Goal: Task Accomplishment & Management: Manage account settings

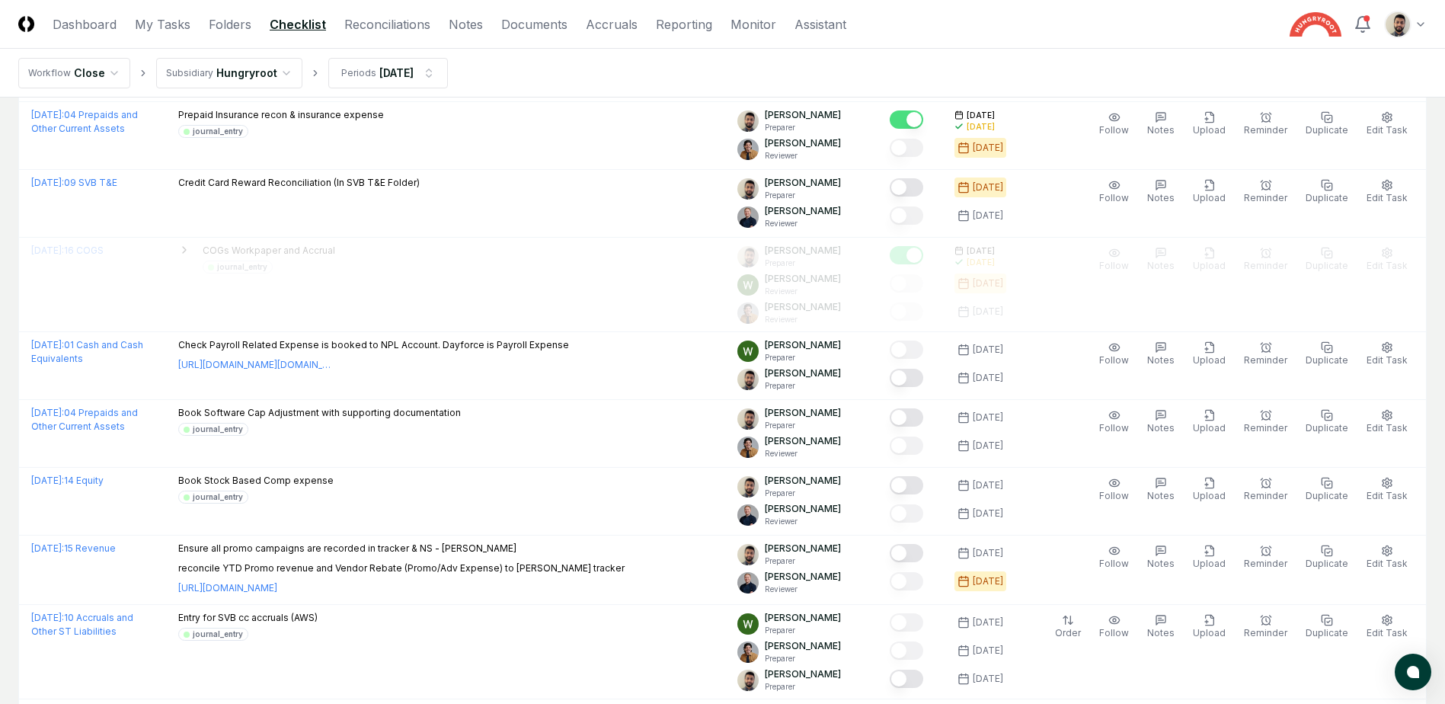
scroll to position [838, 0]
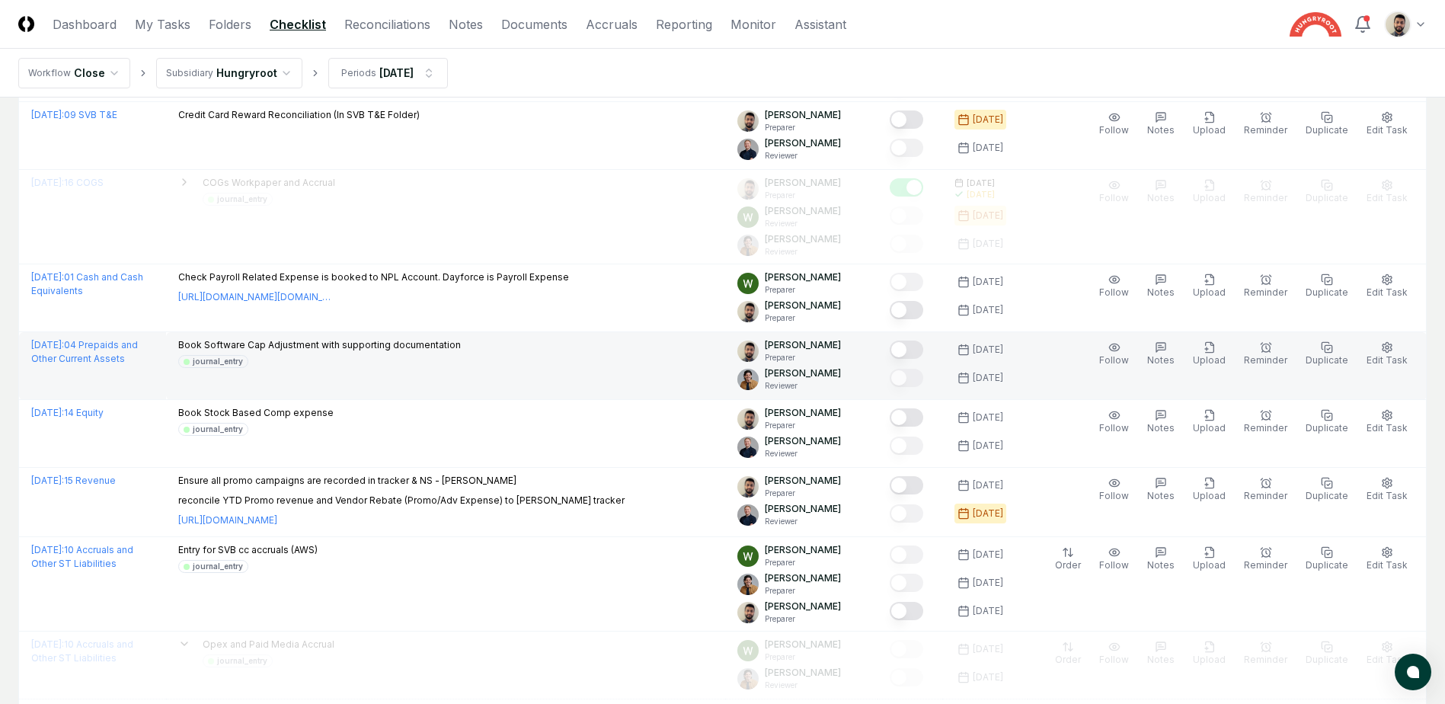
click at [923, 345] on button "Mark complete" at bounding box center [907, 349] width 34 height 18
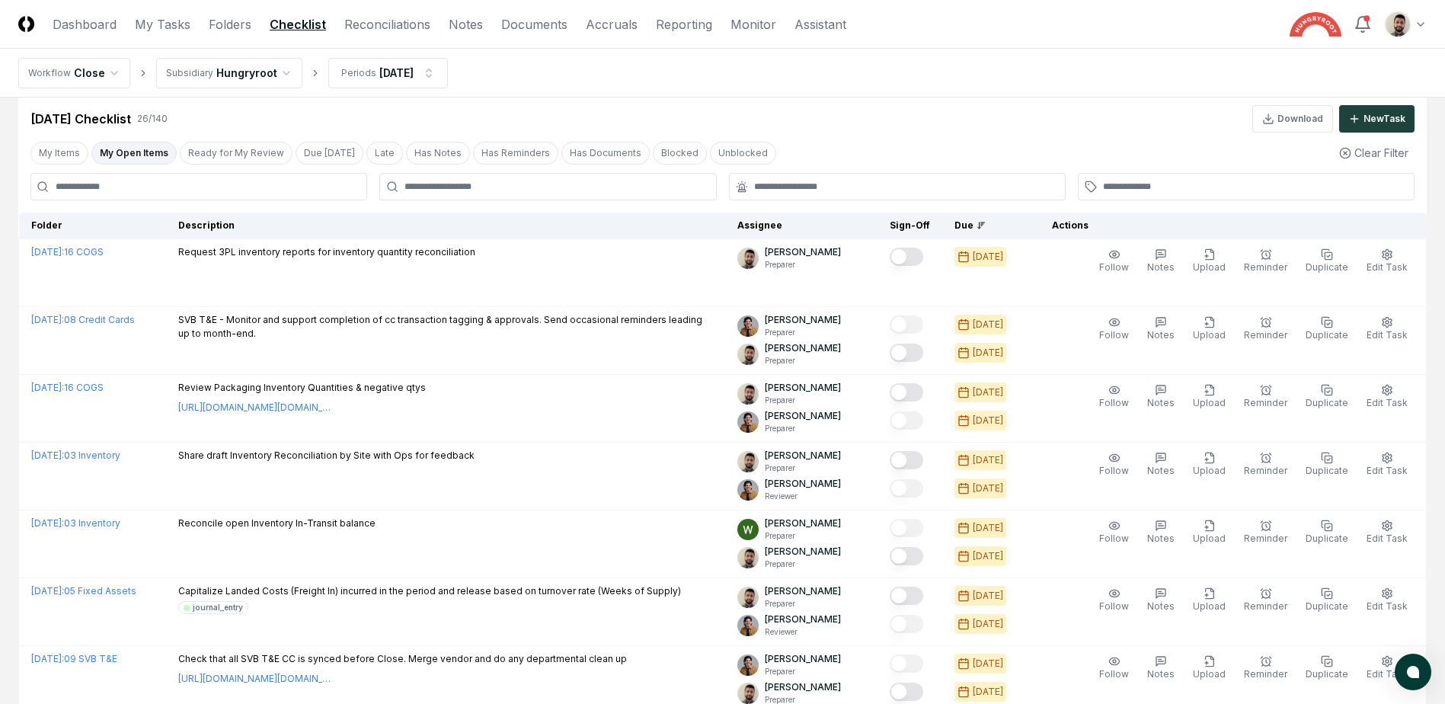
scroll to position [0, 0]
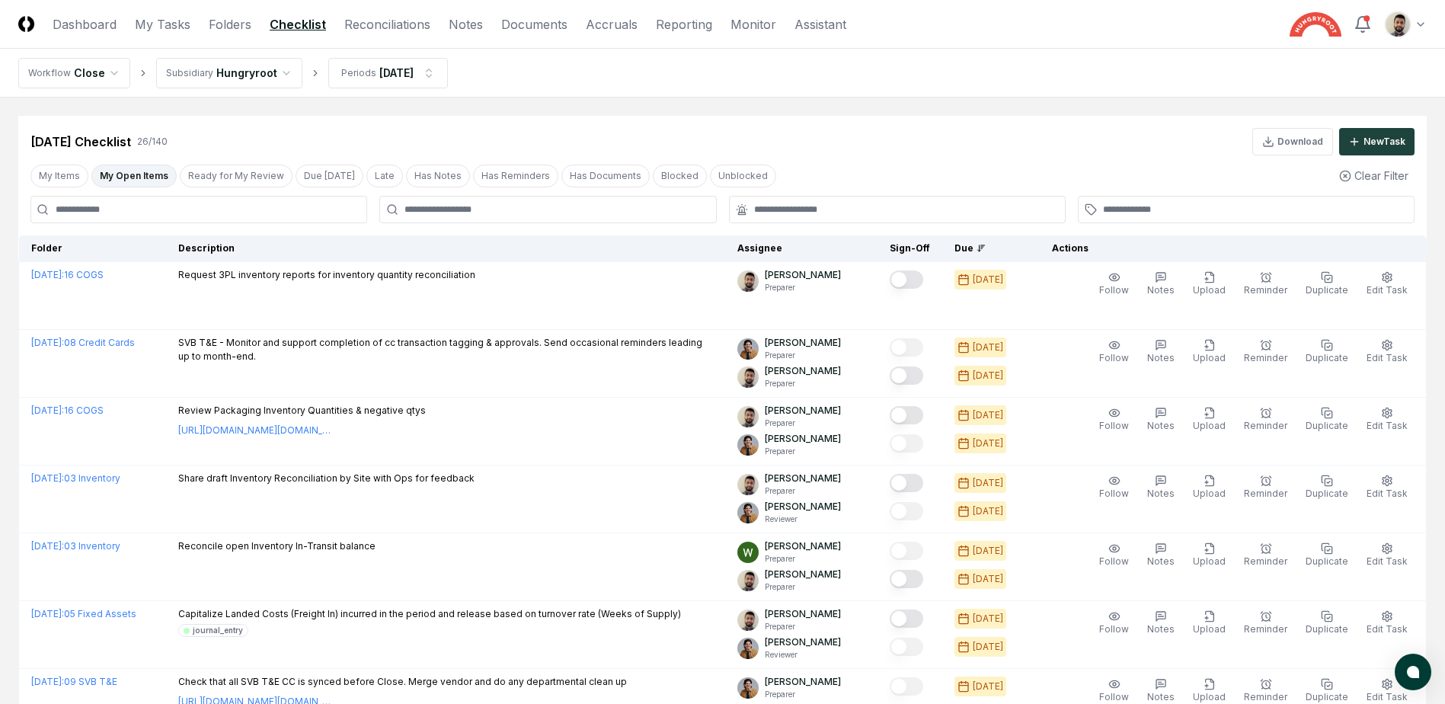
click at [139, 182] on button "My Open Items" at bounding box center [133, 175] width 85 height 23
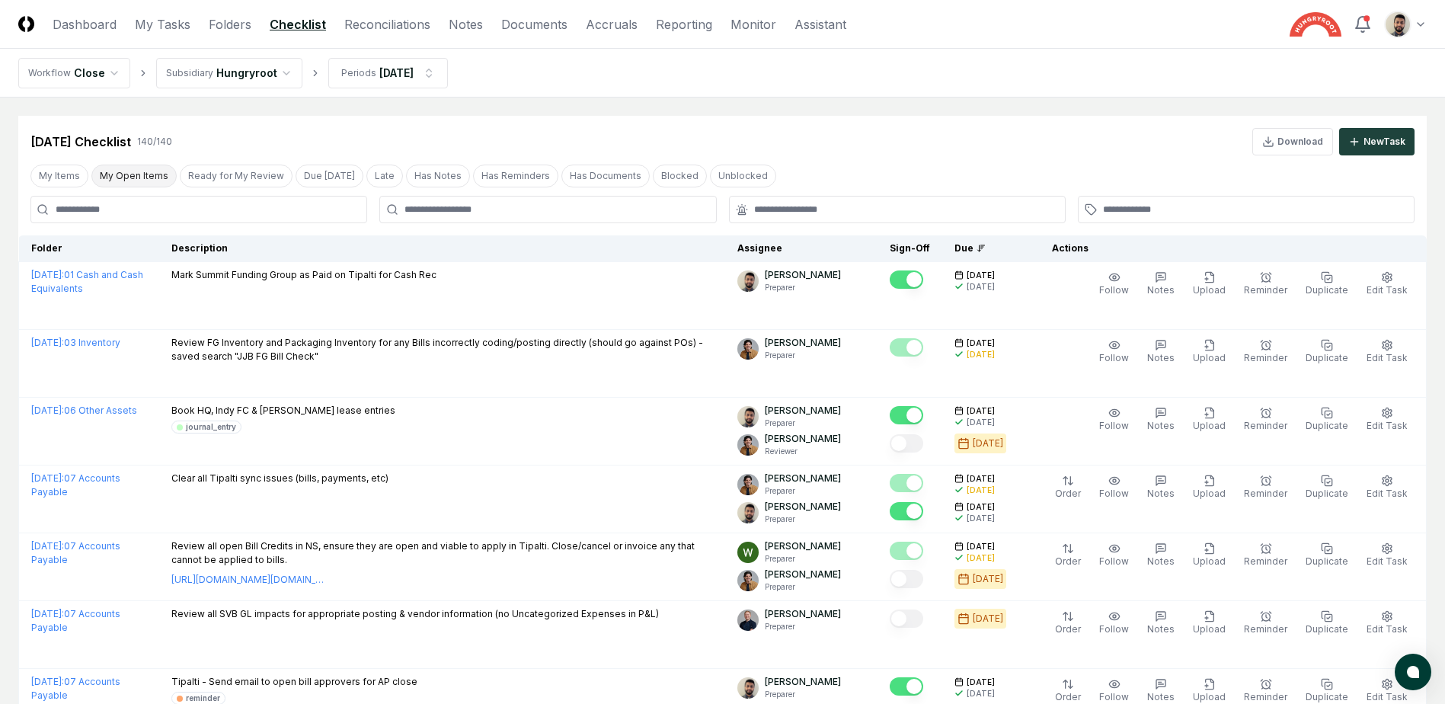
click at [139, 182] on button "My Open Items" at bounding box center [133, 175] width 85 height 23
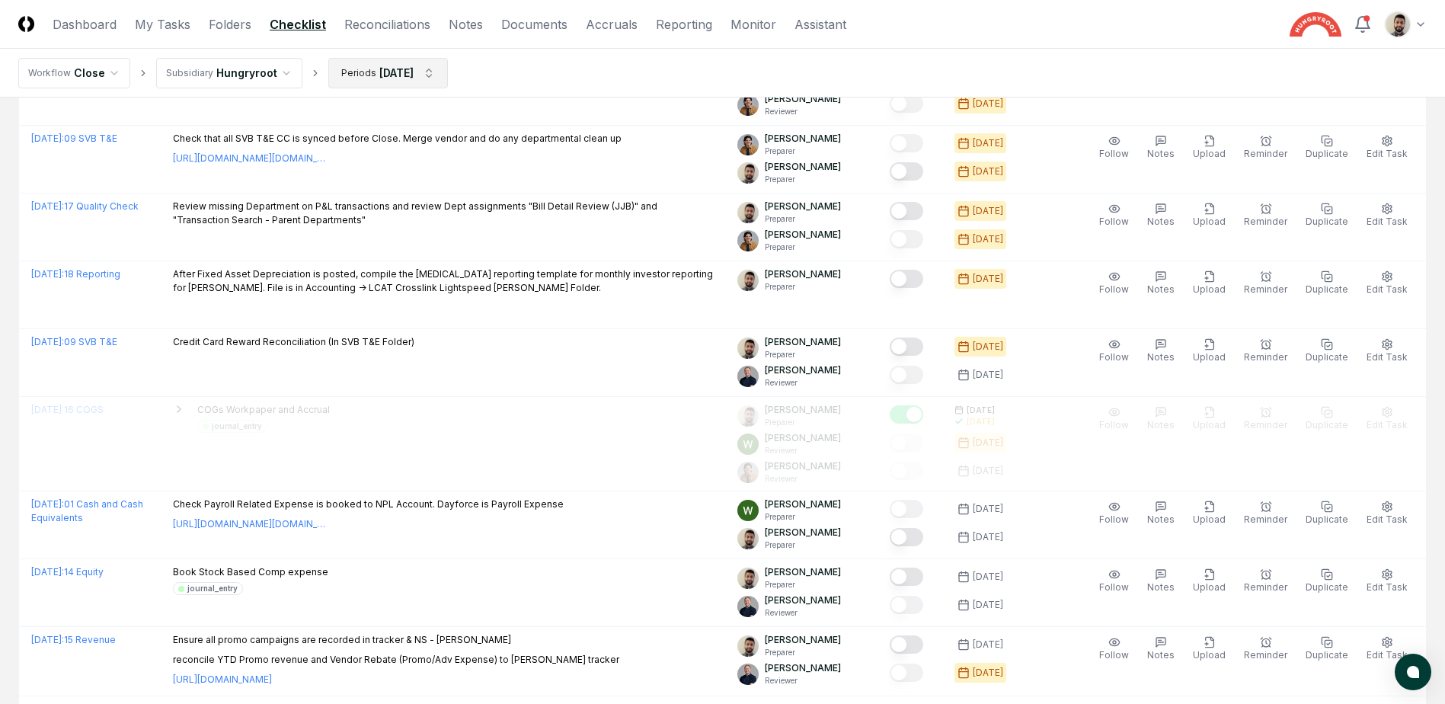
scroll to position [228, 0]
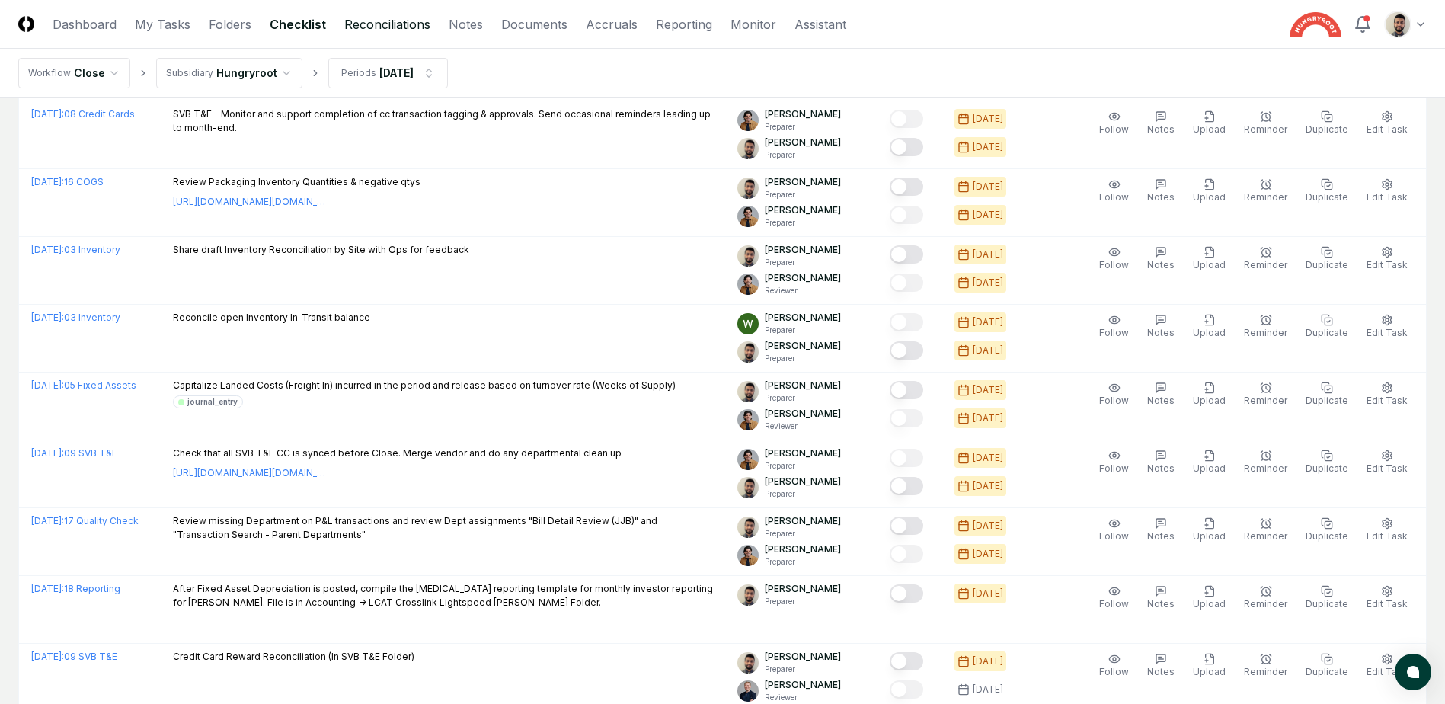
click at [373, 17] on link "Reconciliations" at bounding box center [387, 24] width 86 height 18
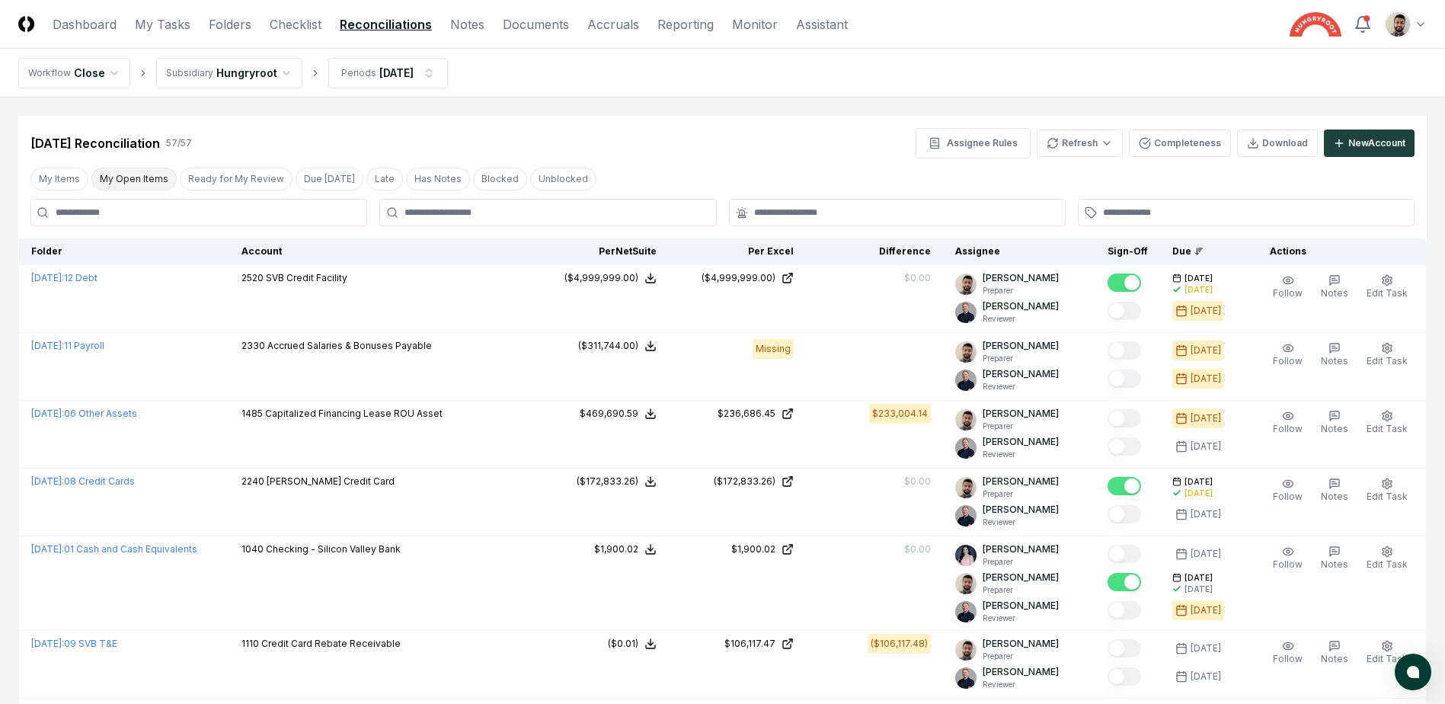
click at [136, 180] on button "My Open Items" at bounding box center [133, 179] width 85 height 23
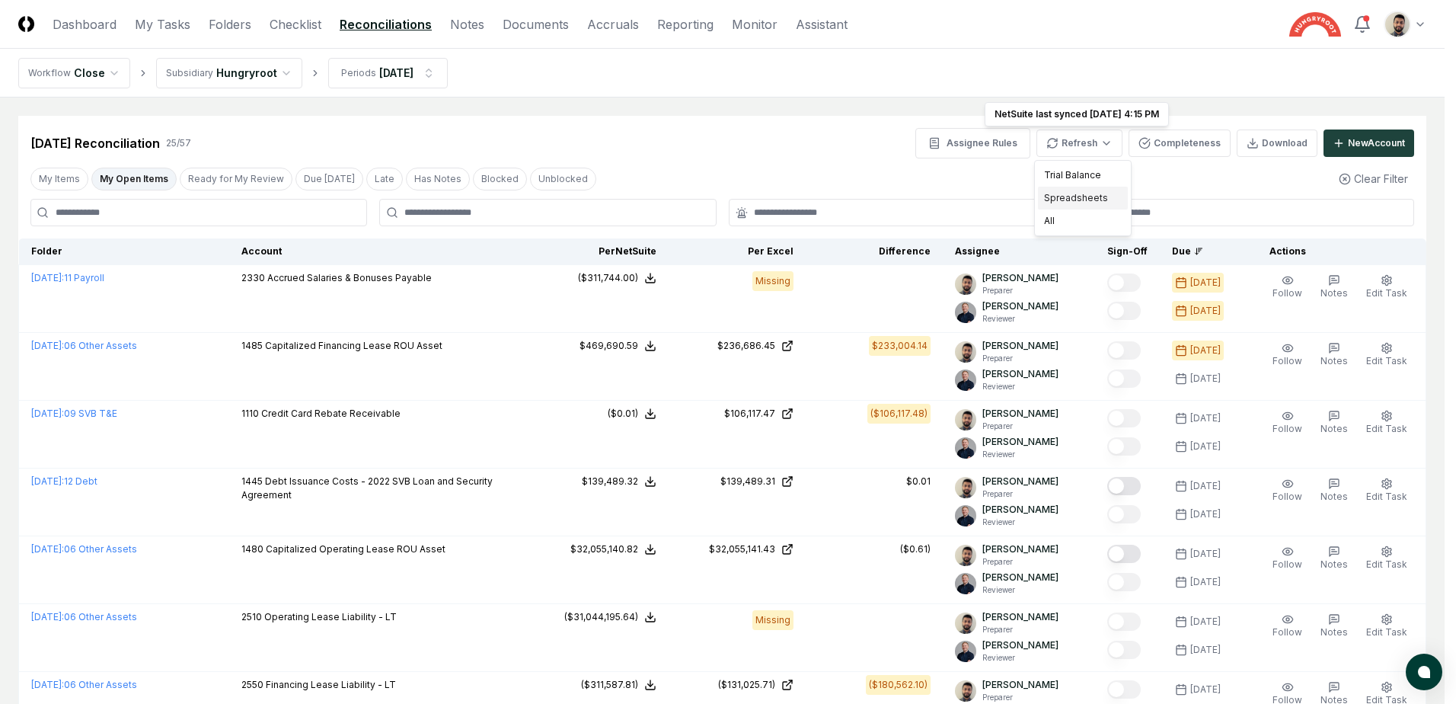
click at [1062, 201] on div "Spreadsheets" at bounding box center [1083, 198] width 90 height 23
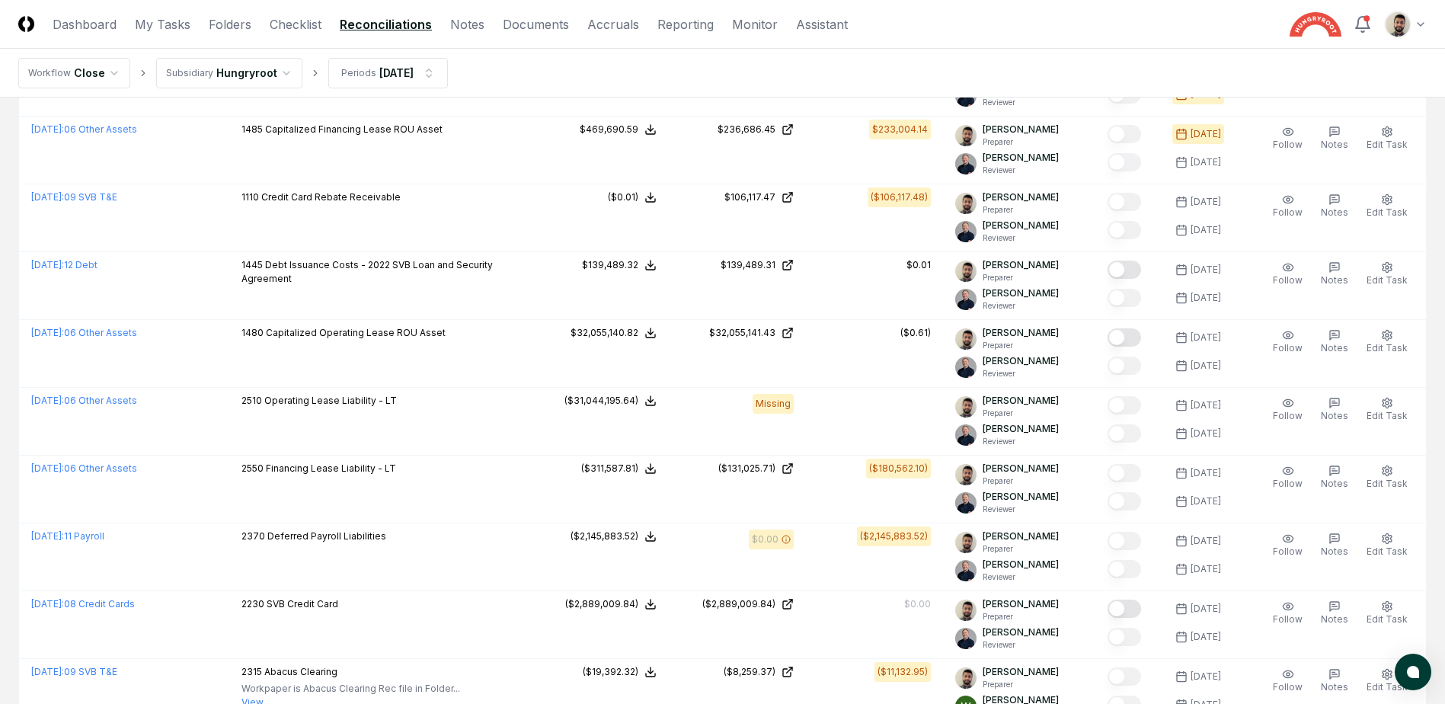
scroll to position [76, 0]
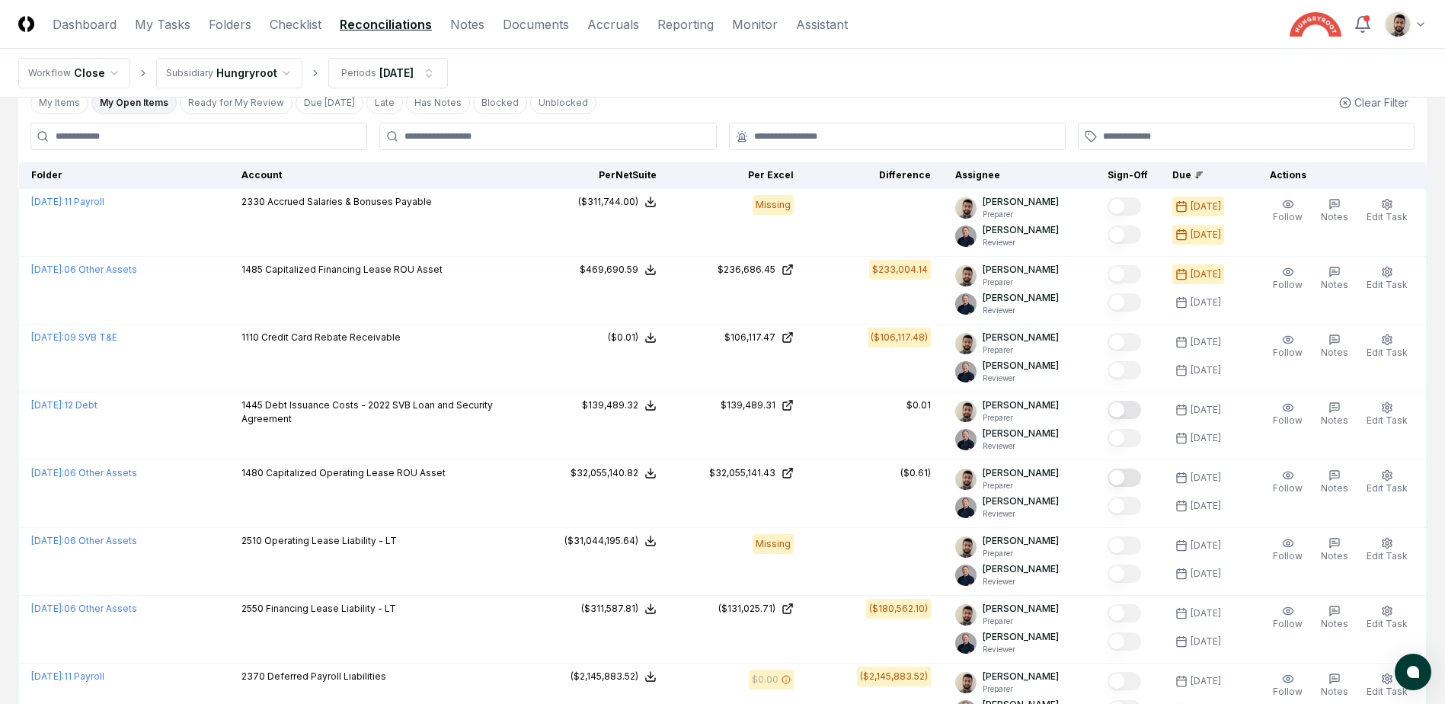
click at [899, 65] on nav "Workflow Close Subsidiary Hungryroot Periods [DATE]" at bounding box center [722, 73] width 1445 height 49
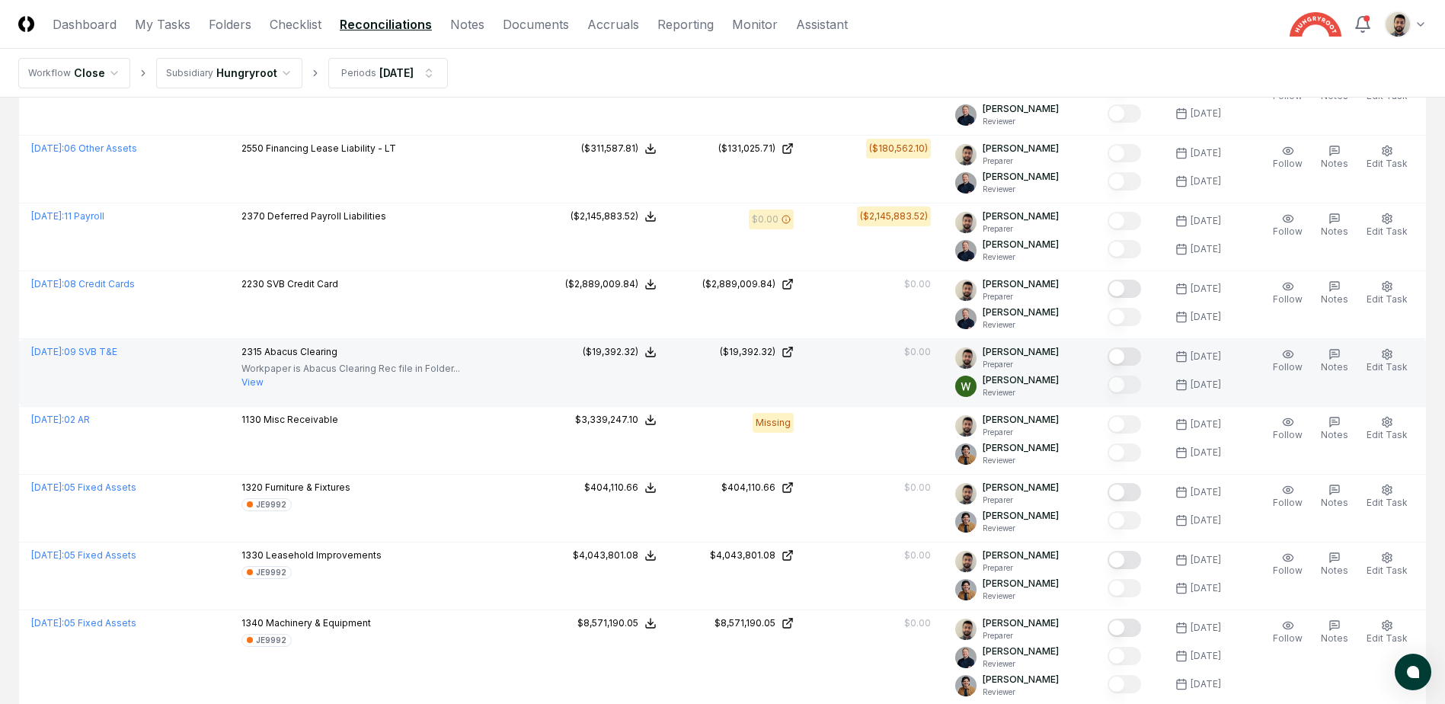
click at [1136, 356] on button "Mark complete" at bounding box center [1124, 356] width 34 height 18
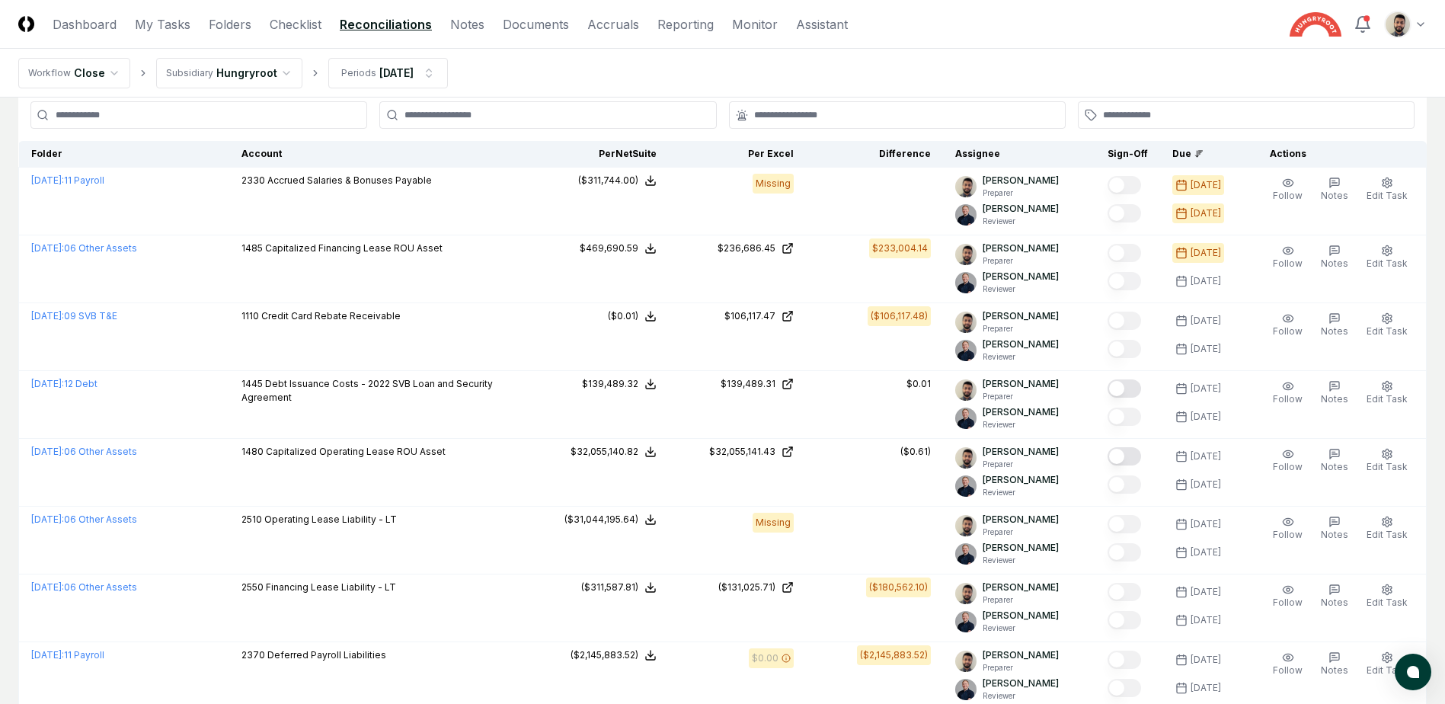
scroll to position [0, 0]
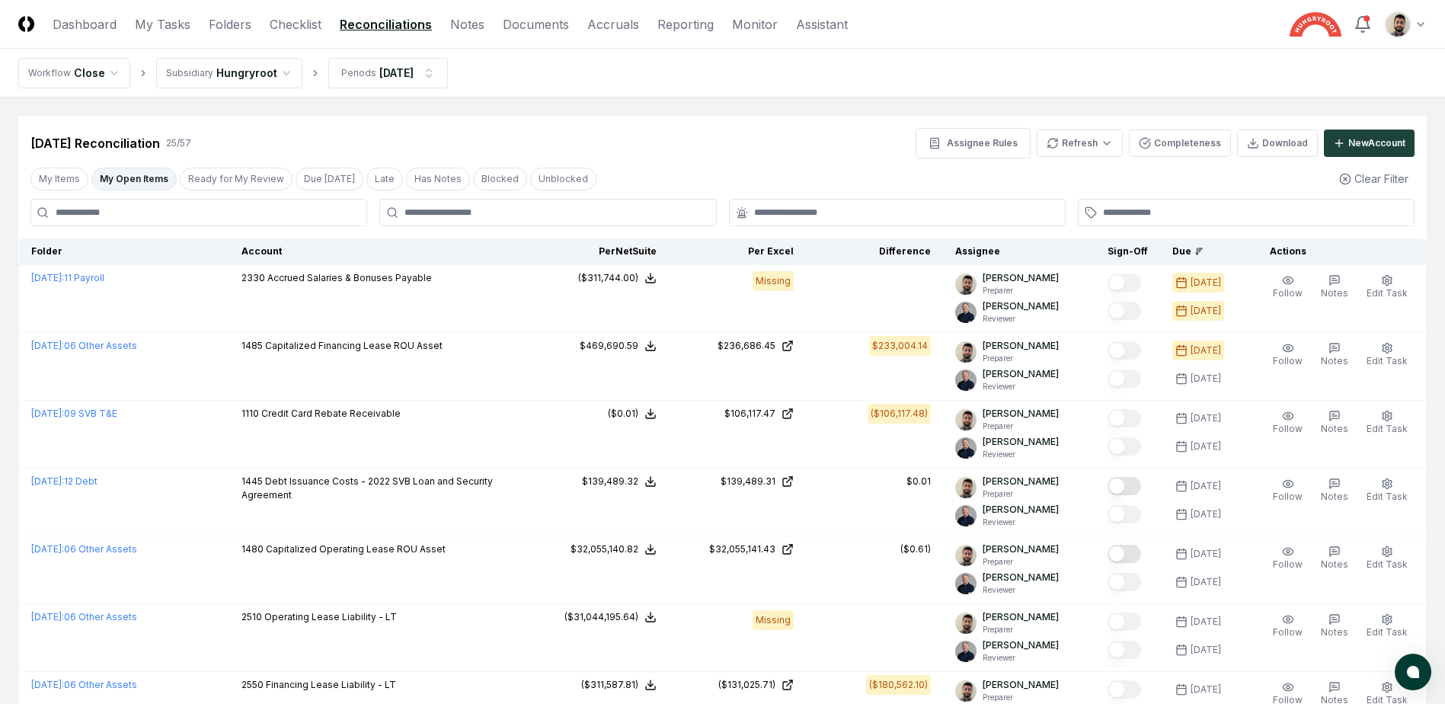
click at [600, 145] on div "[DATE] Reconciliation 25 / 57 Assignee Rules Refresh Completeness Download New …" at bounding box center [722, 143] width 1384 height 30
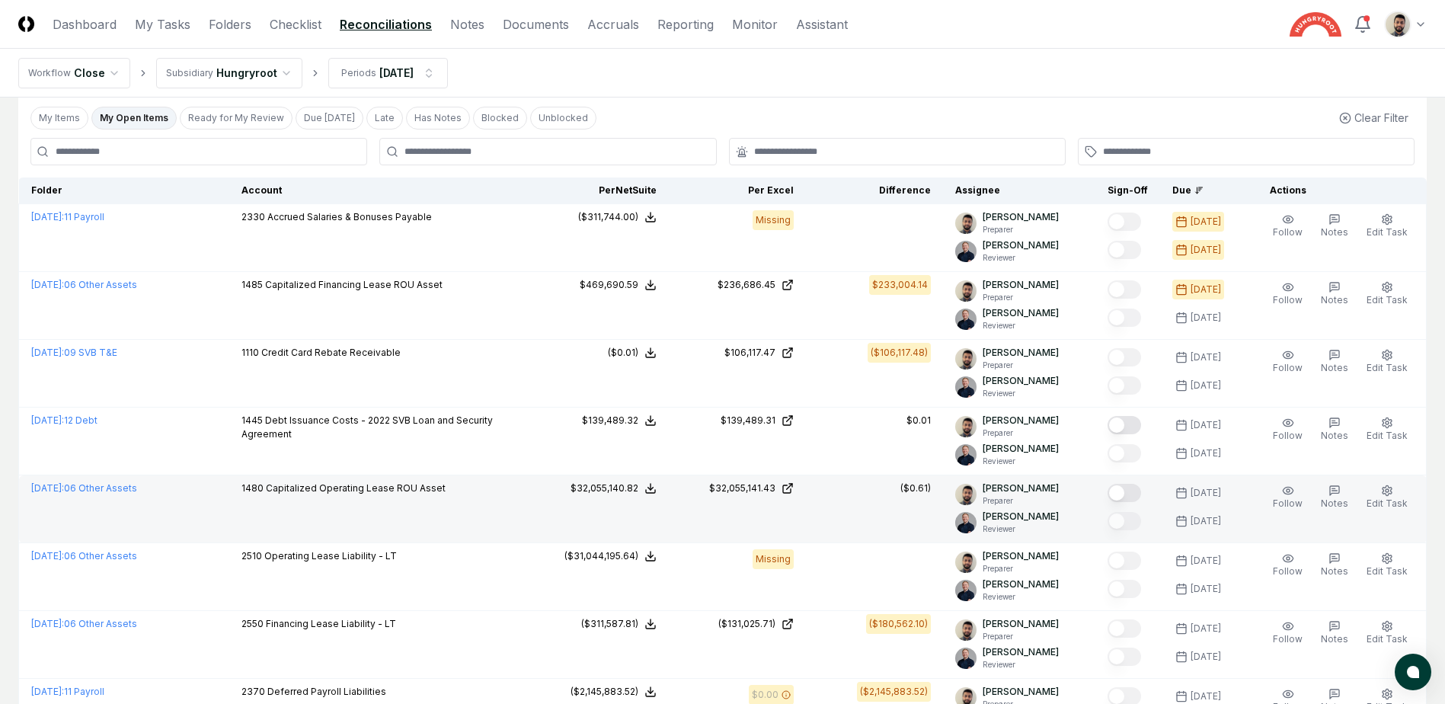
scroll to position [152, 0]
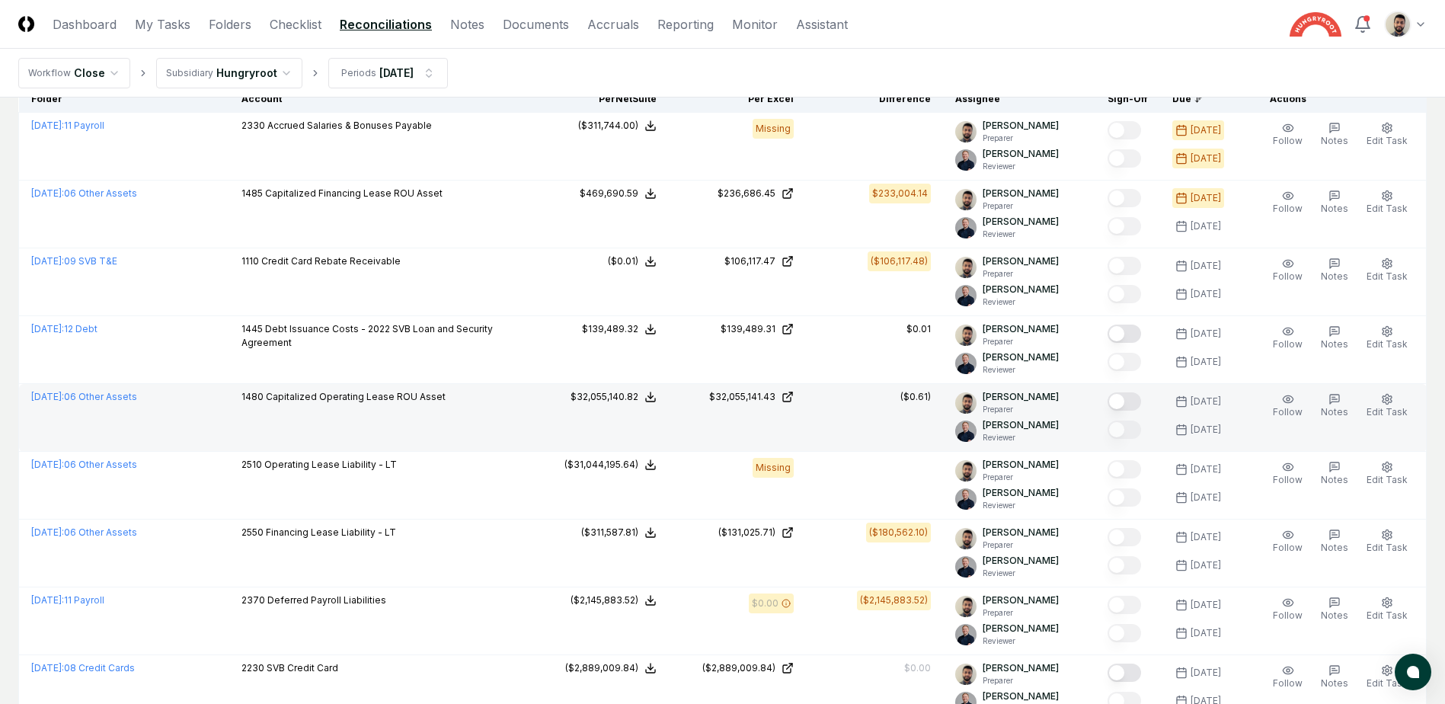
click at [1138, 404] on button "Mark complete" at bounding box center [1124, 401] width 34 height 18
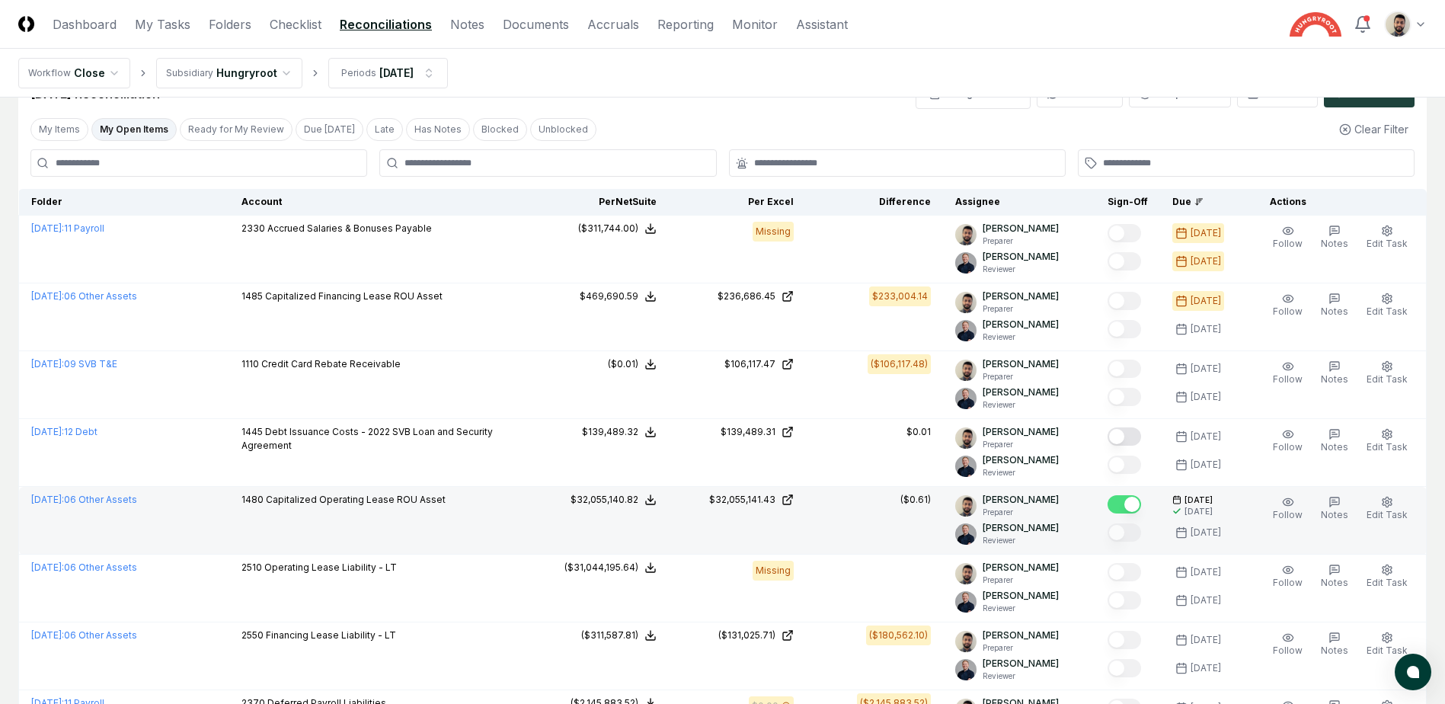
scroll to position [0, 0]
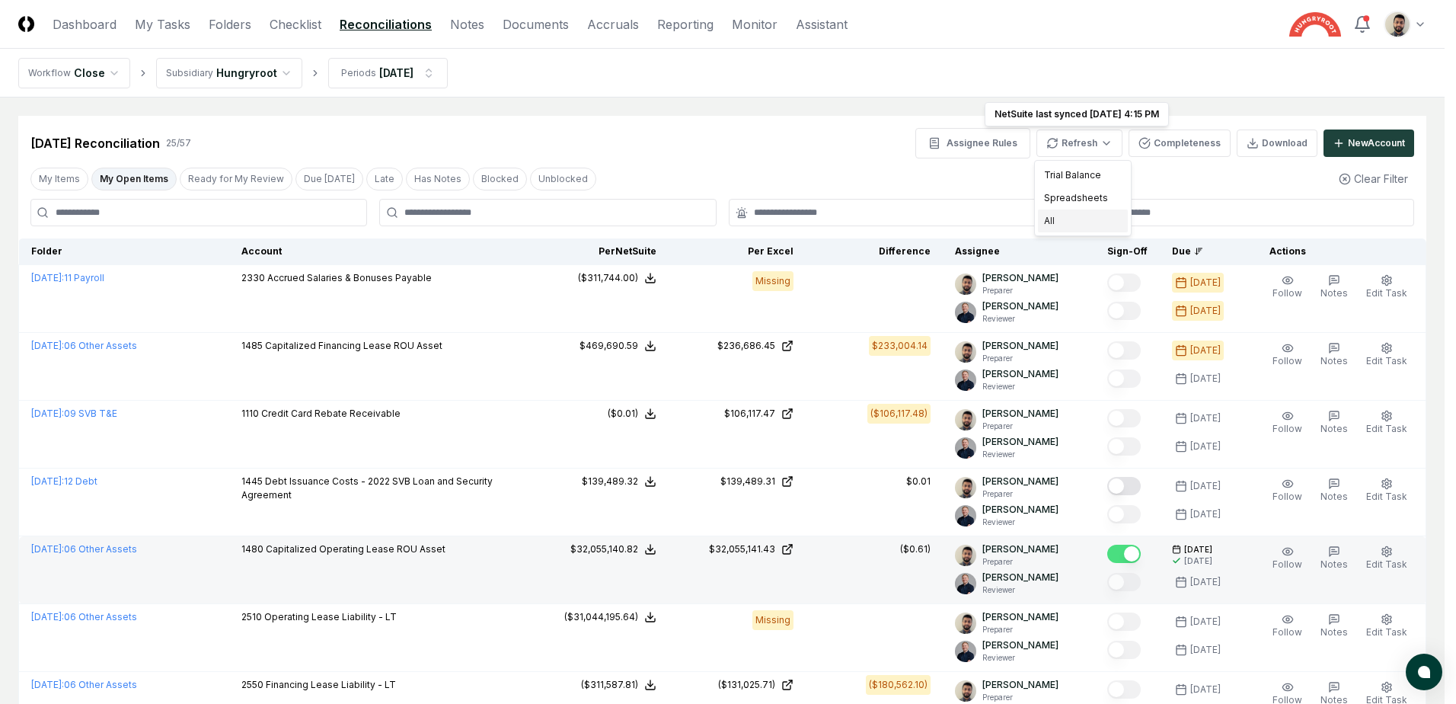
click at [1067, 220] on div "All" at bounding box center [1083, 220] width 90 height 23
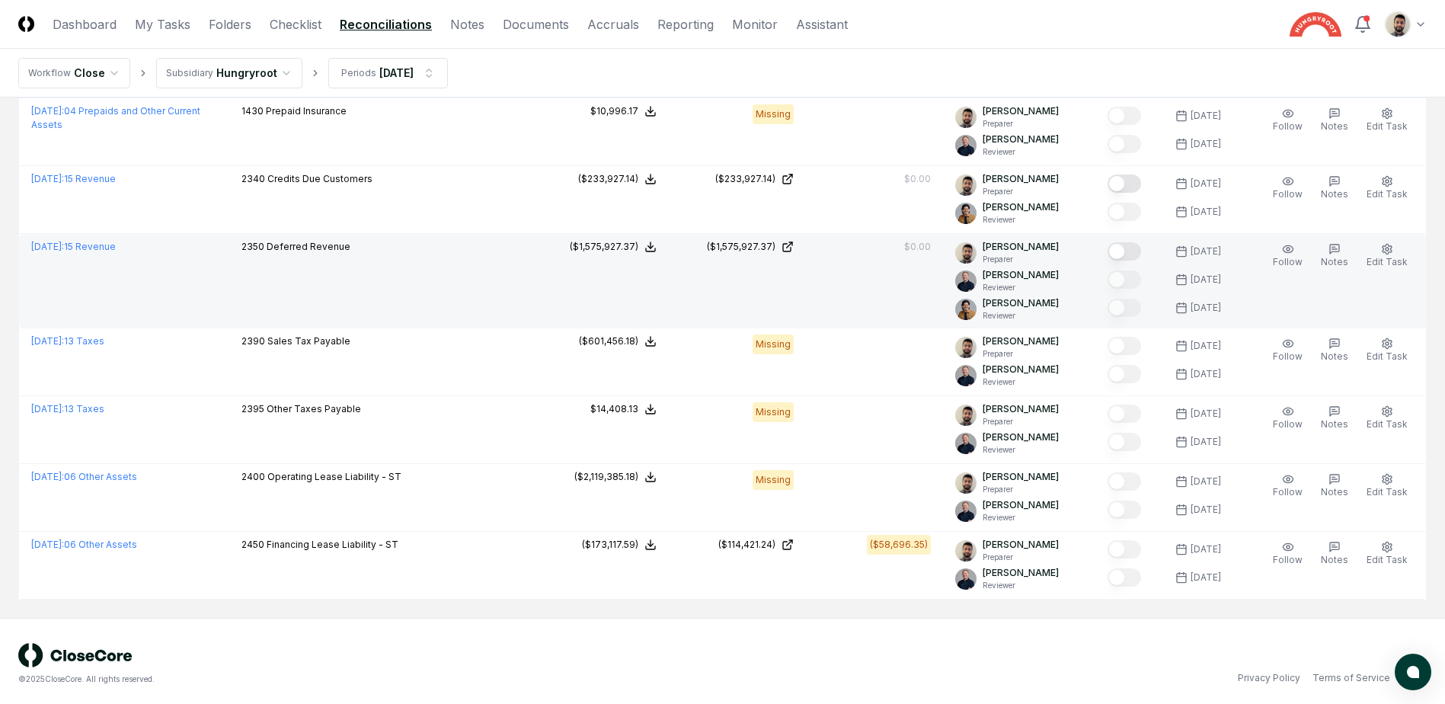
scroll to position [1472, 0]
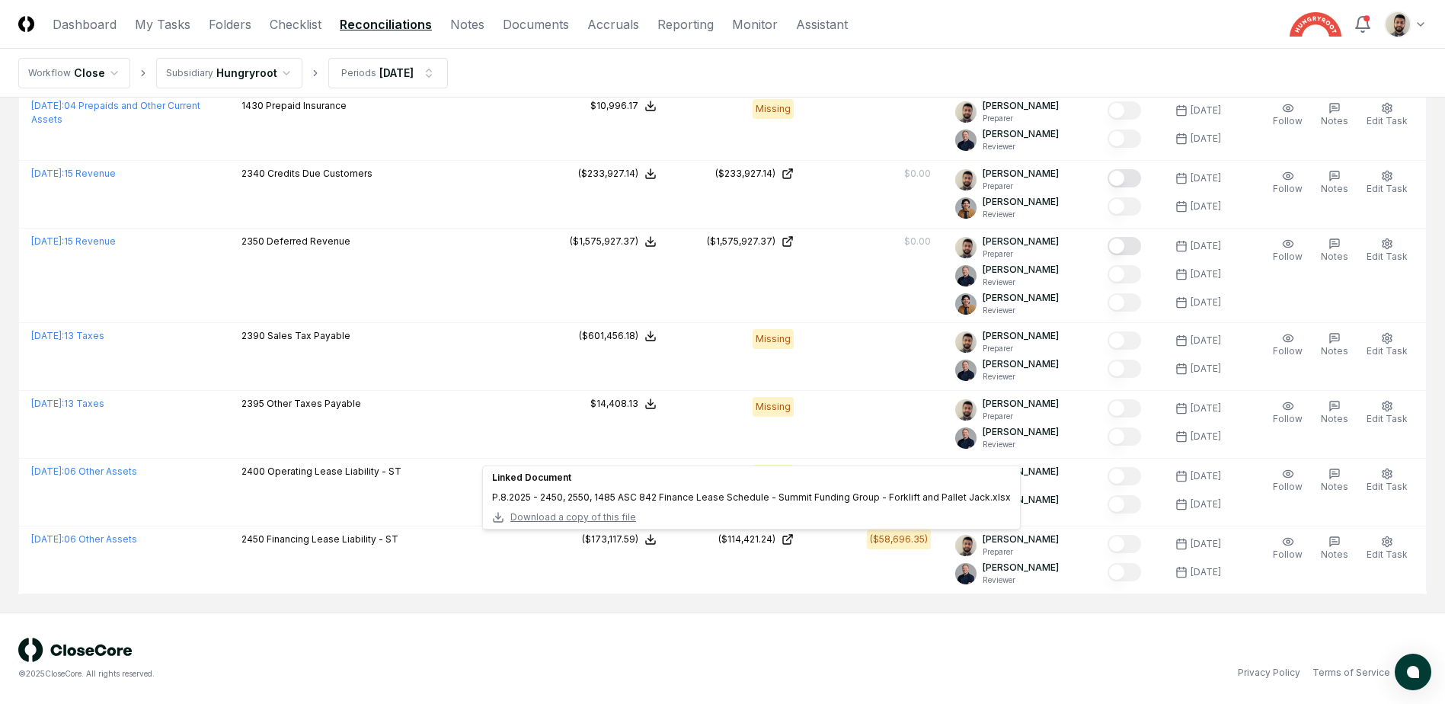
click at [701, 669] on div "© 2025 CloseCore. All rights reserved." at bounding box center [370, 673] width 704 height 11
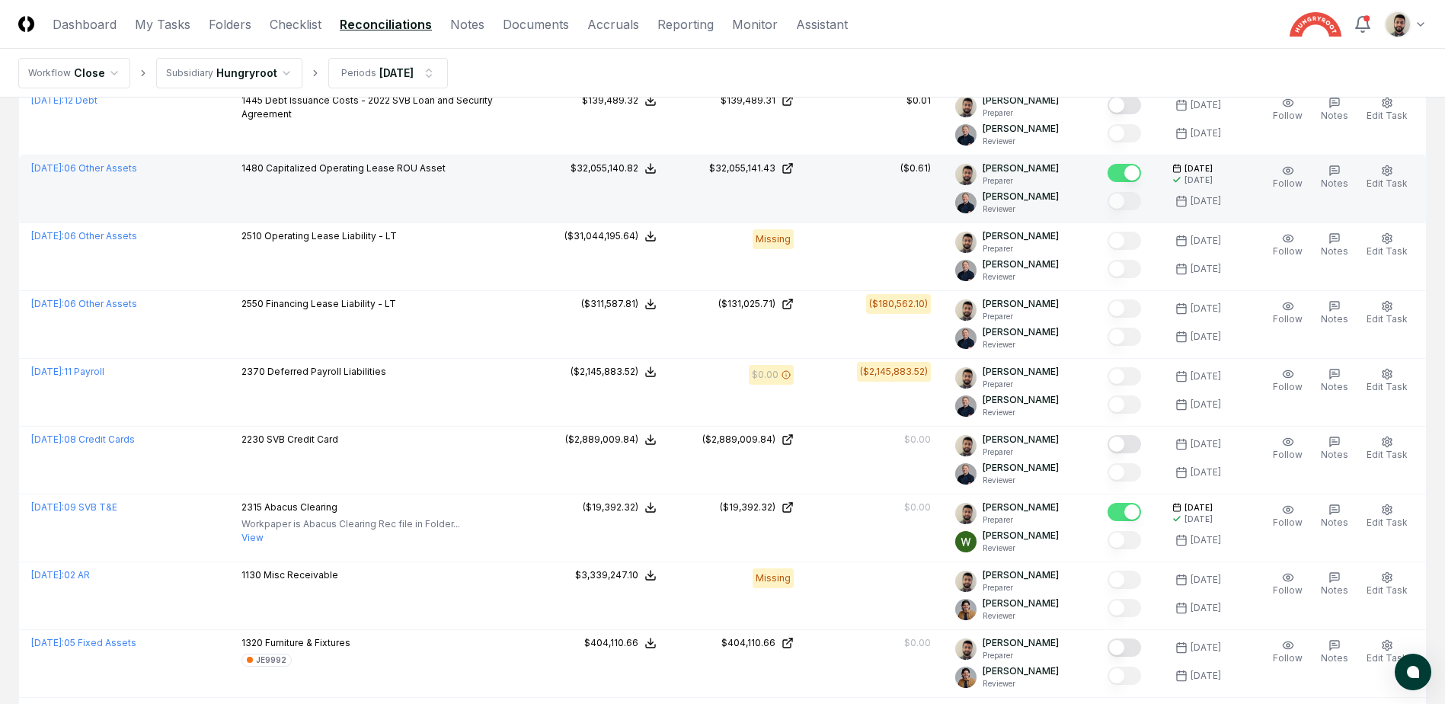
scroll to position [0, 0]
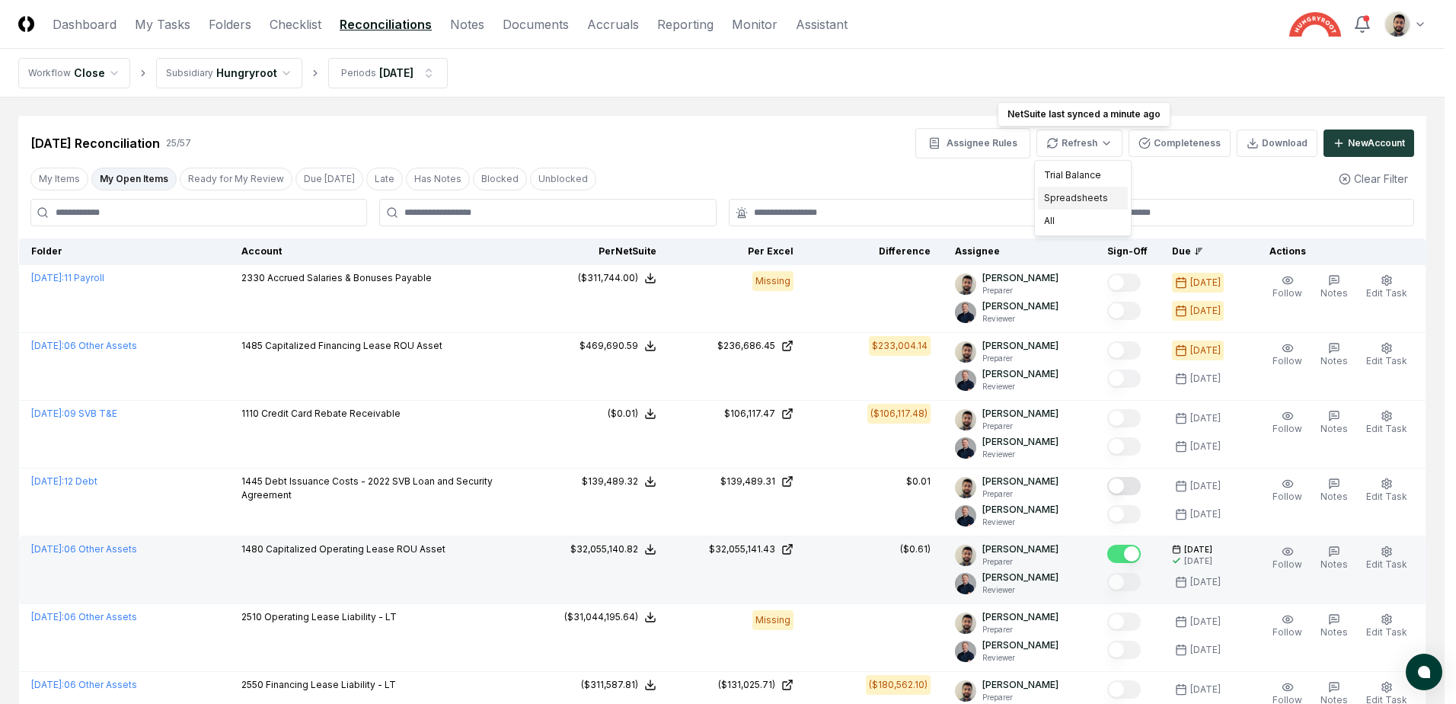
click at [1075, 201] on div "Spreadsheets" at bounding box center [1083, 198] width 90 height 23
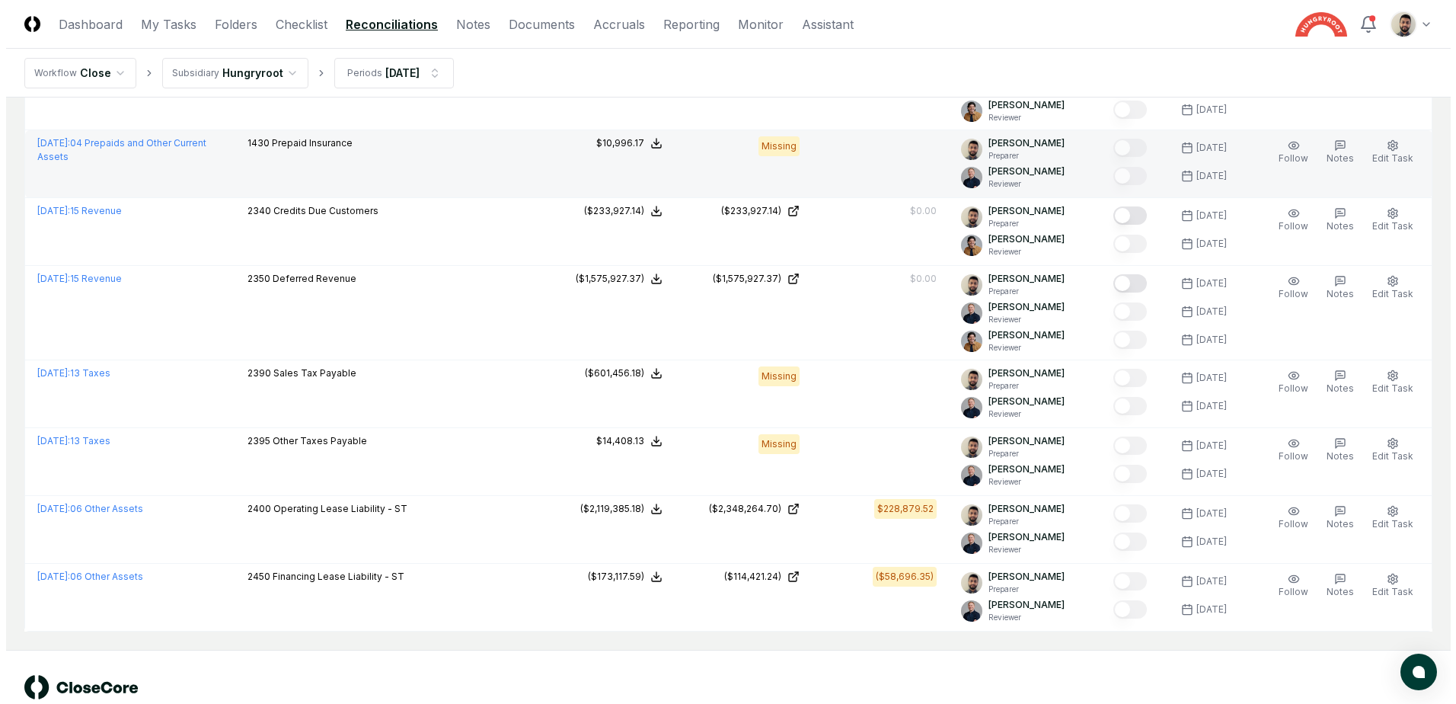
scroll to position [1472, 0]
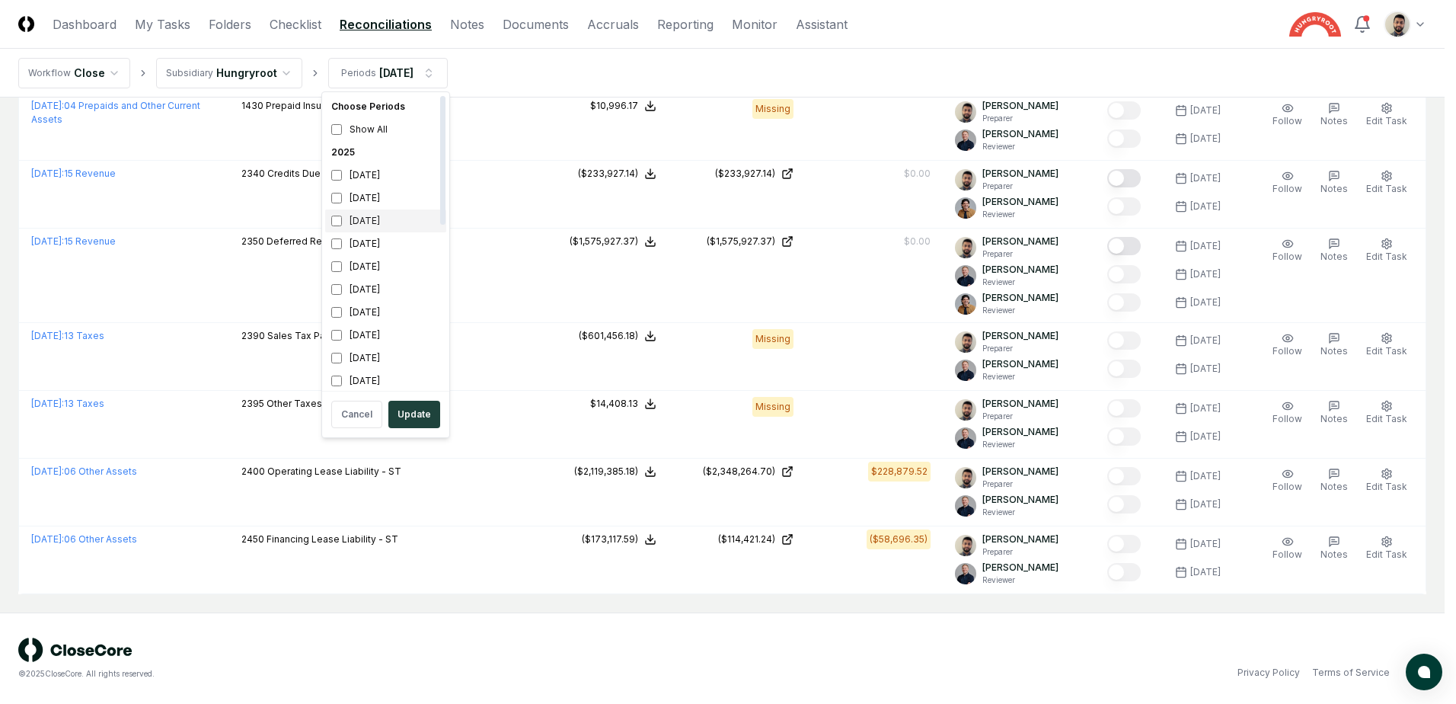
click at [334, 213] on div "[DATE]" at bounding box center [385, 220] width 121 height 23
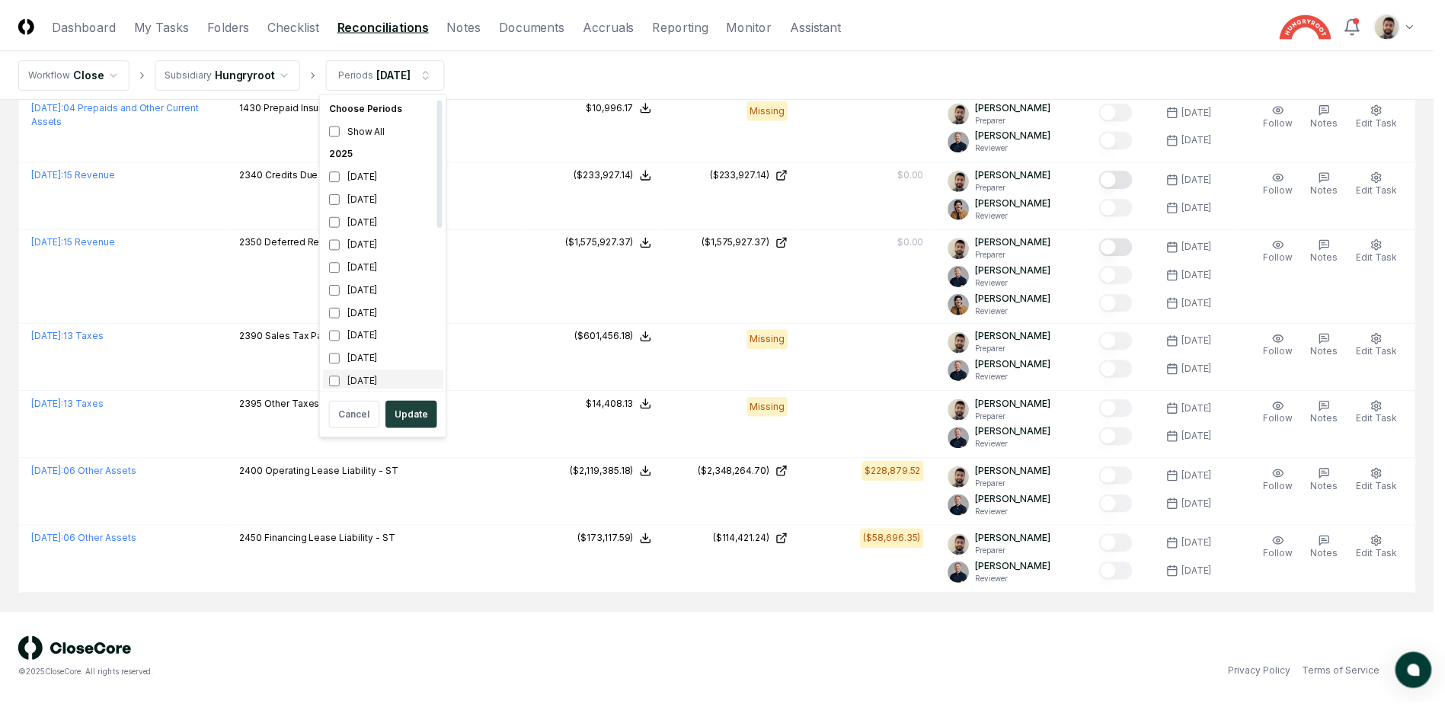
scroll to position [5, 0]
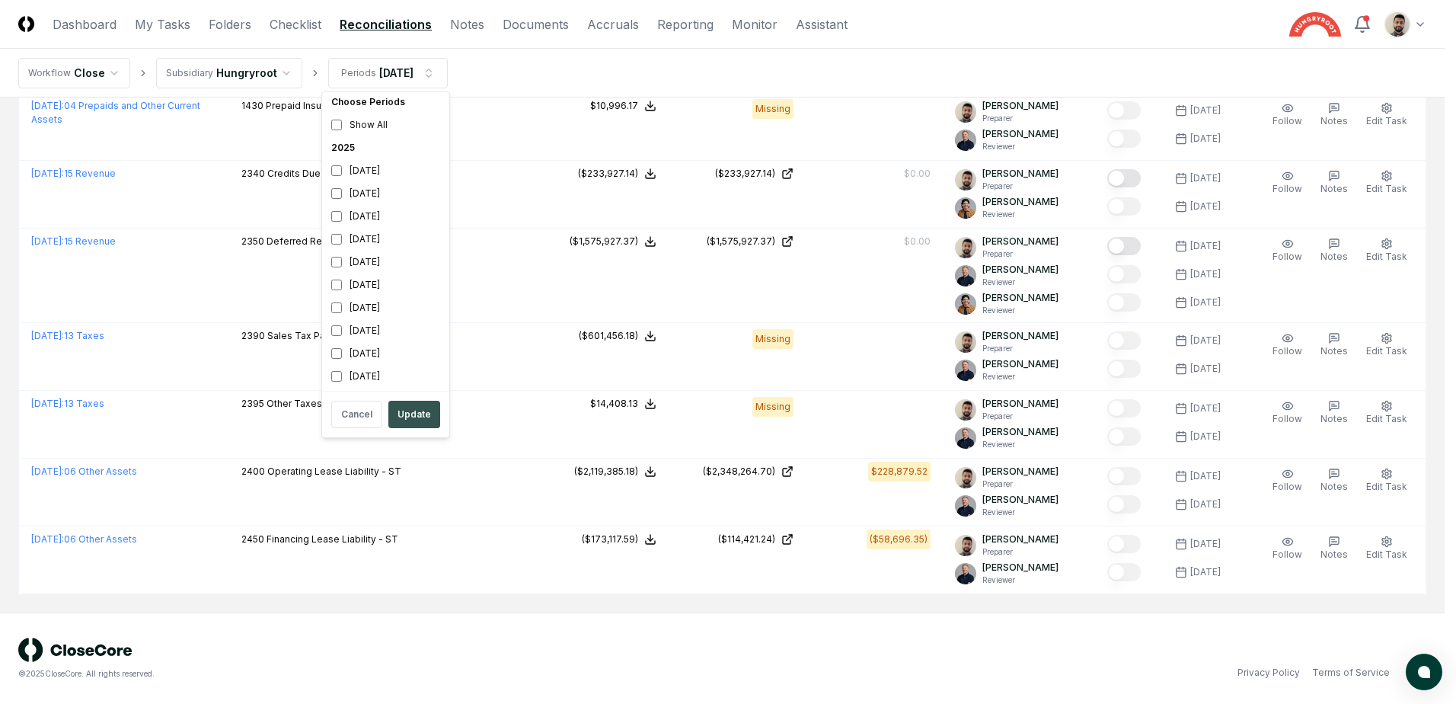
click at [407, 405] on button "Update" at bounding box center [414, 414] width 52 height 27
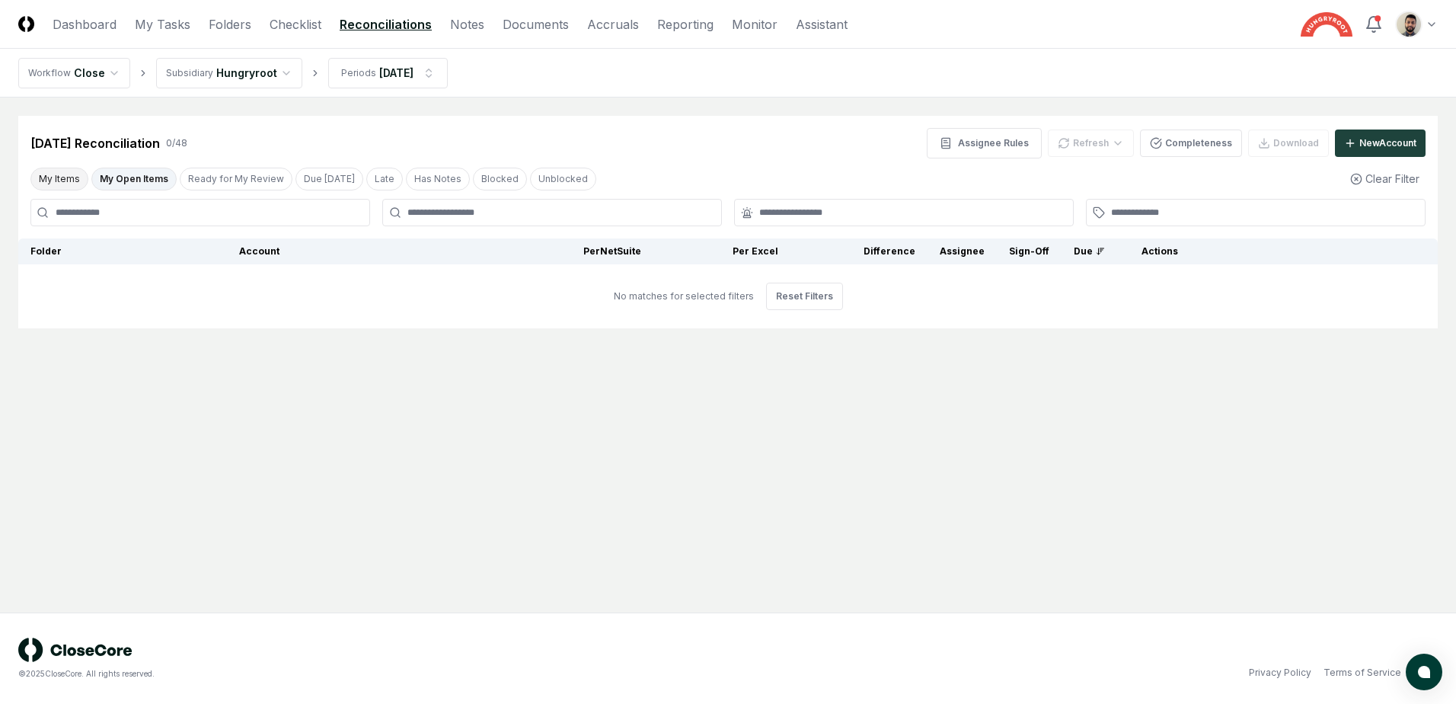
click at [67, 180] on button "My Items" at bounding box center [59, 179] width 58 height 23
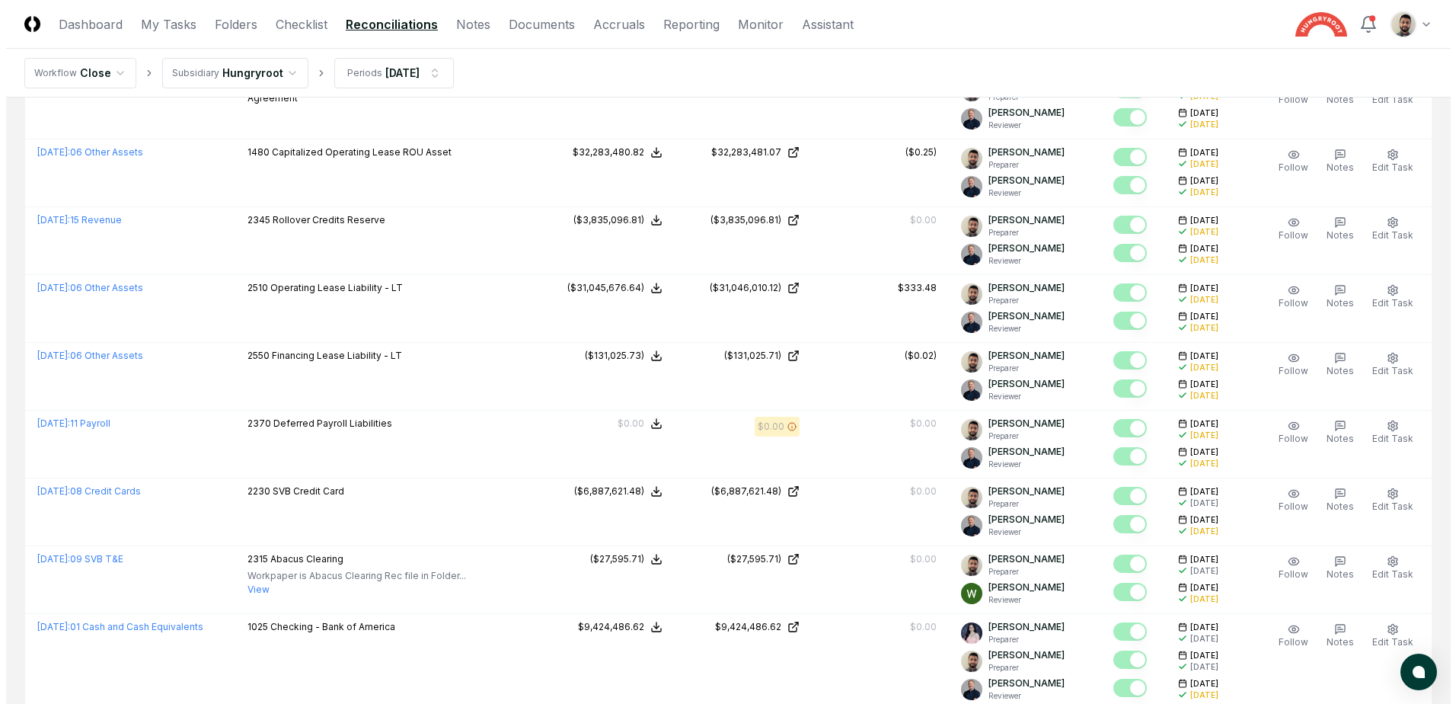
scroll to position [583, 0]
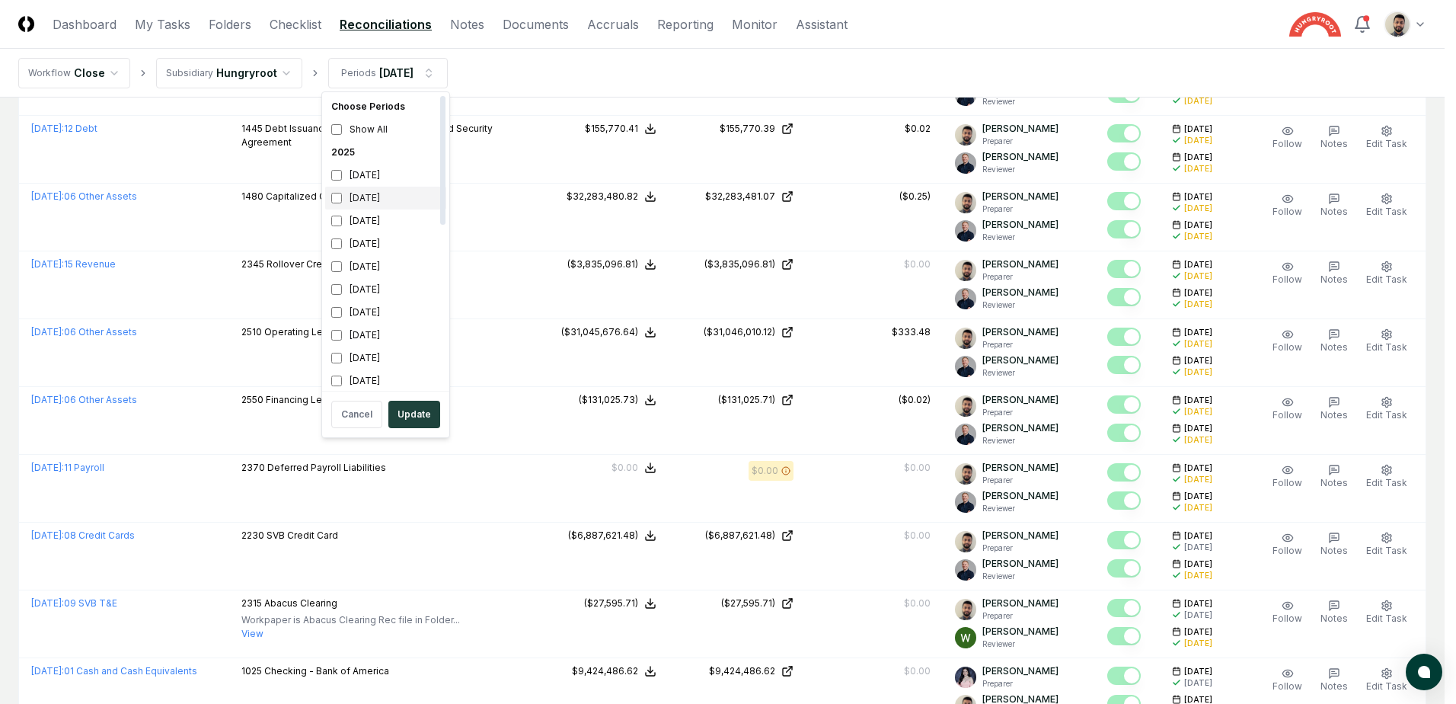
click at [332, 197] on div "[DATE]" at bounding box center [385, 198] width 121 height 23
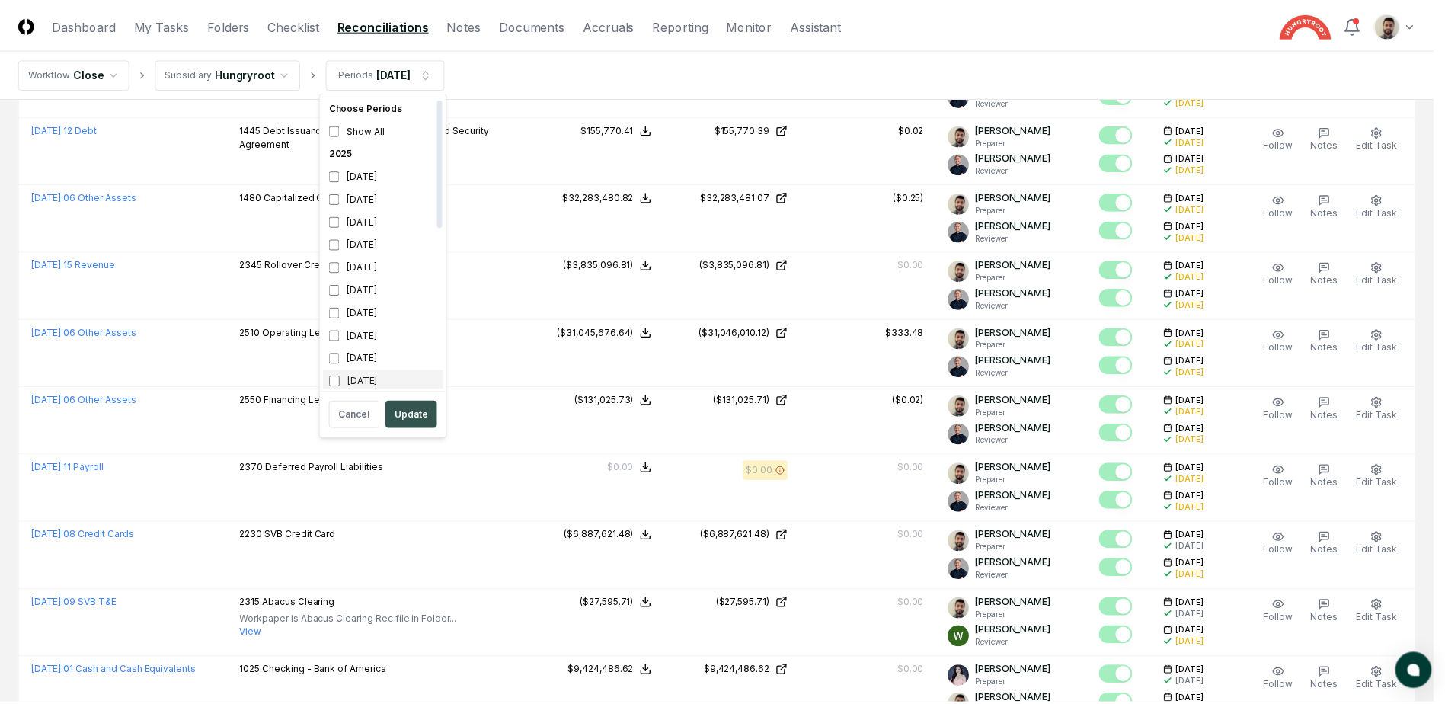
scroll to position [5, 0]
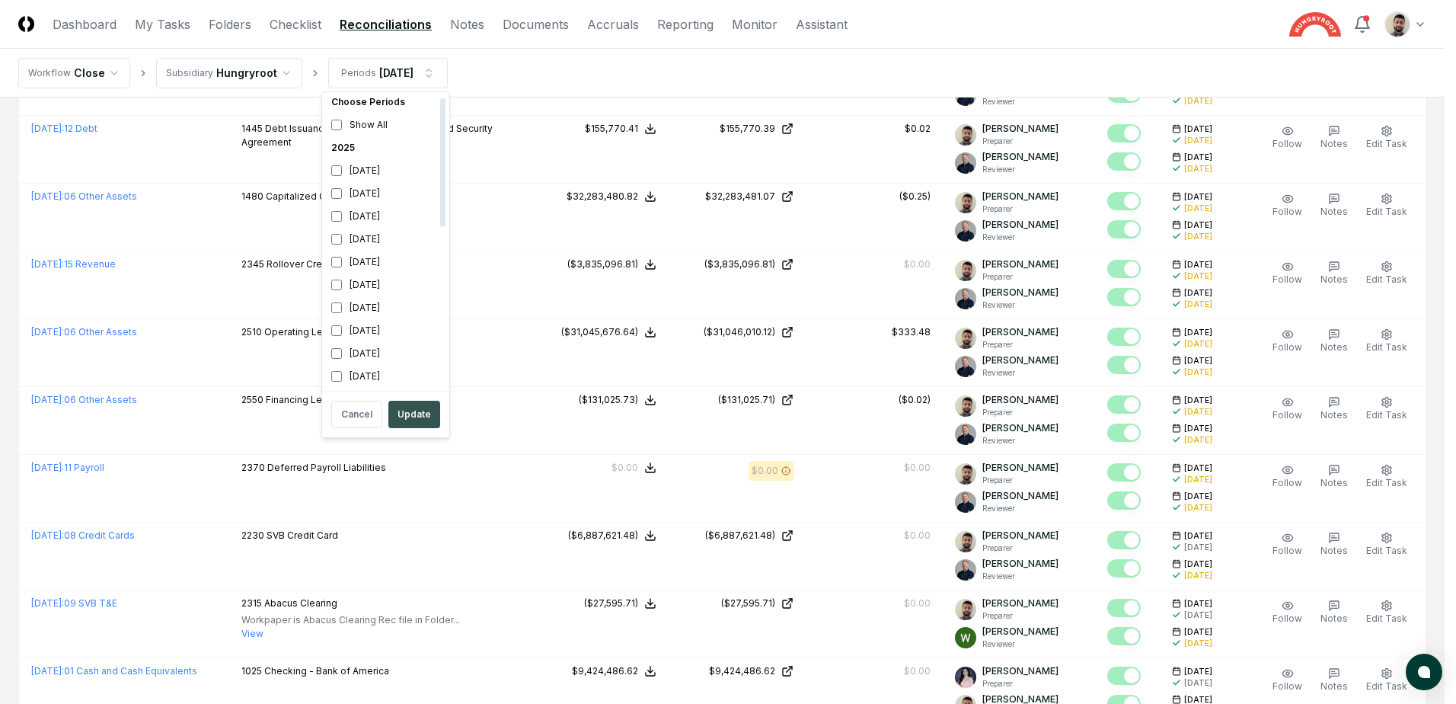
click at [405, 405] on button "Update" at bounding box center [414, 414] width 52 height 27
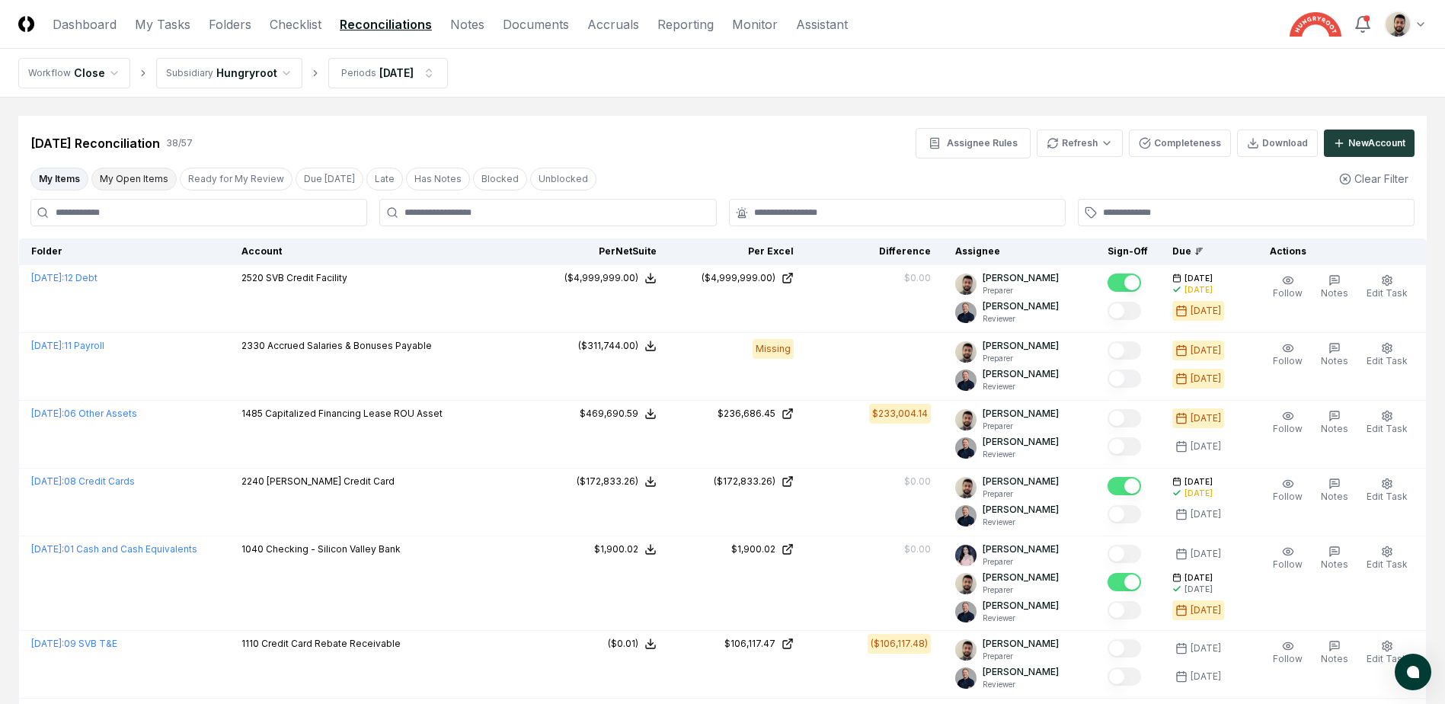
click at [158, 181] on button "My Open Items" at bounding box center [133, 179] width 85 height 23
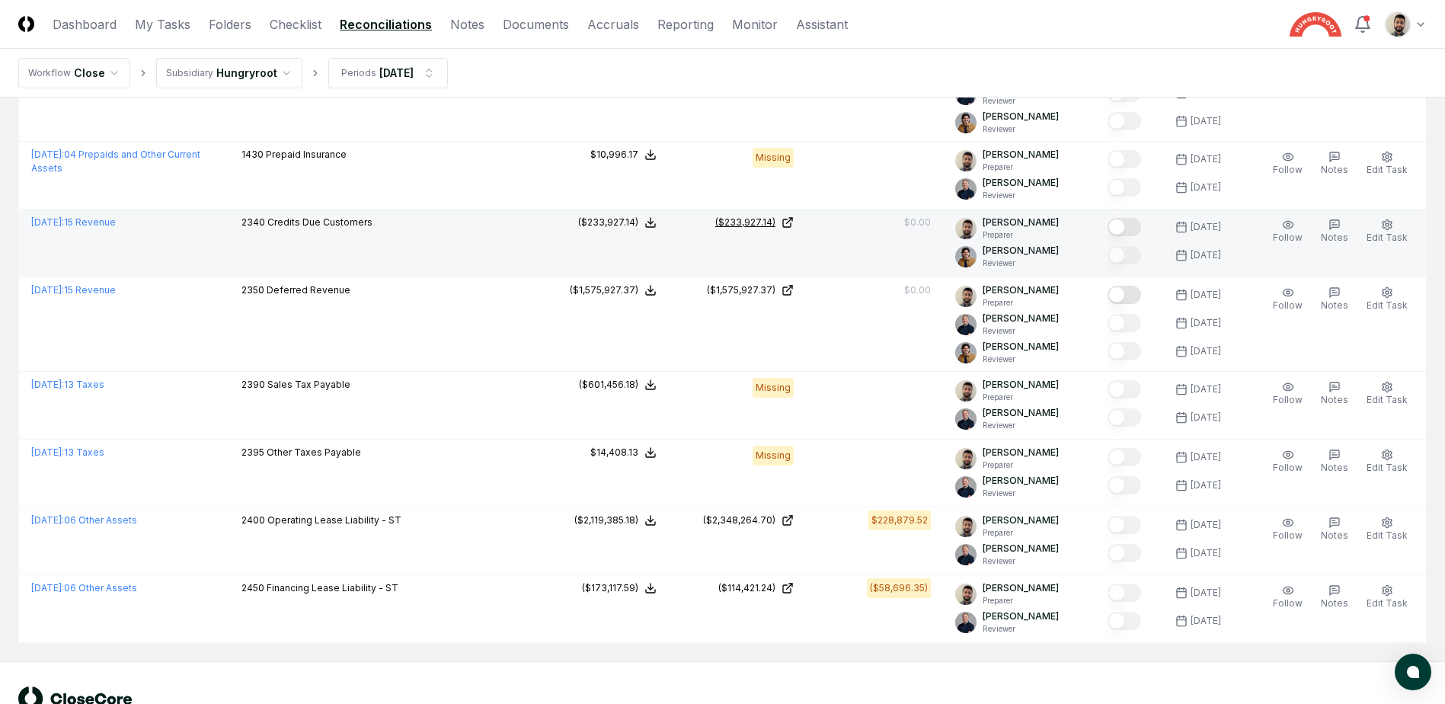
scroll to position [1337, 0]
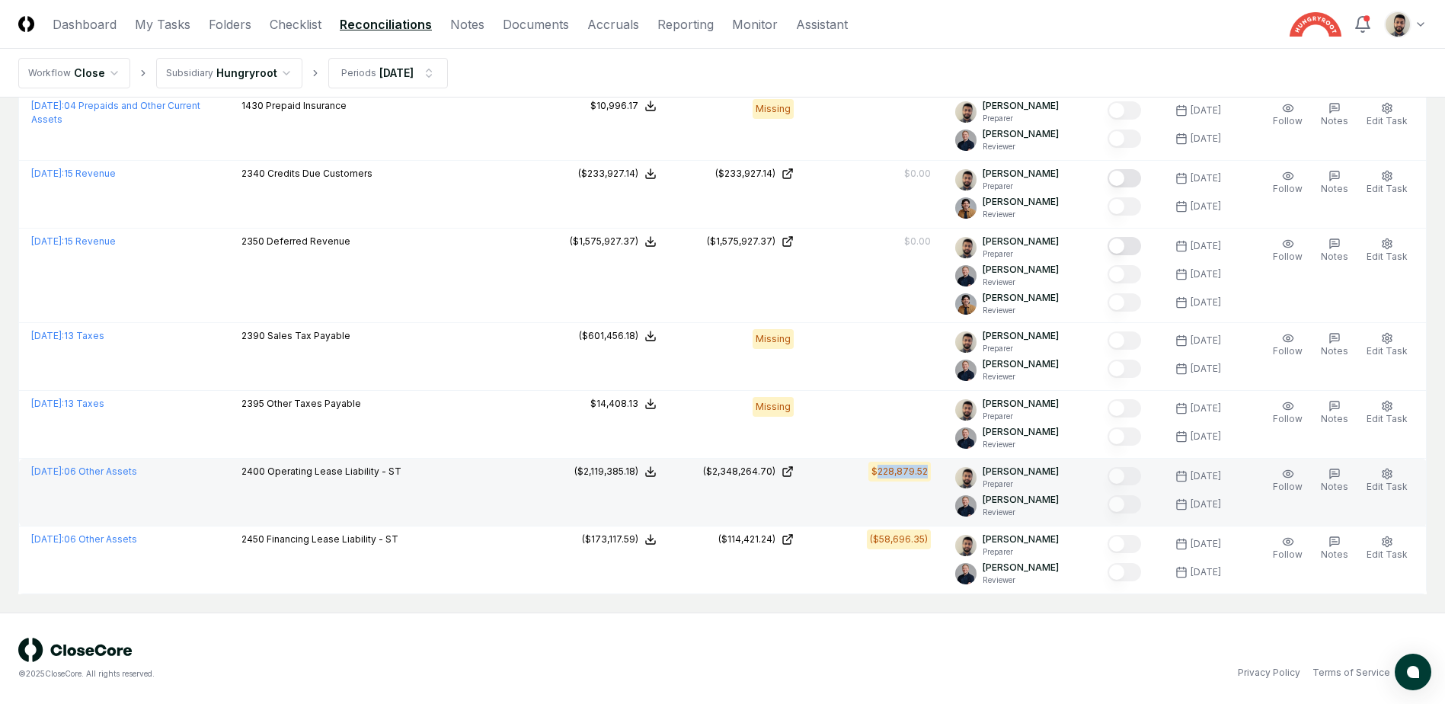
drag, startPoint x: 939, startPoint y: 475, endPoint x: 886, endPoint y: 472, distance: 52.6
click at [886, 472] on td "$228,879.52" at bounding box center [874, 492] width 137 height 68
copy div "228,879.52"
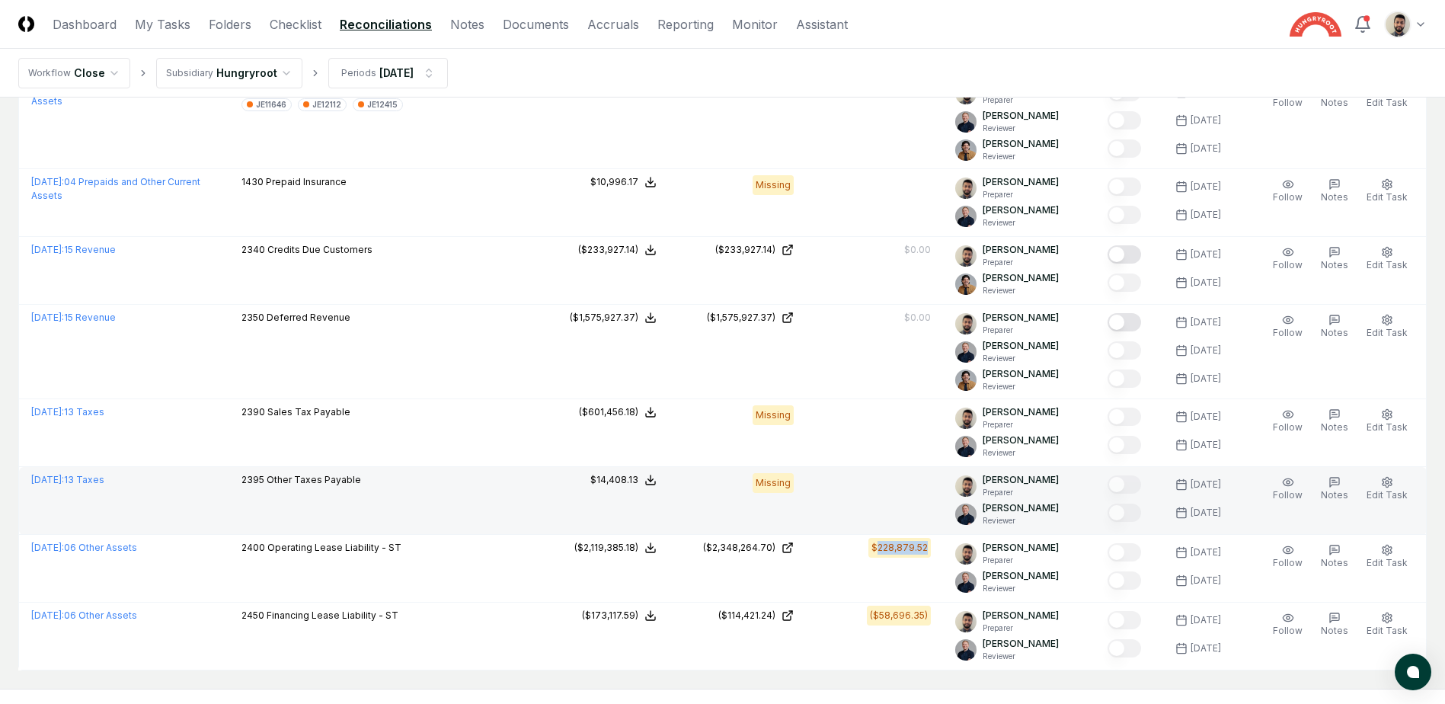
scroll to position [1184, 0]
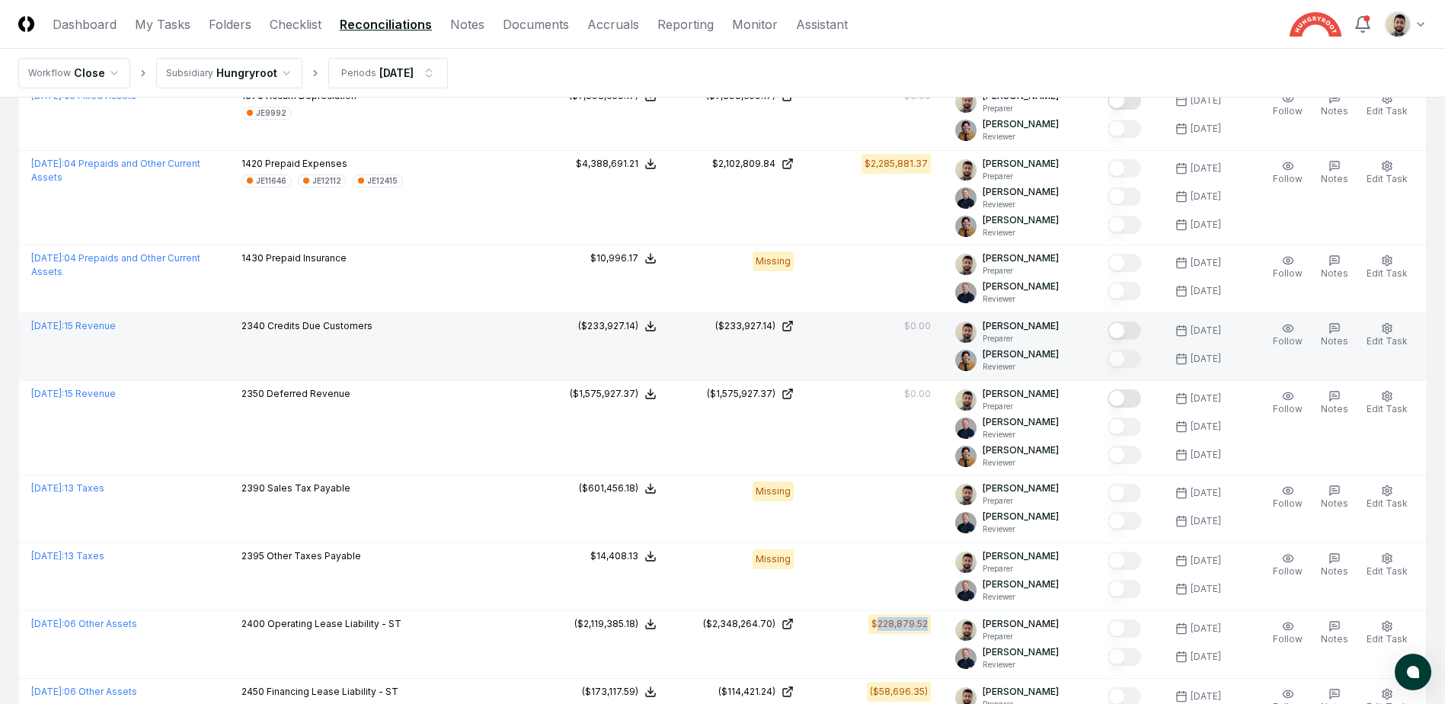
click at [1138, 332] on button "Mark complete" at bounding box center [1124, 330] width 34 height 18
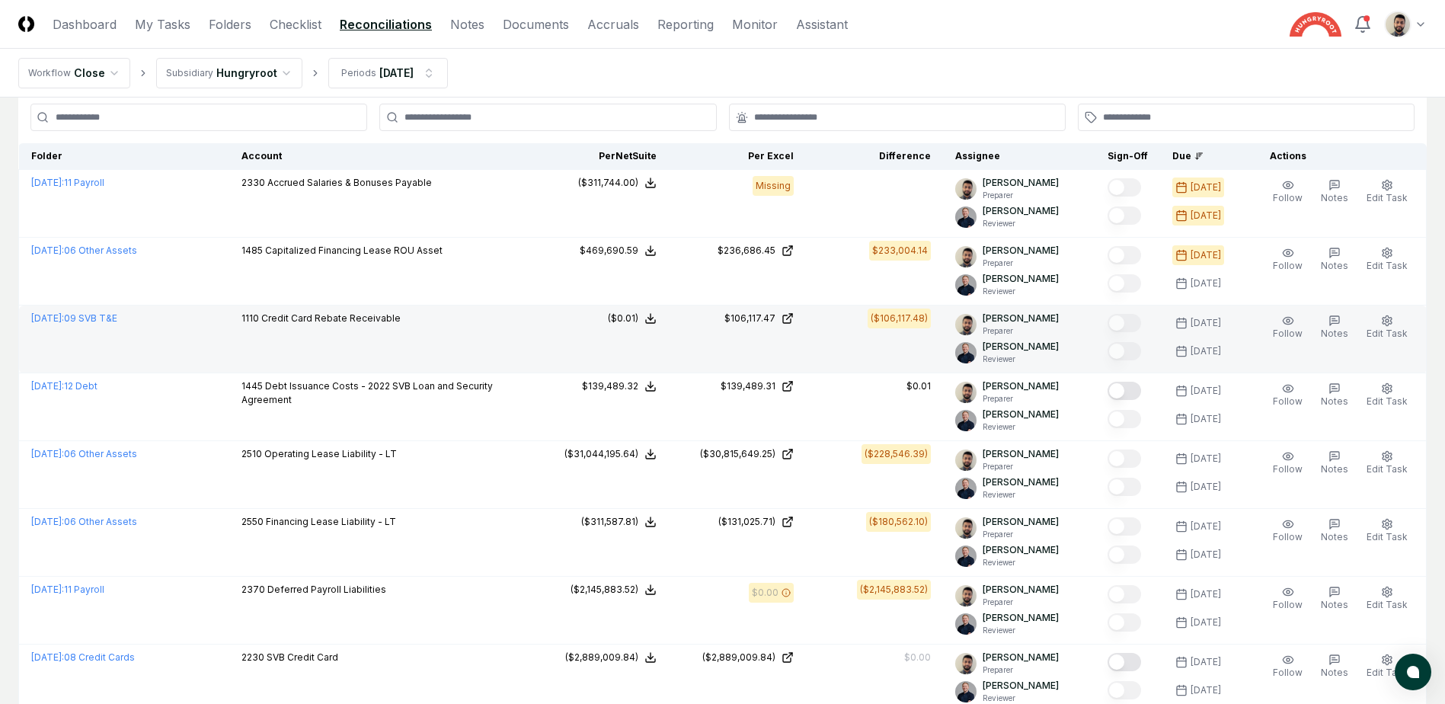
scroll to position [0, 0]
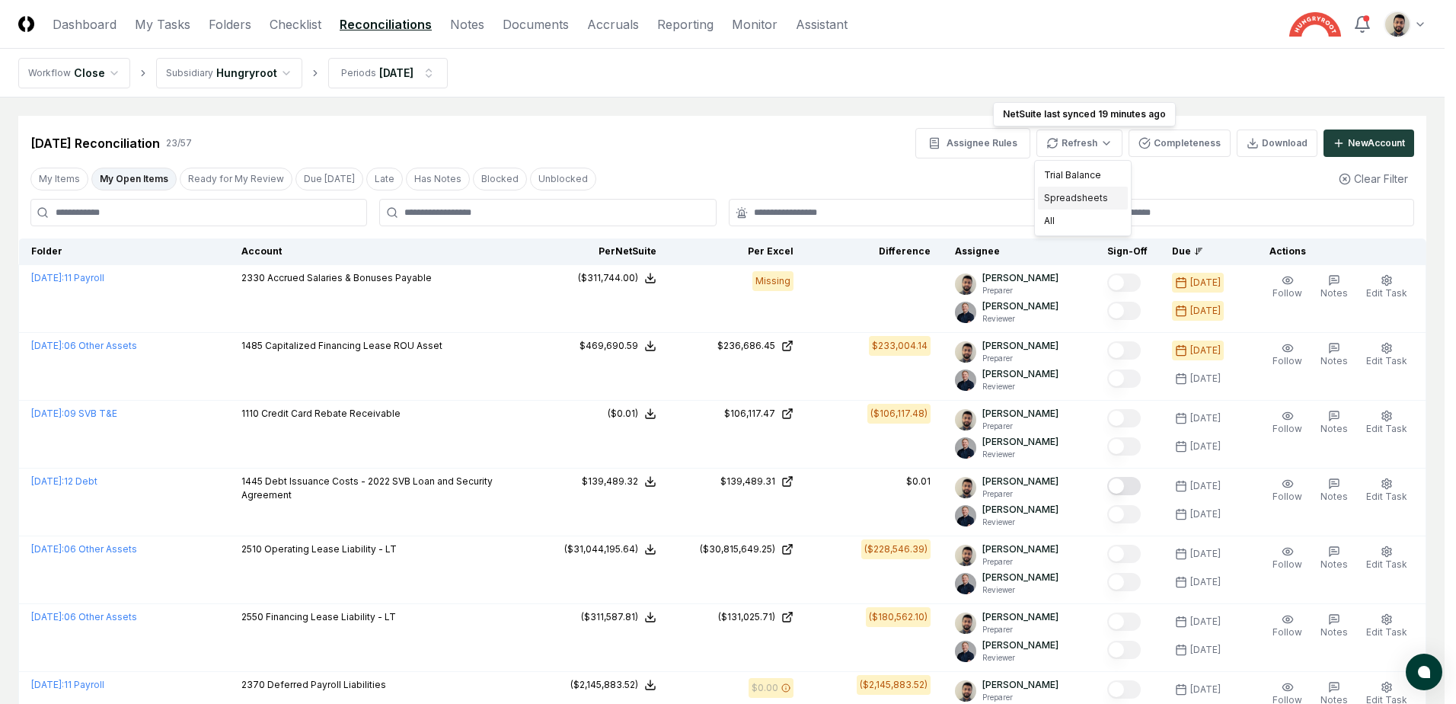
click at [1075, 200] on div "Spreadsheets" at bounding box center [1083, 198] width 90 height 23
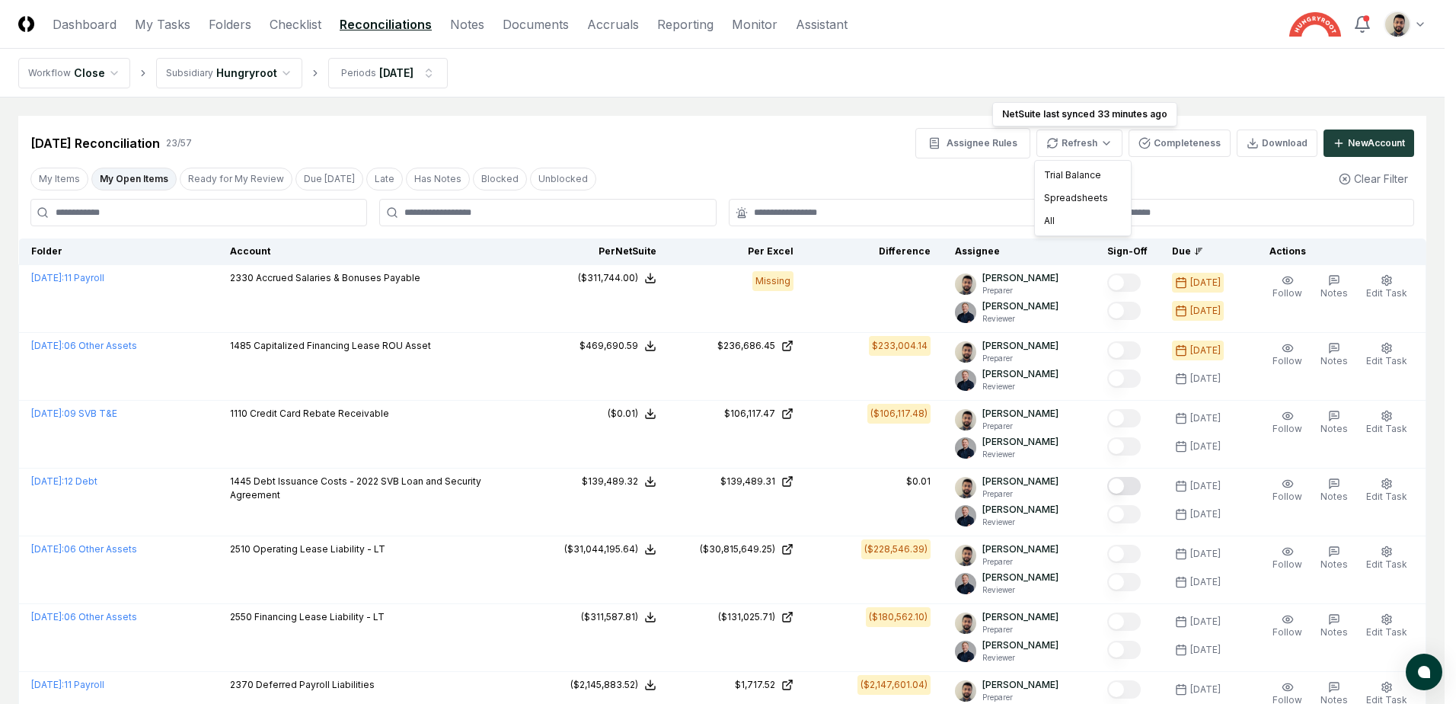
click at [1101, 202] on div "Spreadsheets" at bounding box center [1083, 198] width 90 height 23
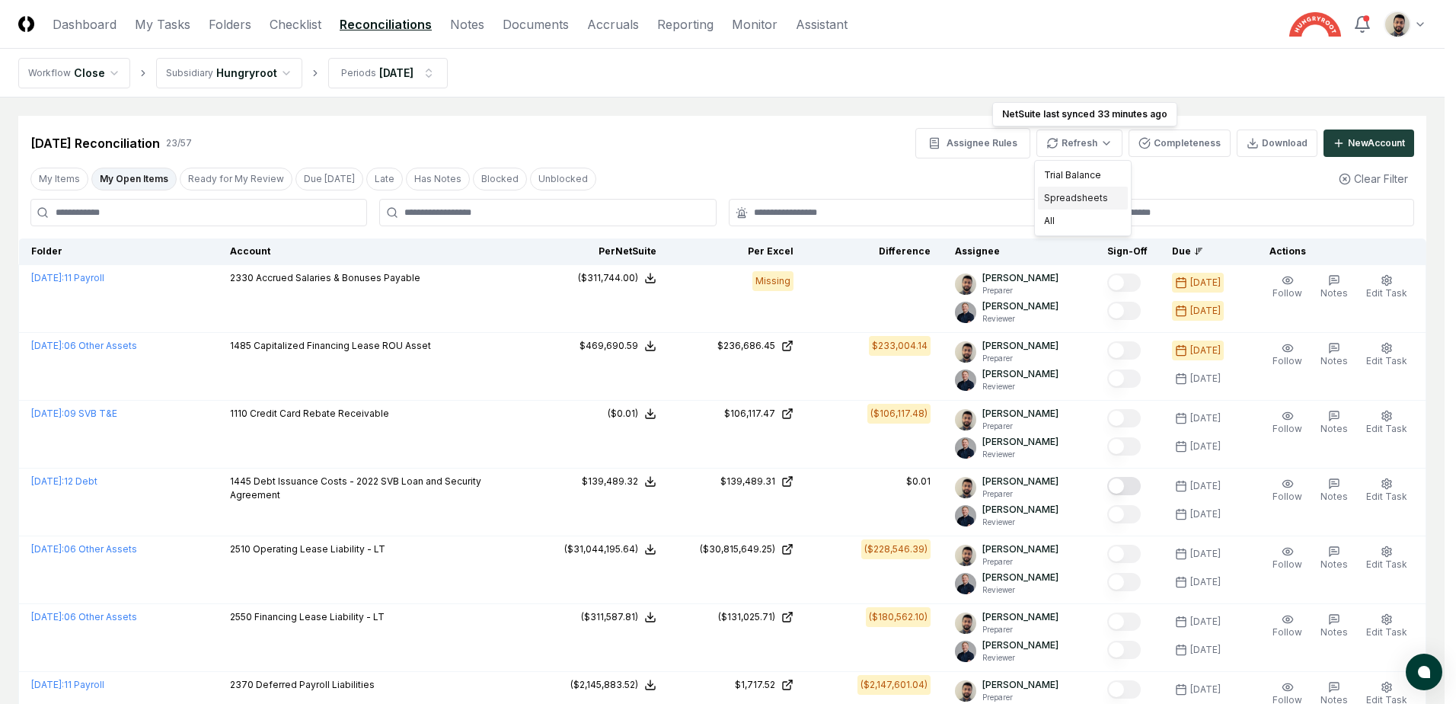
click at [1081, 201] on div "Spreadsheets" at bounding box center [1083, 198] width 90 height 23
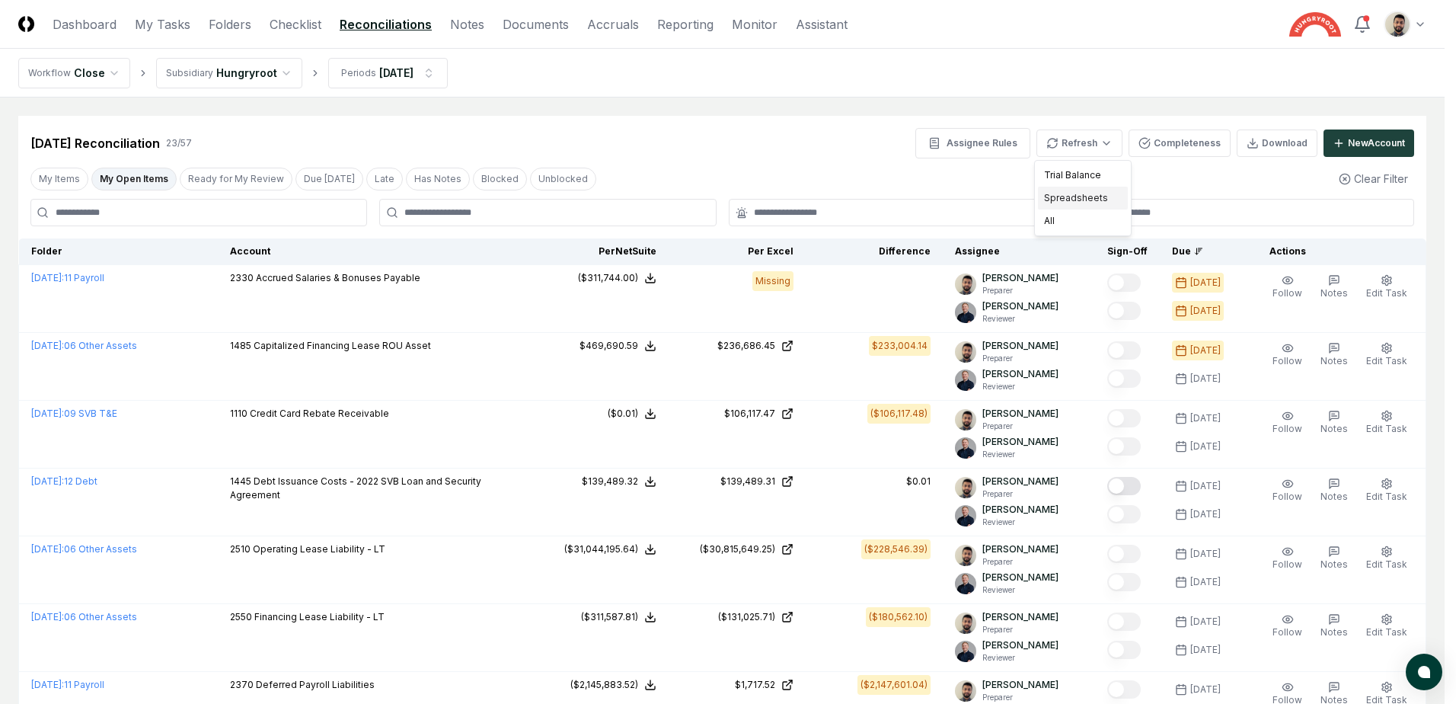
click at [1086, 197] on div "Spreadsheets" at bounding box center [1083, 198] width 90 height 23
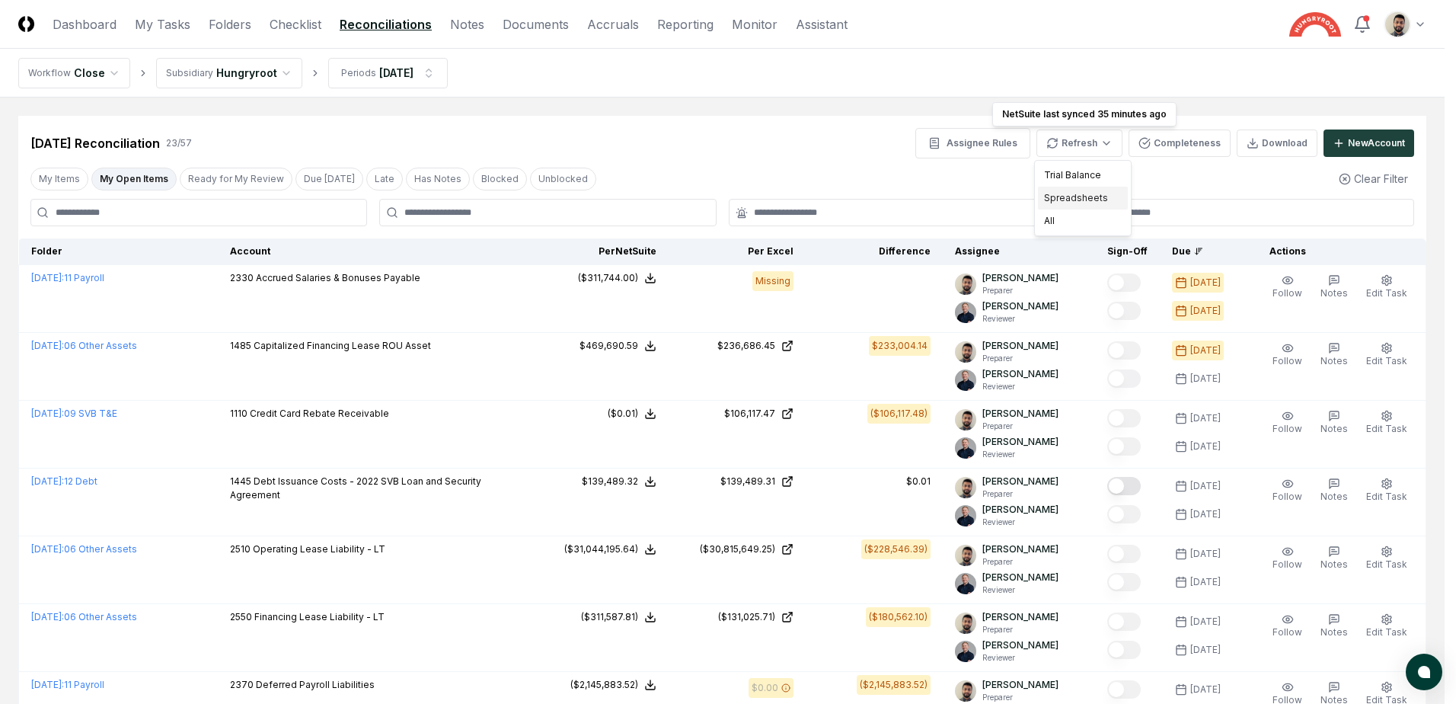
click at [1078, 194] on div "Spreadsheets" at bounding box center [1083, 198] width 90 height 23
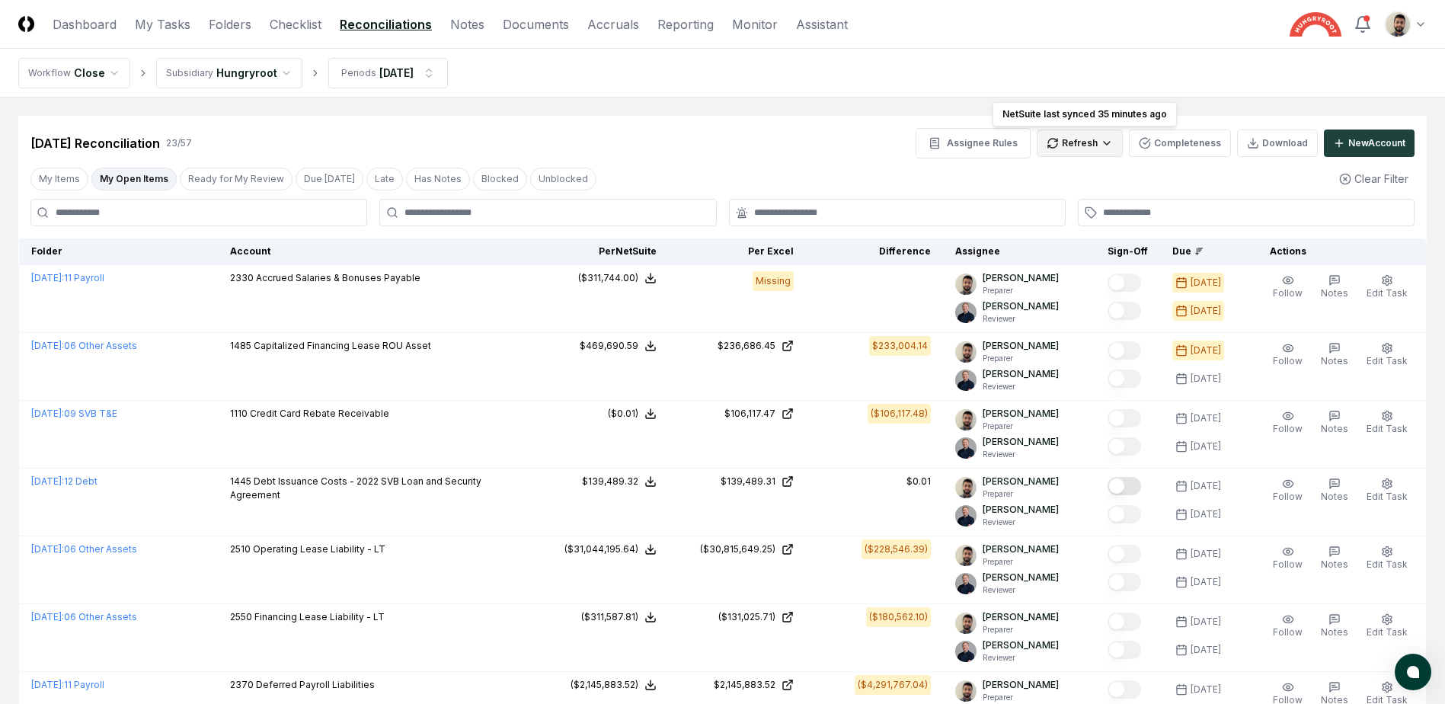
click at [1080, 128] on div "Assignee Rules Refresh NetSuite last synced 35 minutes ago NetSuite last synced…" at bounding box center [1164, 143] width 499 height 30
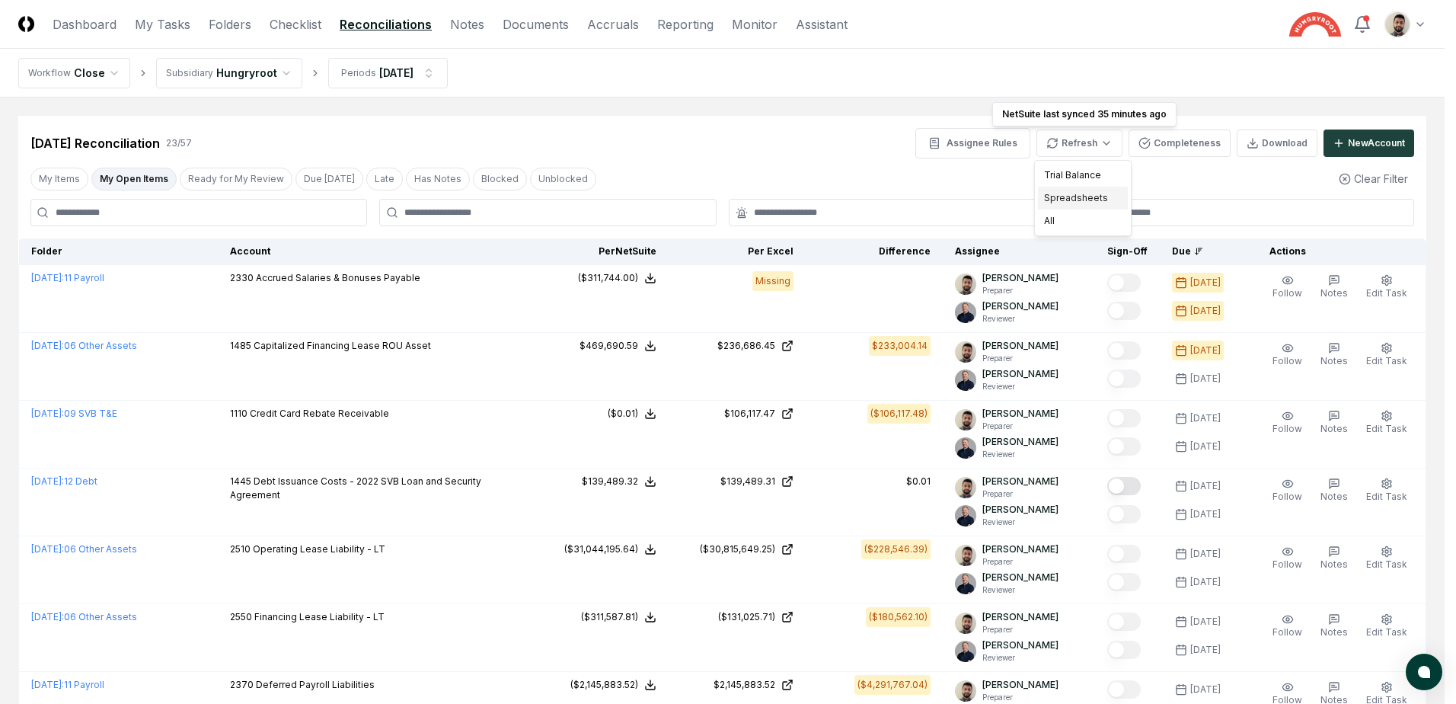
click at [1086, 205] on div "Spreadsheets" at bounding box center [1083, 198] width 90 height 23
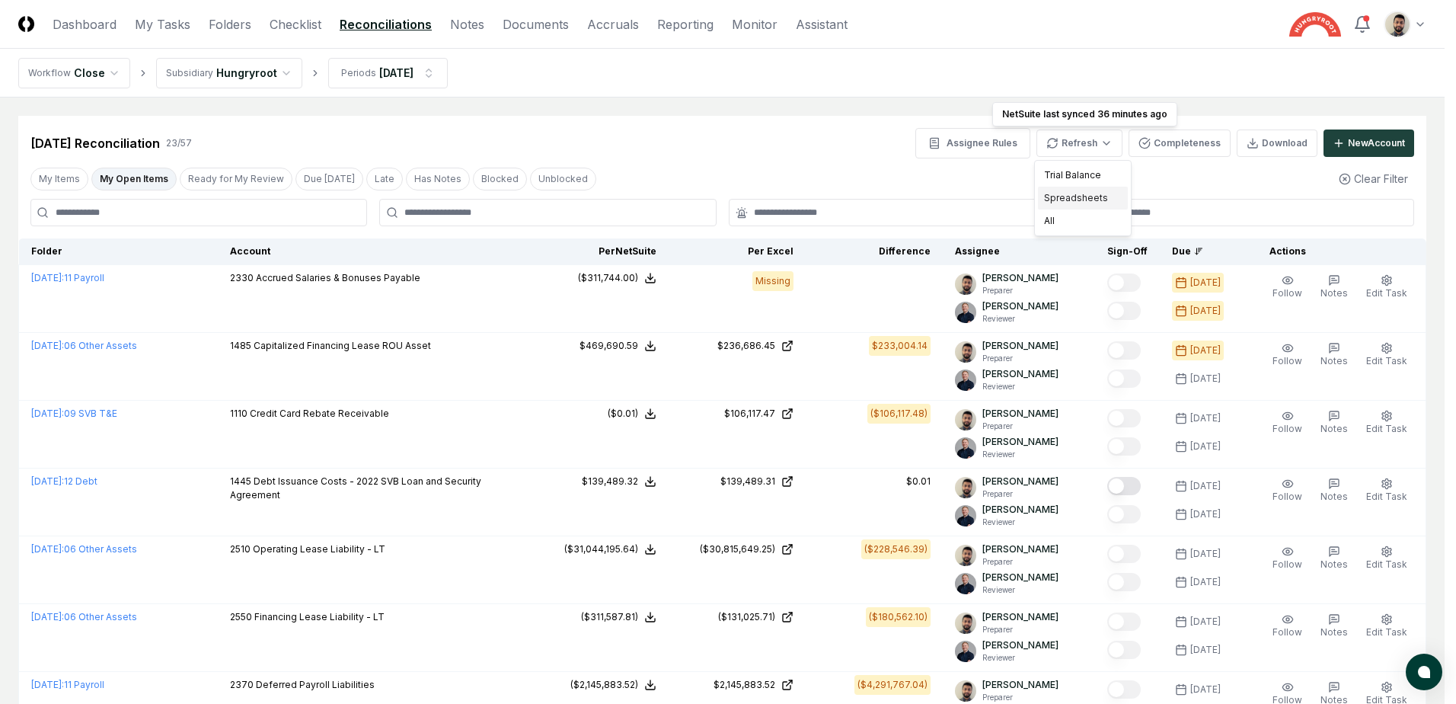
click at [1088, 195] on div "Spreadsheets" at bounding box center [1083, 198] width 90 height 23
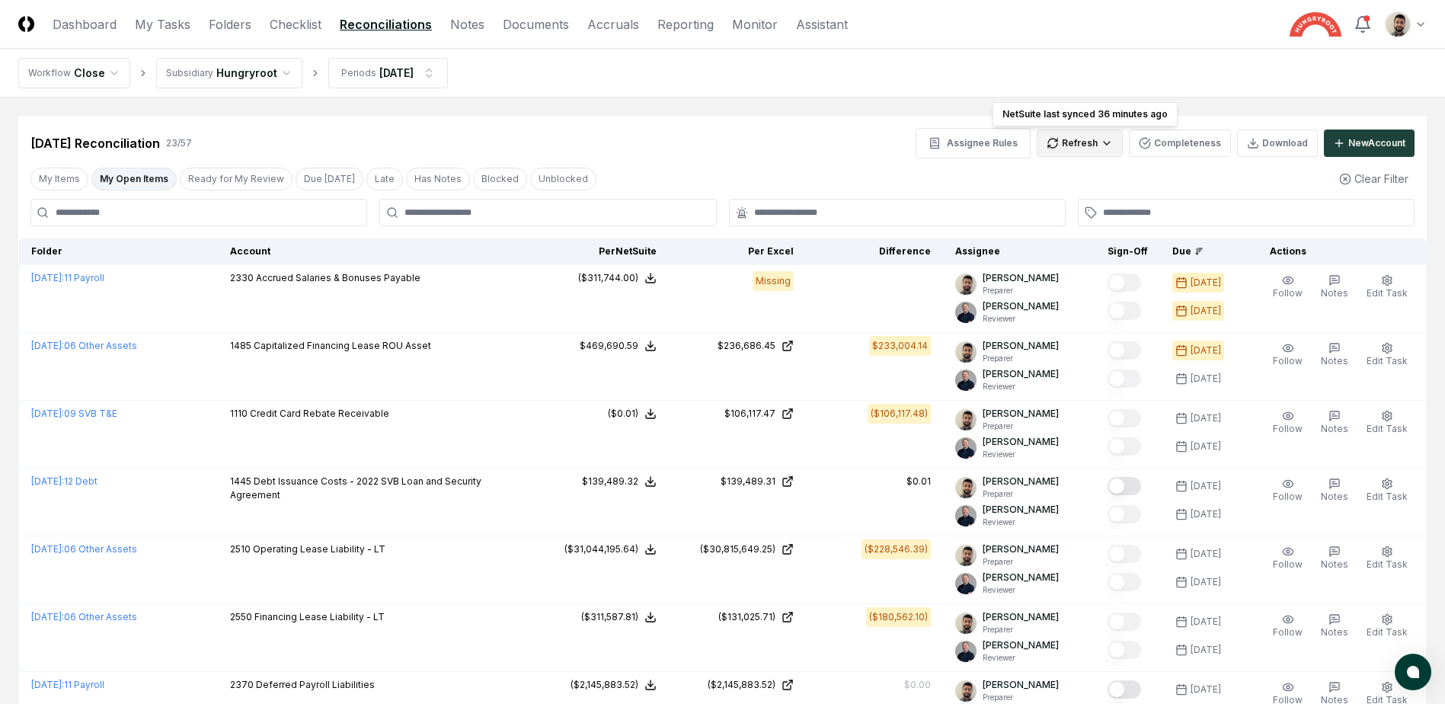
drag, startPoint x: 1104, startPoint y: 157, endPoint x: 1104, endPoint y: 143, distance: 13.7
click at [1104, 157] on div "Assignee Rules Refresh NetSuite last synced 36 minutes ago NetSuite last synced…" at bounding box center [1164, 143] width 499 height 30
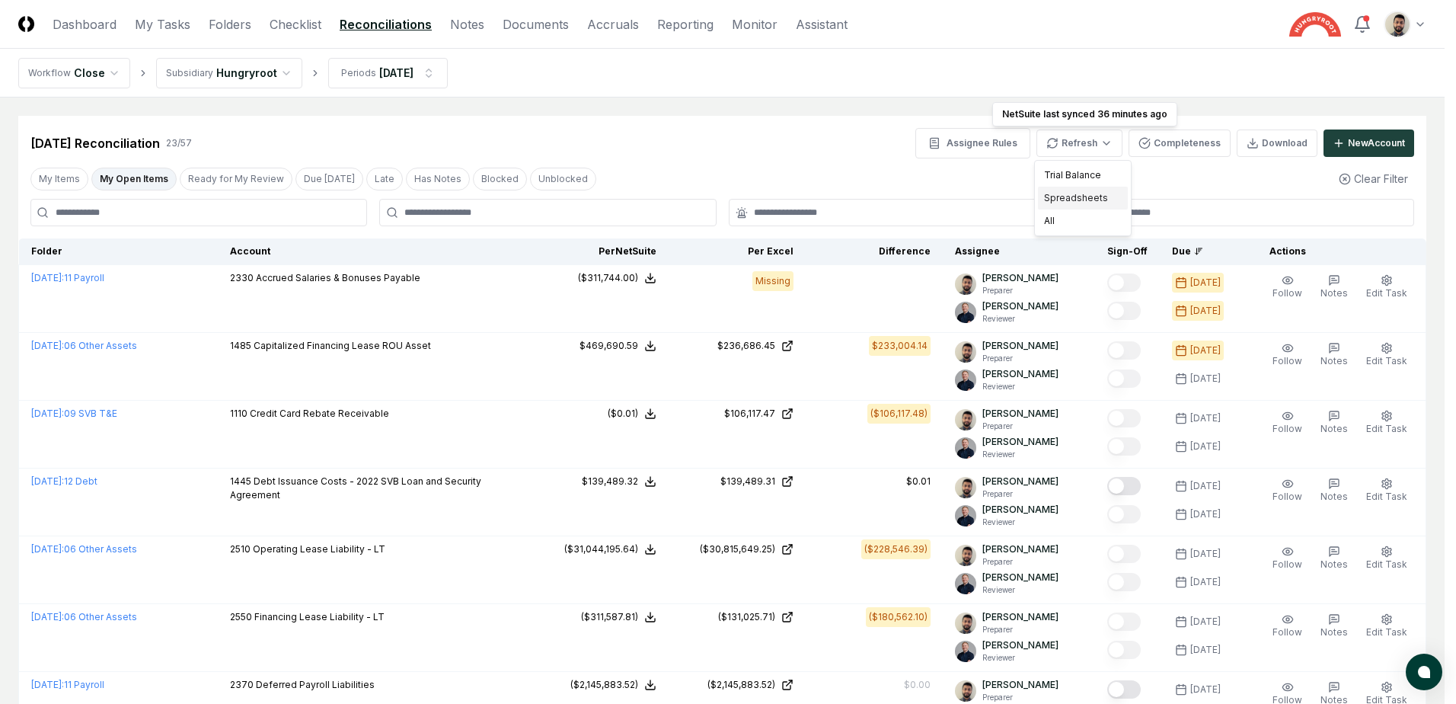
click at [1081, 193] on div "Spreadsheets" at bounding box center [1083, 198] width 90 height 23
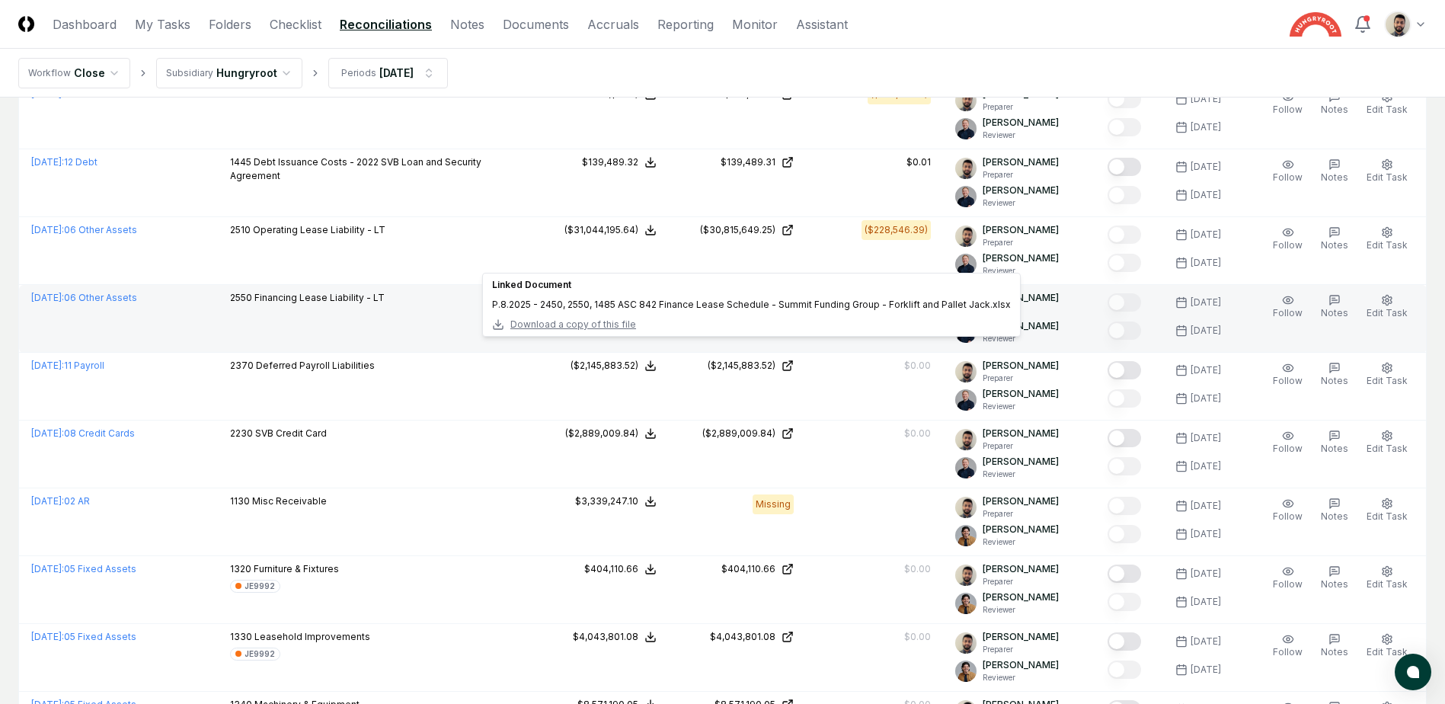
scroll to position [270, 0]
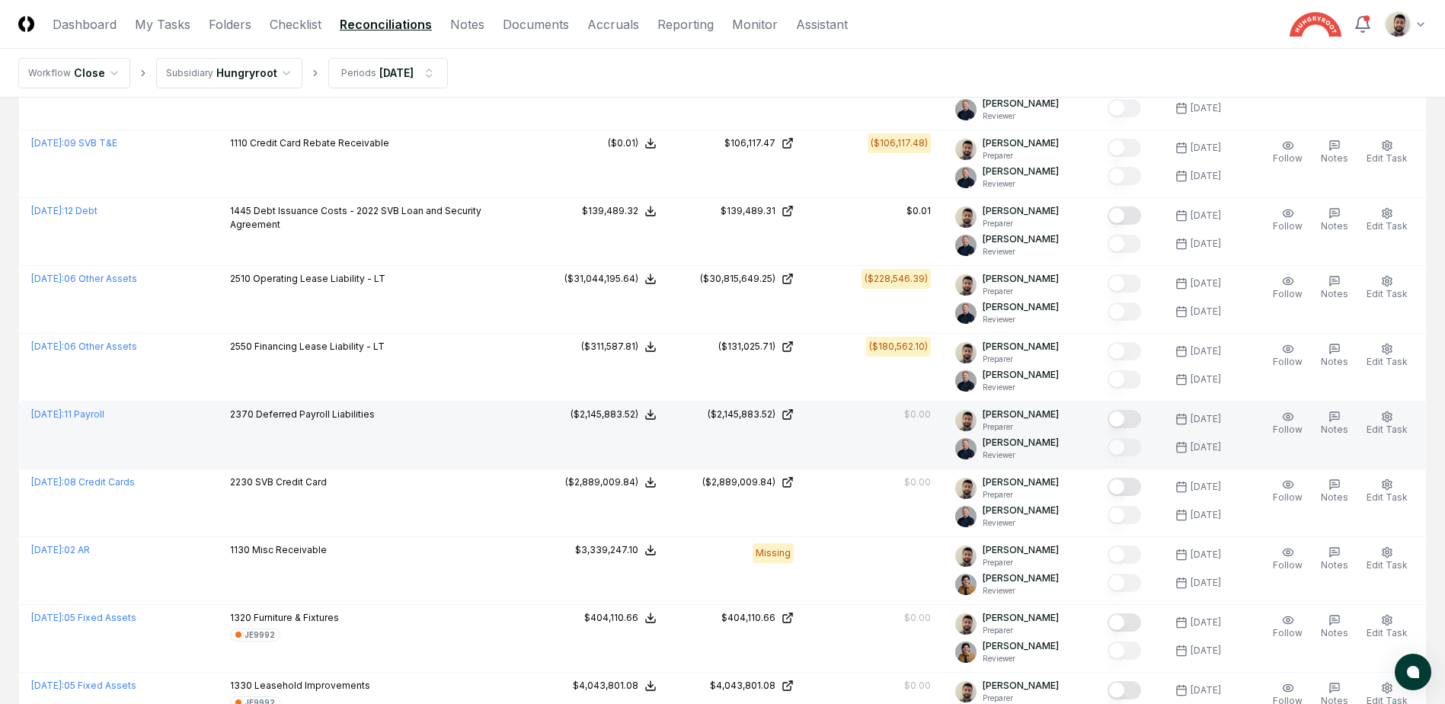
click at [1141, 422] on button "Mark complete" at bounding box center [1124, 419] width 34 height 18
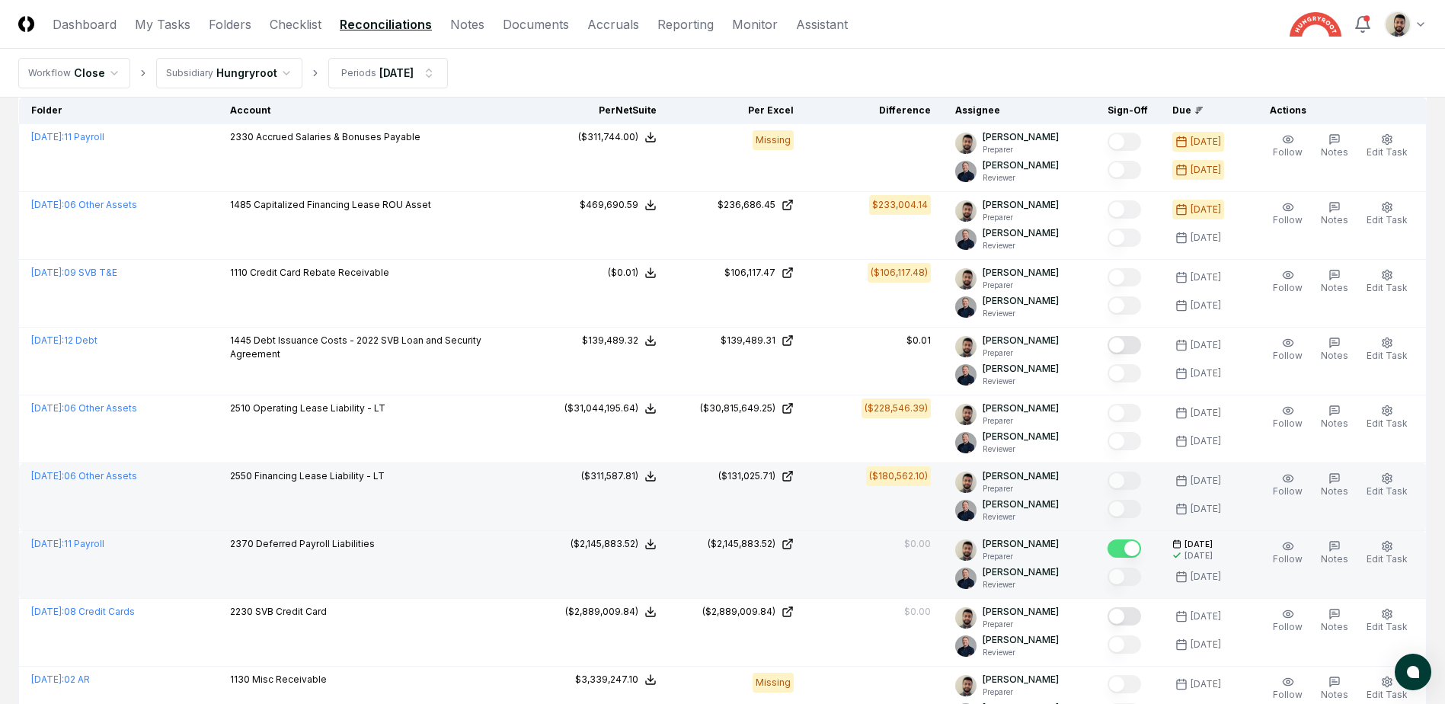
scroll to position [118, 0]
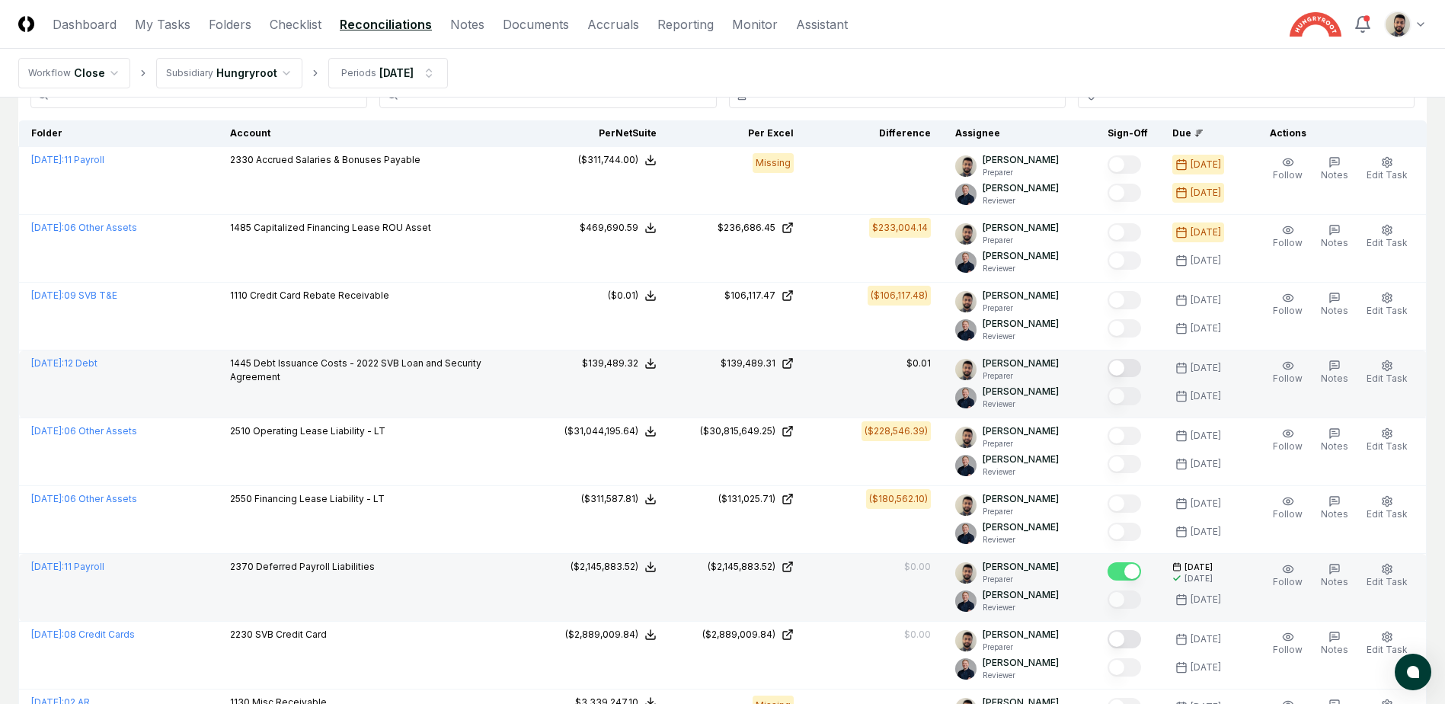
click at [1141, 370] on button "Mark complete" at bounding box center [1124, 368] width 34 height 18
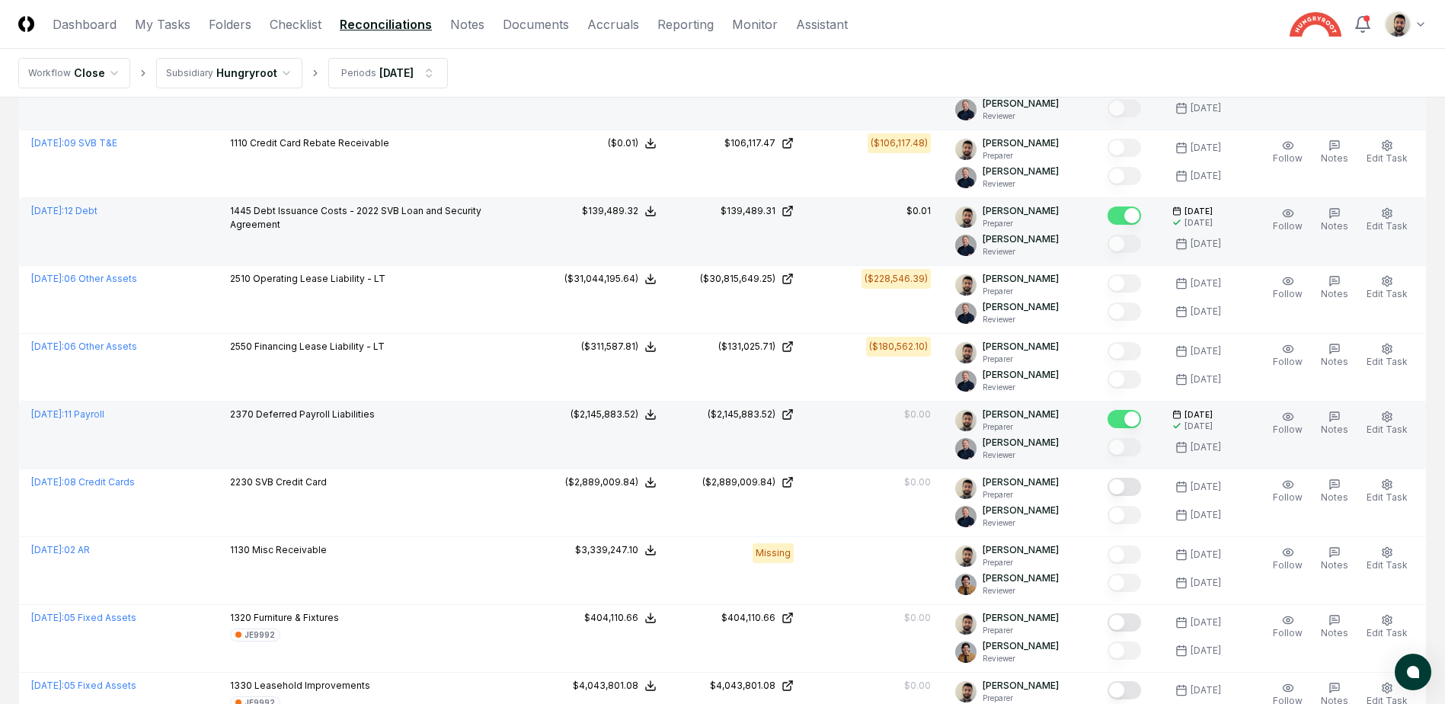
scroll to position [0, 0]
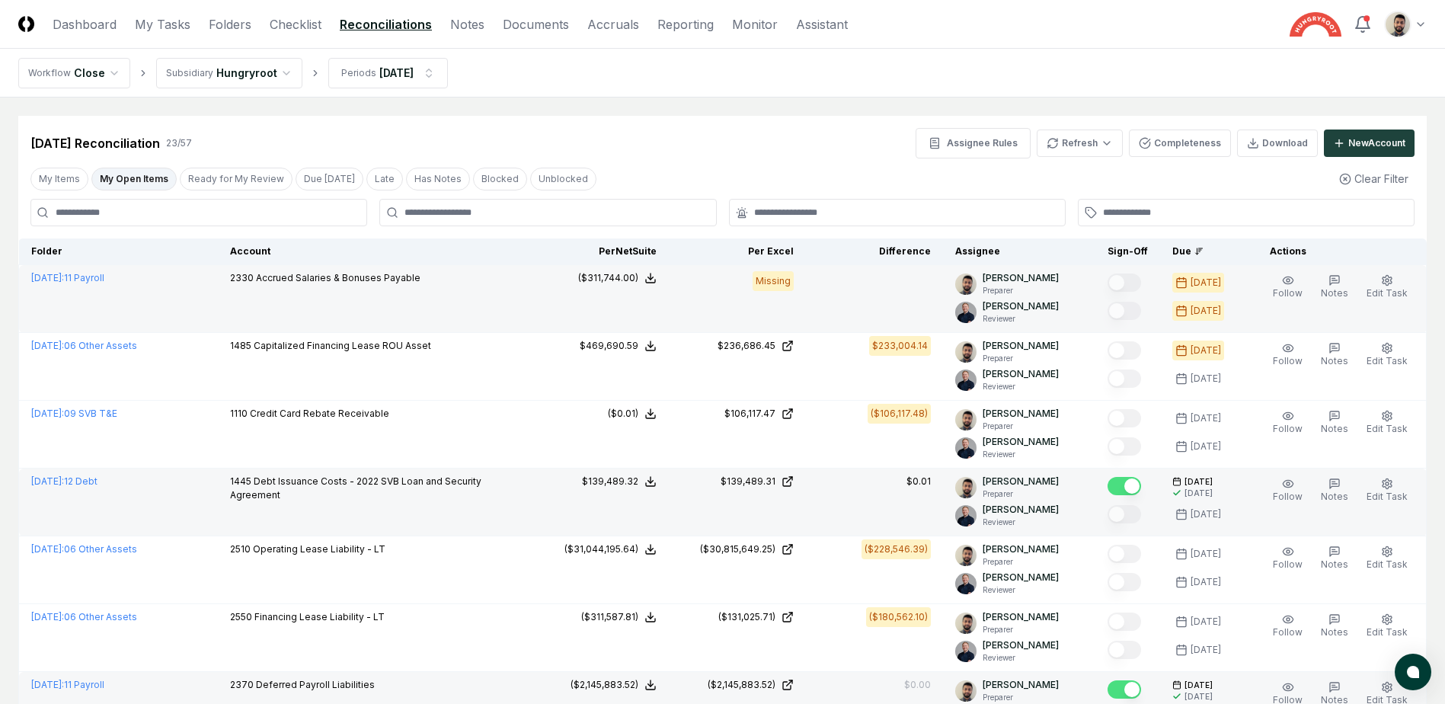
drag, startPoint x: 120, startPoint y: 180, endPoint x: 434, endPoint y: 270, distance: 326.2
click at [120, 180] on button "My Open Items" at bounding box center [133, 179] width 85 height 23
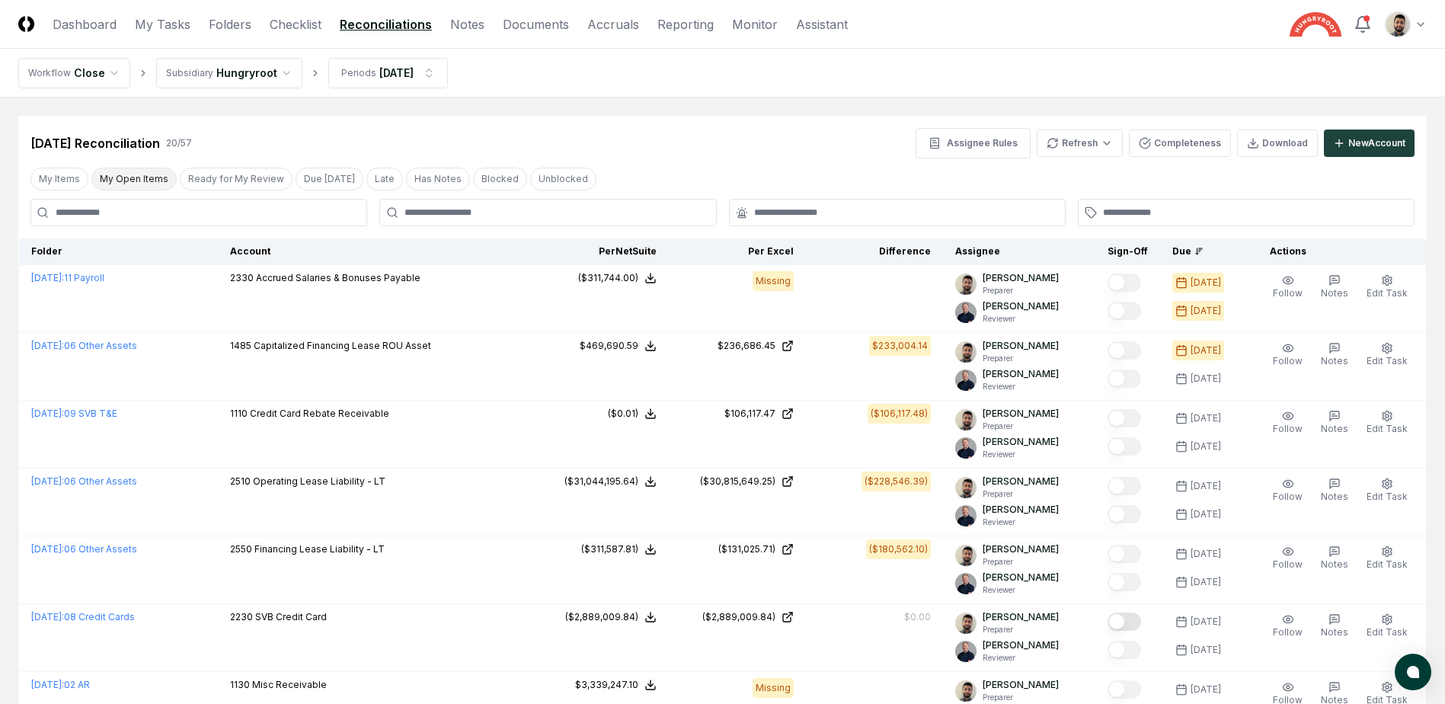
click at [120, 175] on button "My Open Items" at bounding box center [133, 179] width 85 height 23
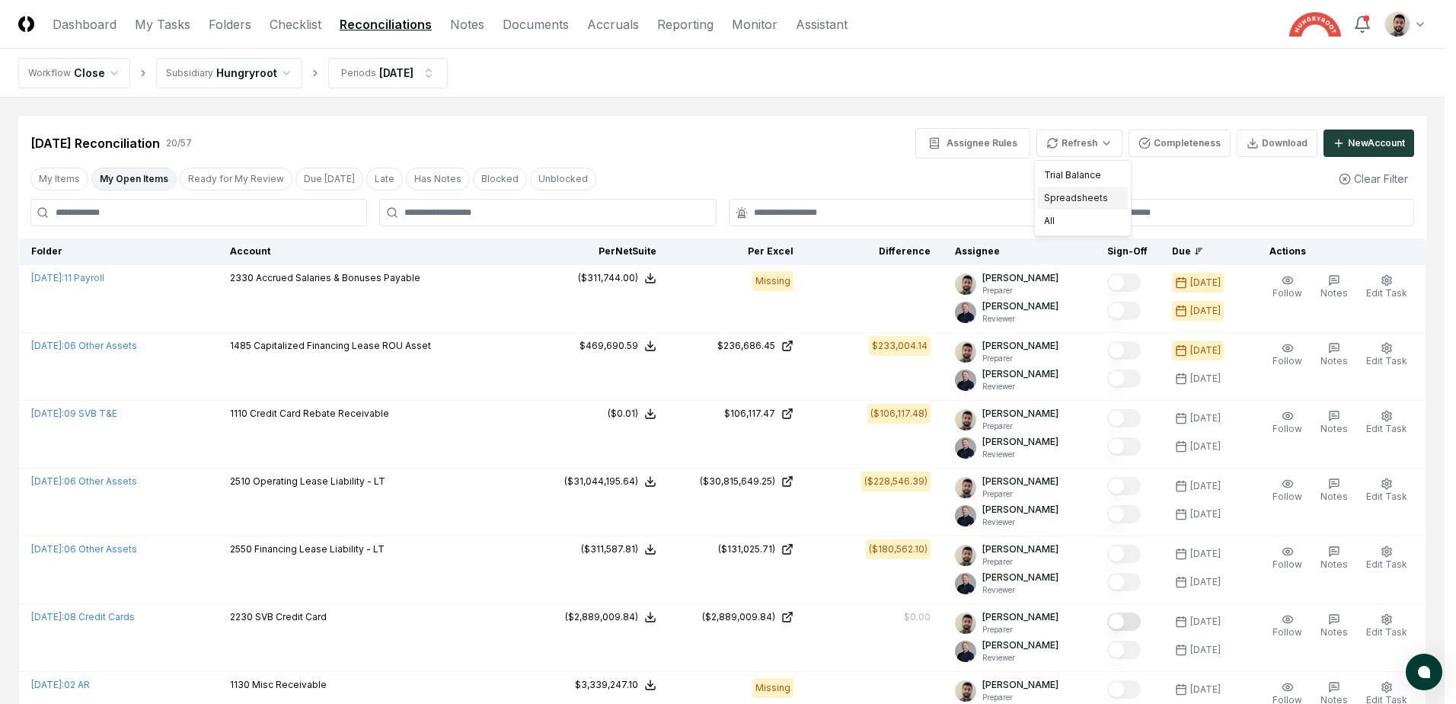
click at [1091, 201] on div "Spreadsheets" at bounding box center [1083, 198] width 90 height 23
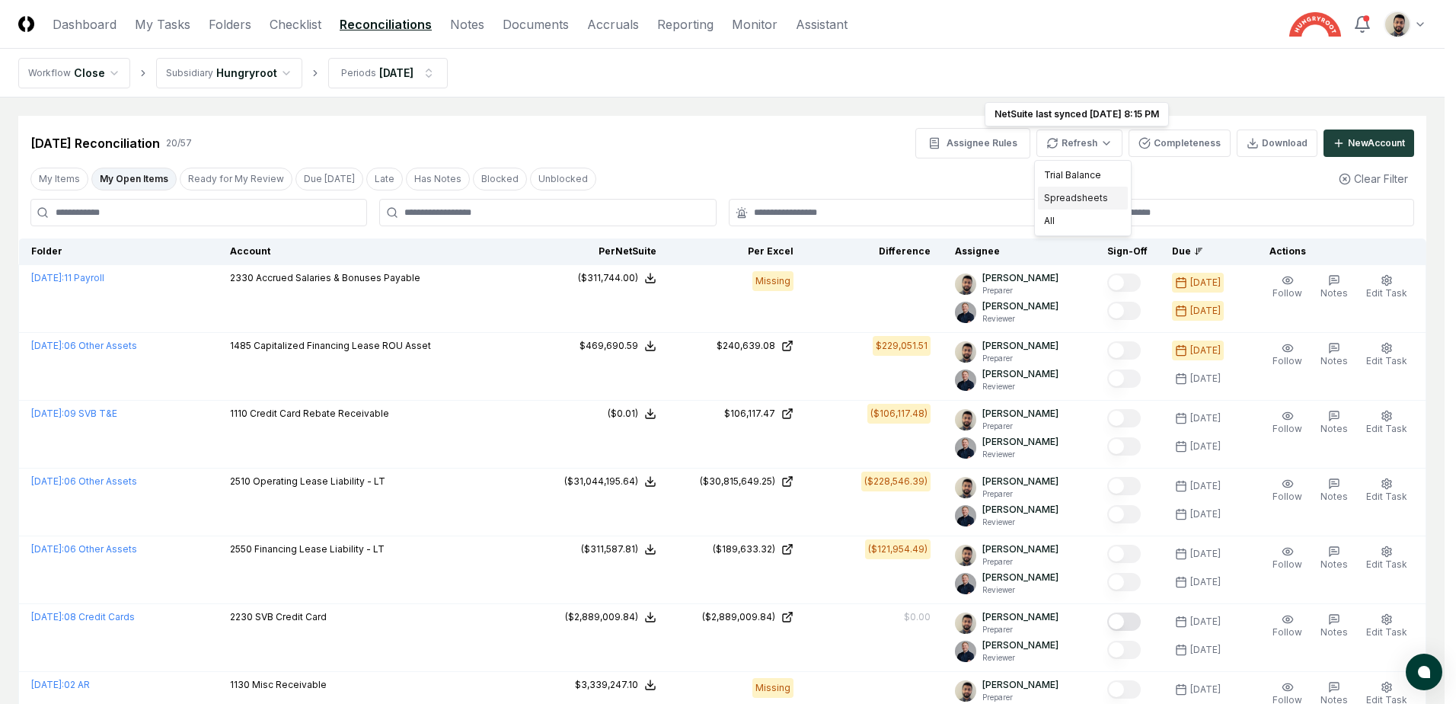
click at [1091, 201] on div "Spreadsheets" at bounding box center [1083, 198] width 90 height 23
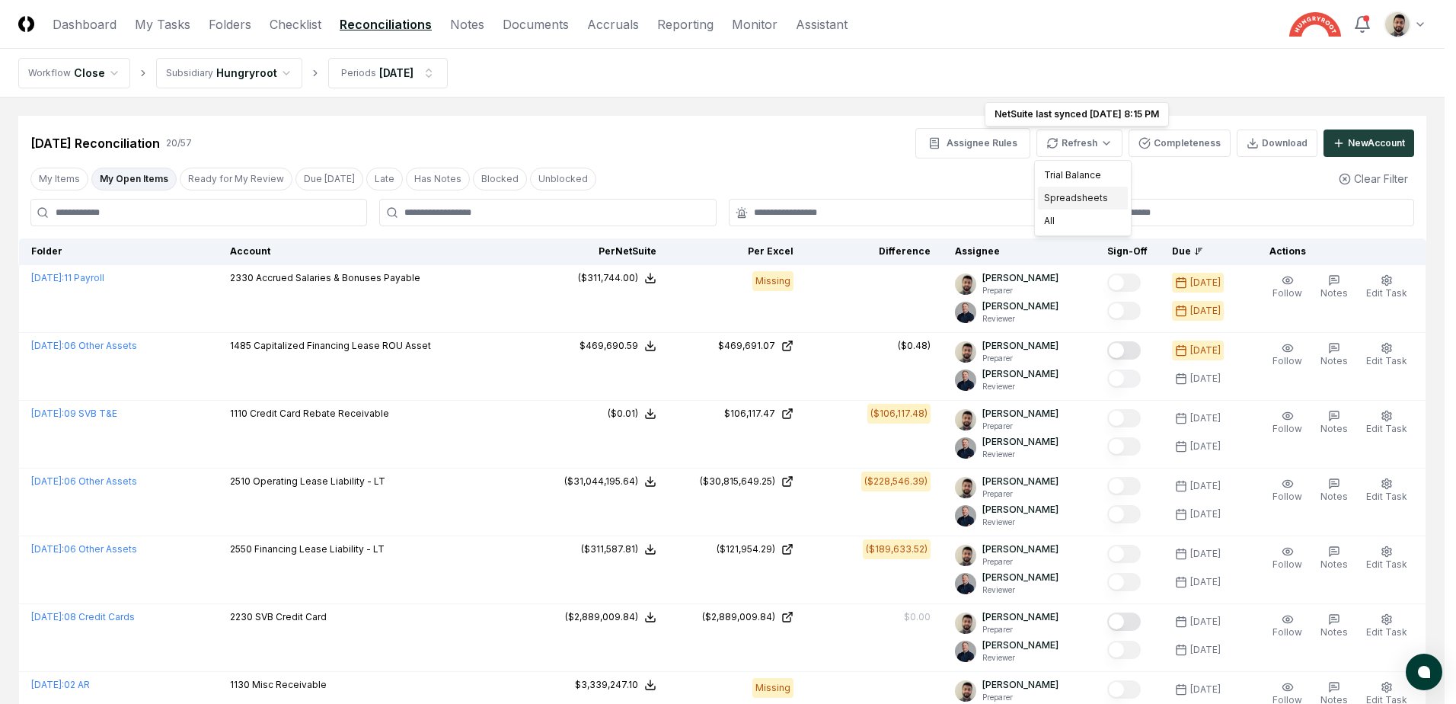
click at [1078, 193] on div "Spreadsheets" at bounding box center [1083, 198] width 90 height 23
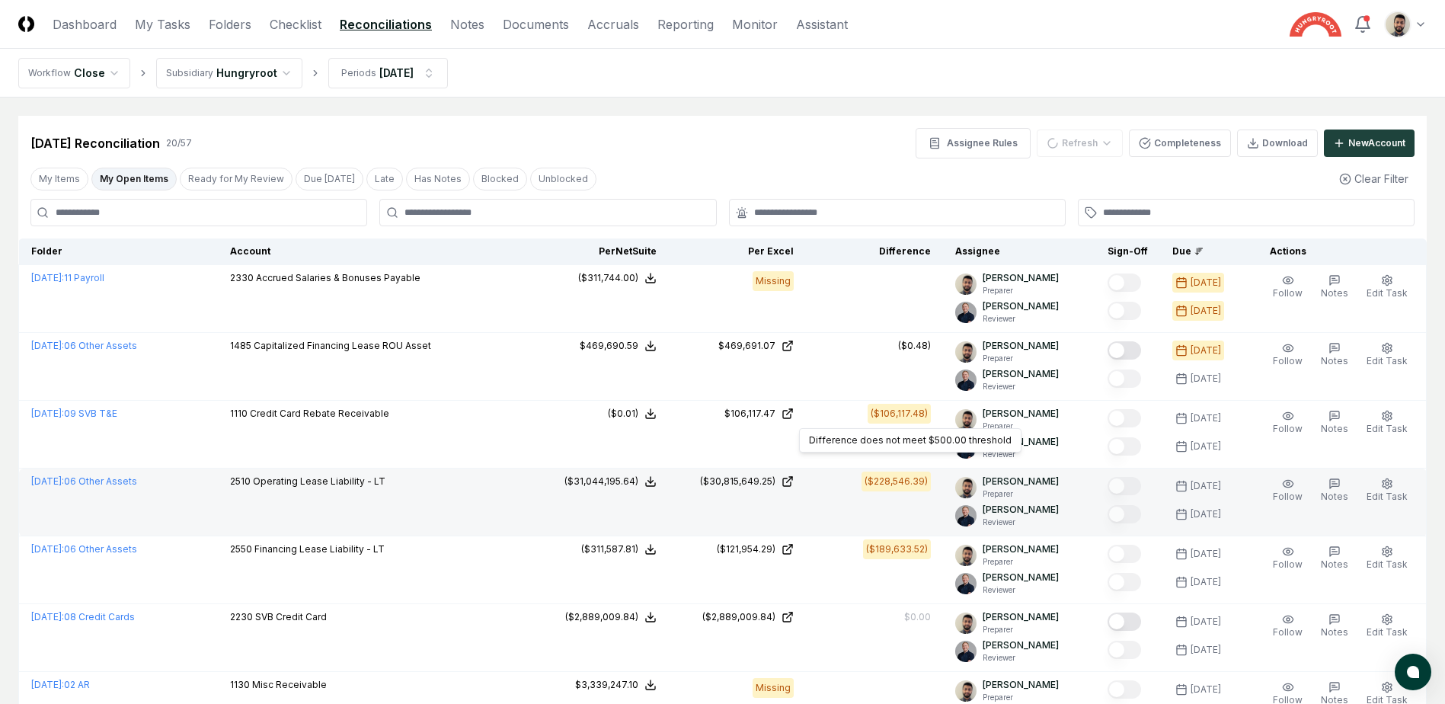
scroll to position [305, 0]
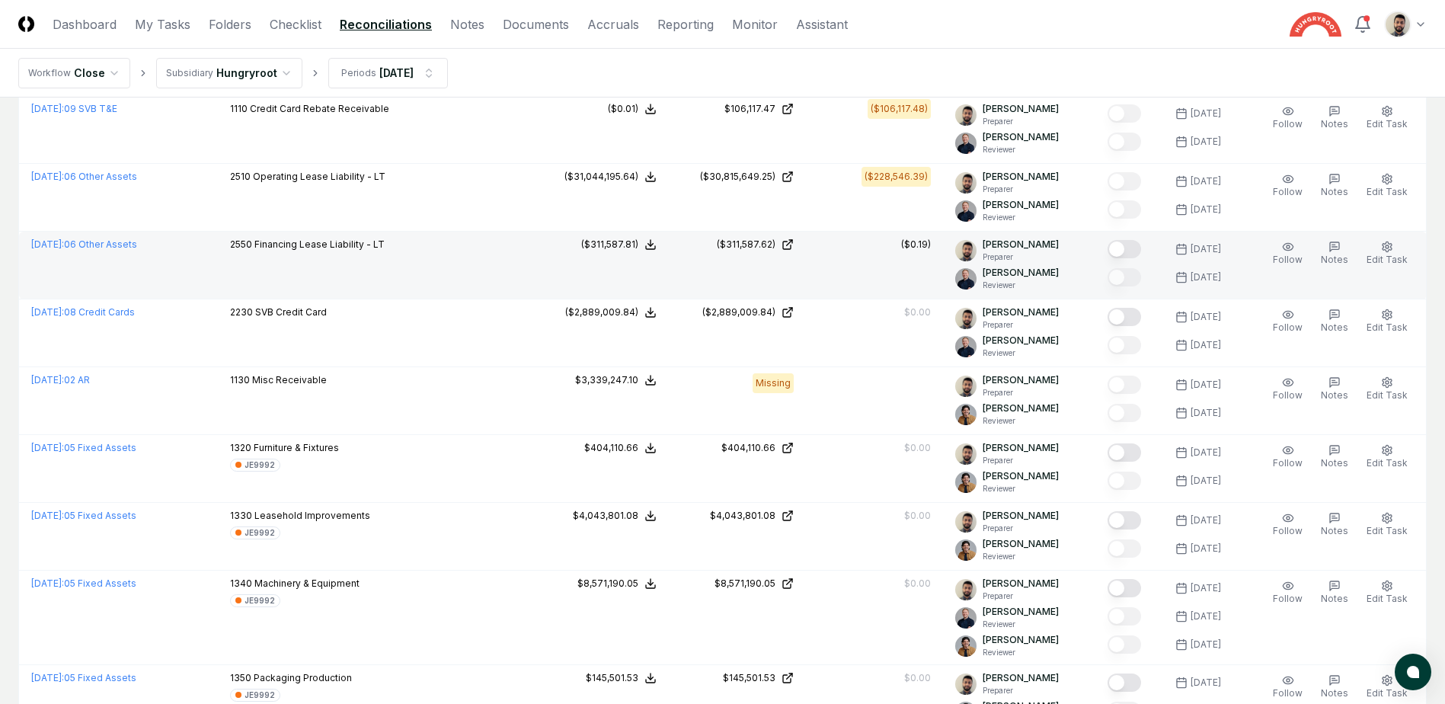
click at [1141, 249] on button "Mark complete" at bounding box center [1124, 249] width 34 height 18
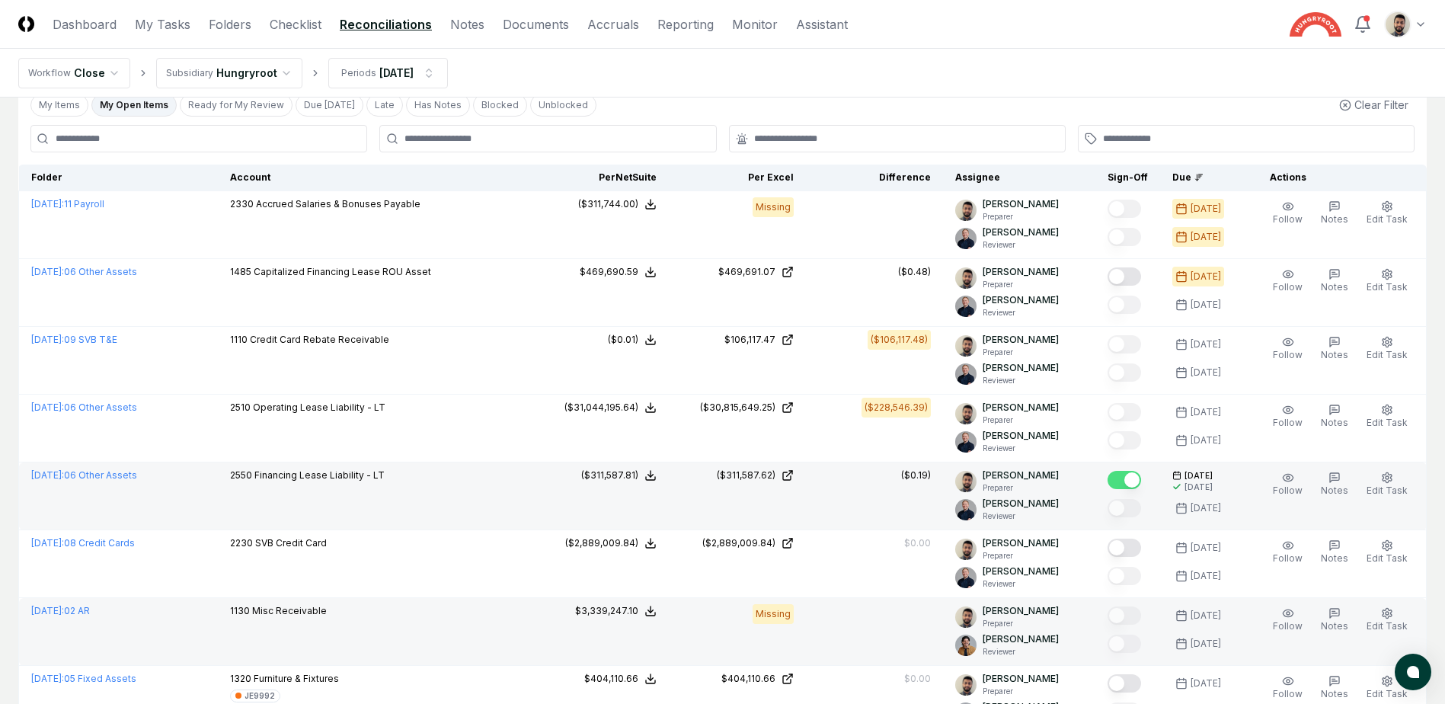
scroll to position [67, 0]
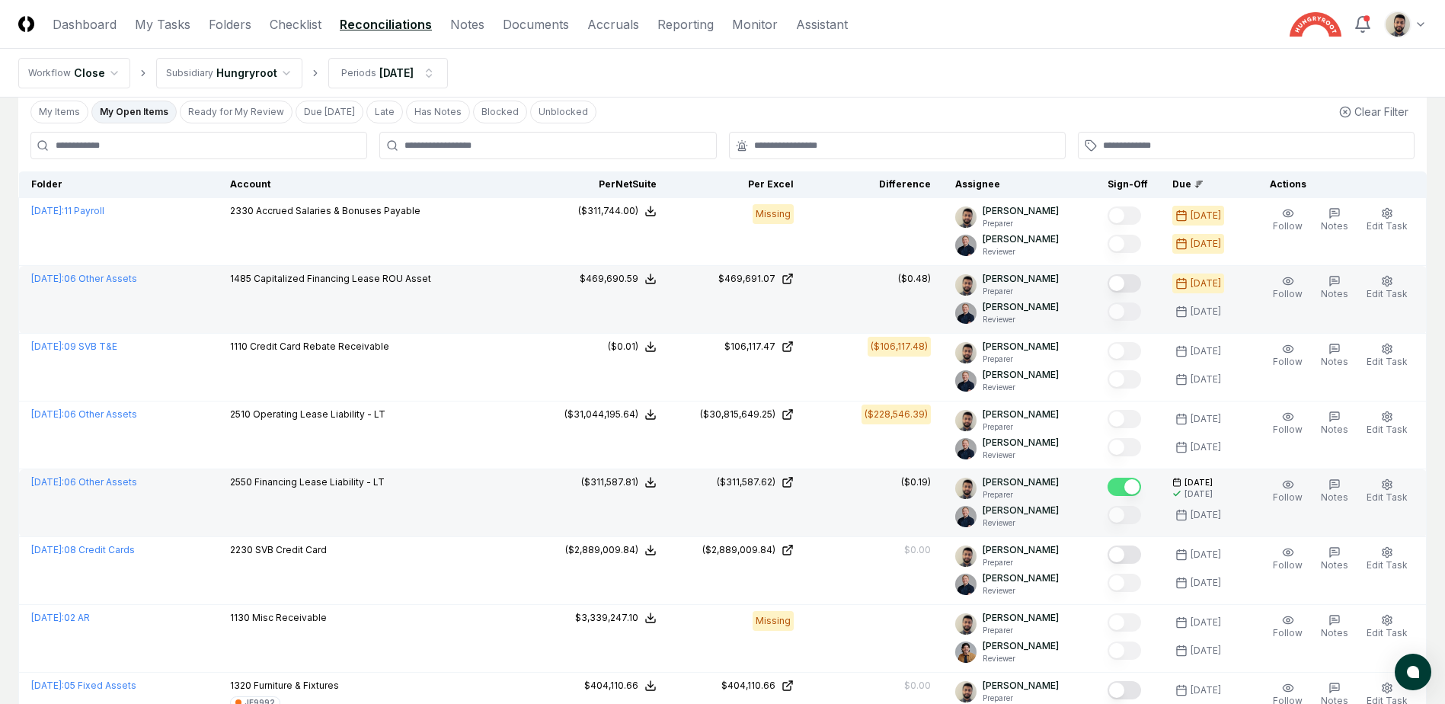
click at [1137, 282] on button "Mark complete" at bounding box center [1124, 283] width 34 height 18
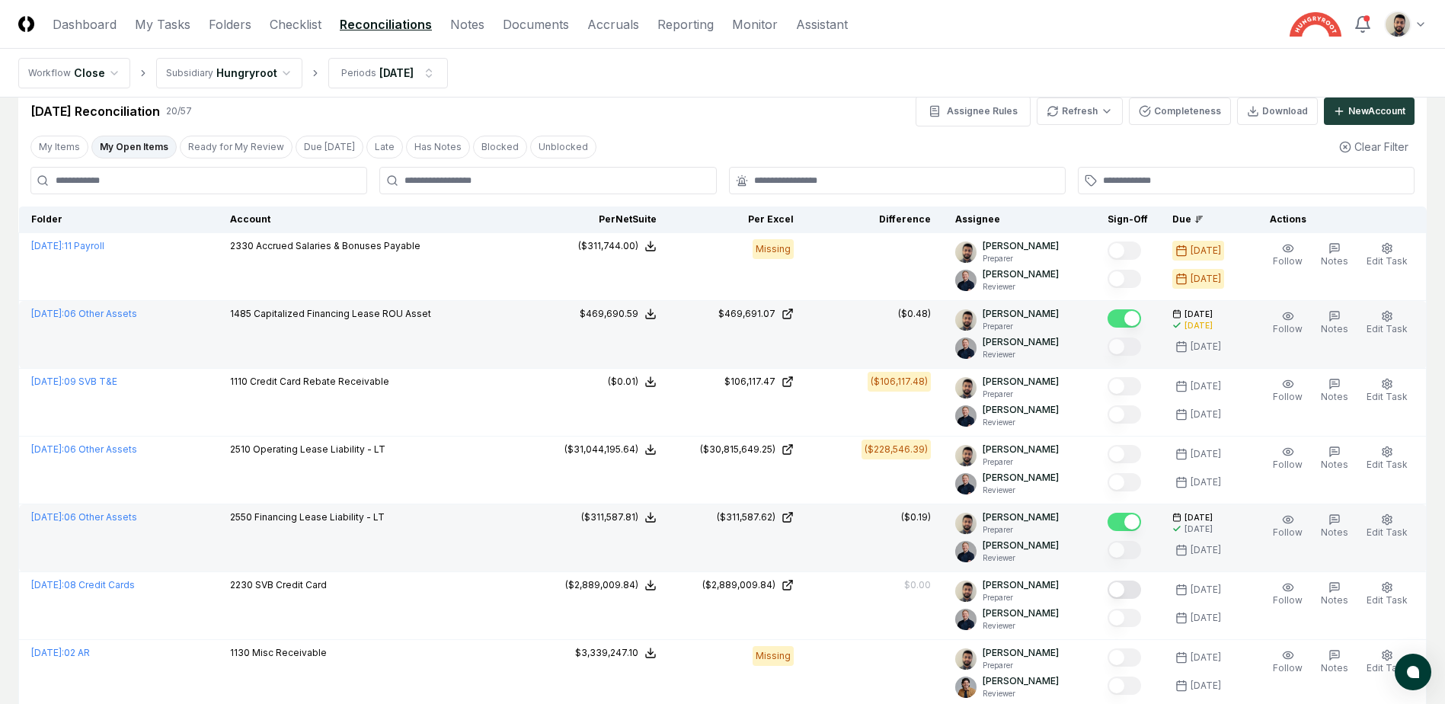
scroll to position [0, 0]
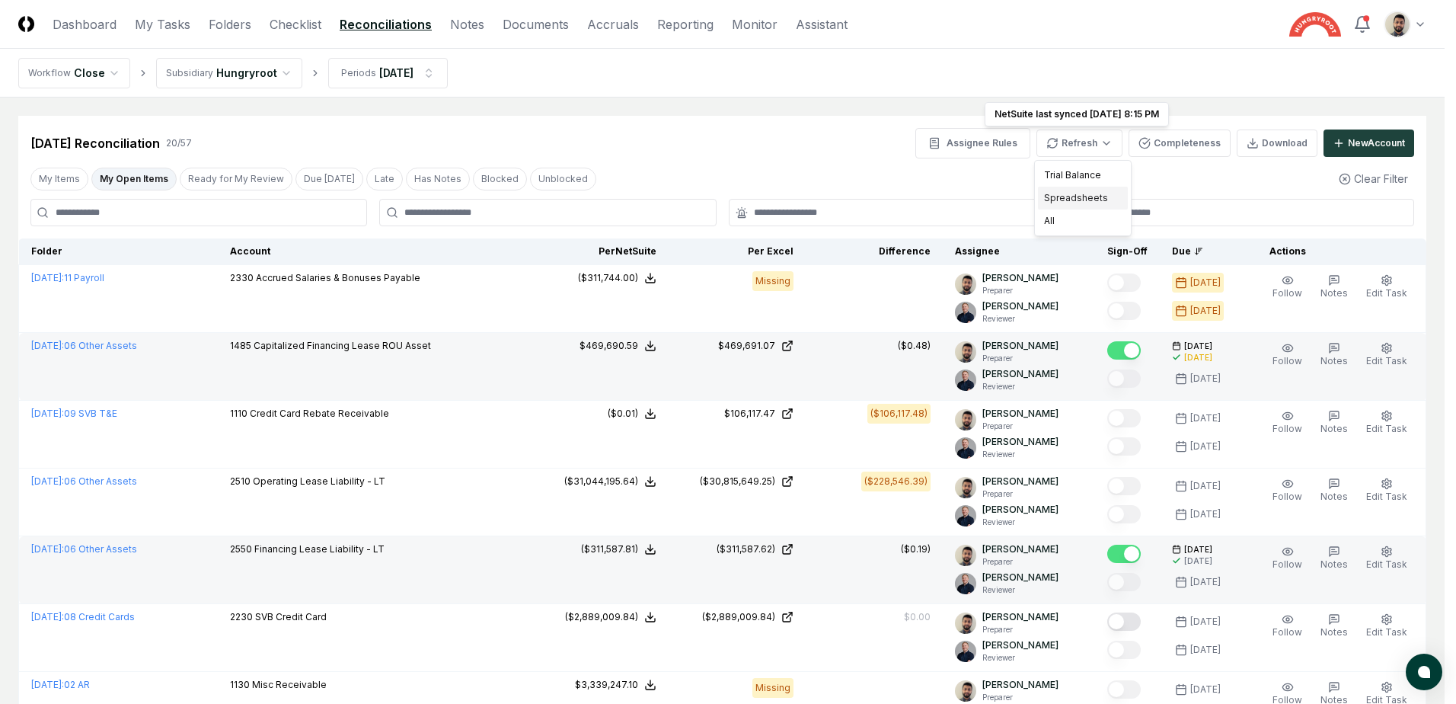
click at [1068, 199] on div "Spreadsheets" at bounding box center [1083, 198] width 90 height 23
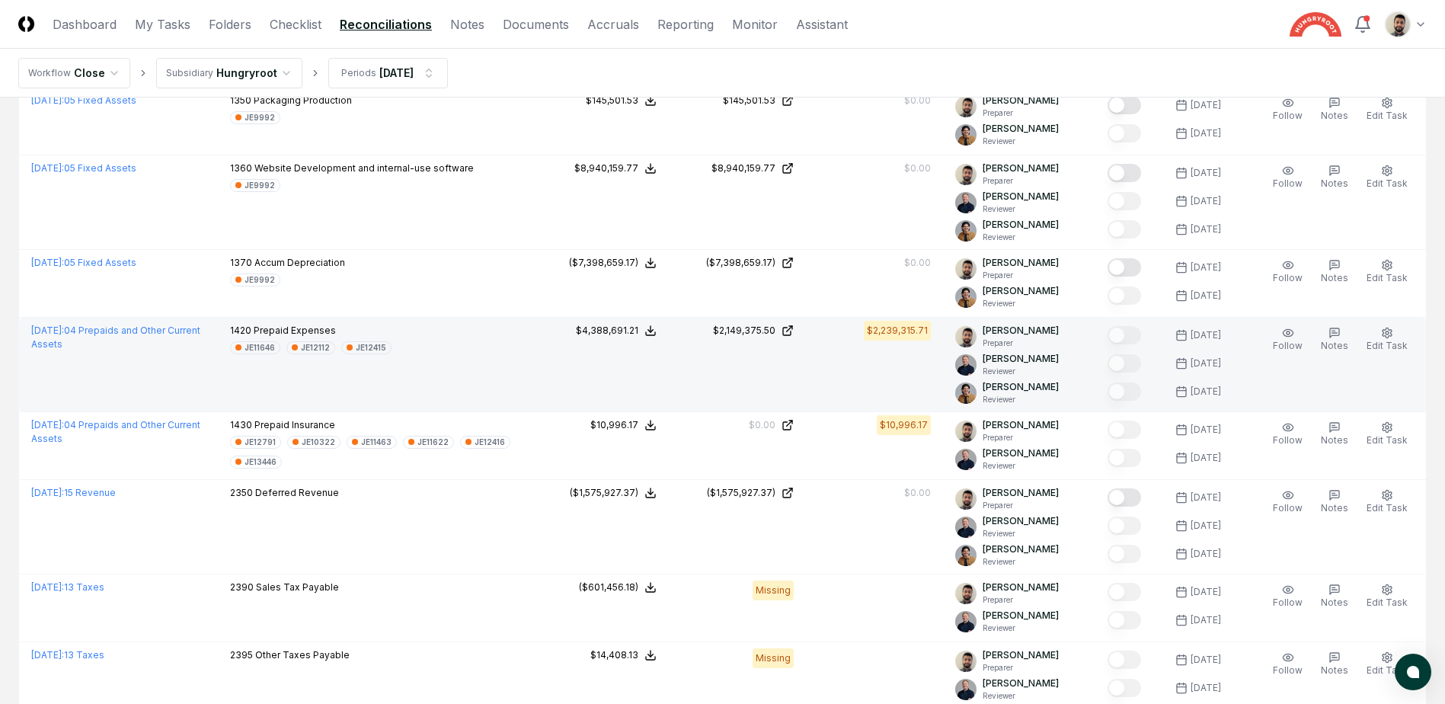
scroll to position [1066, 0]
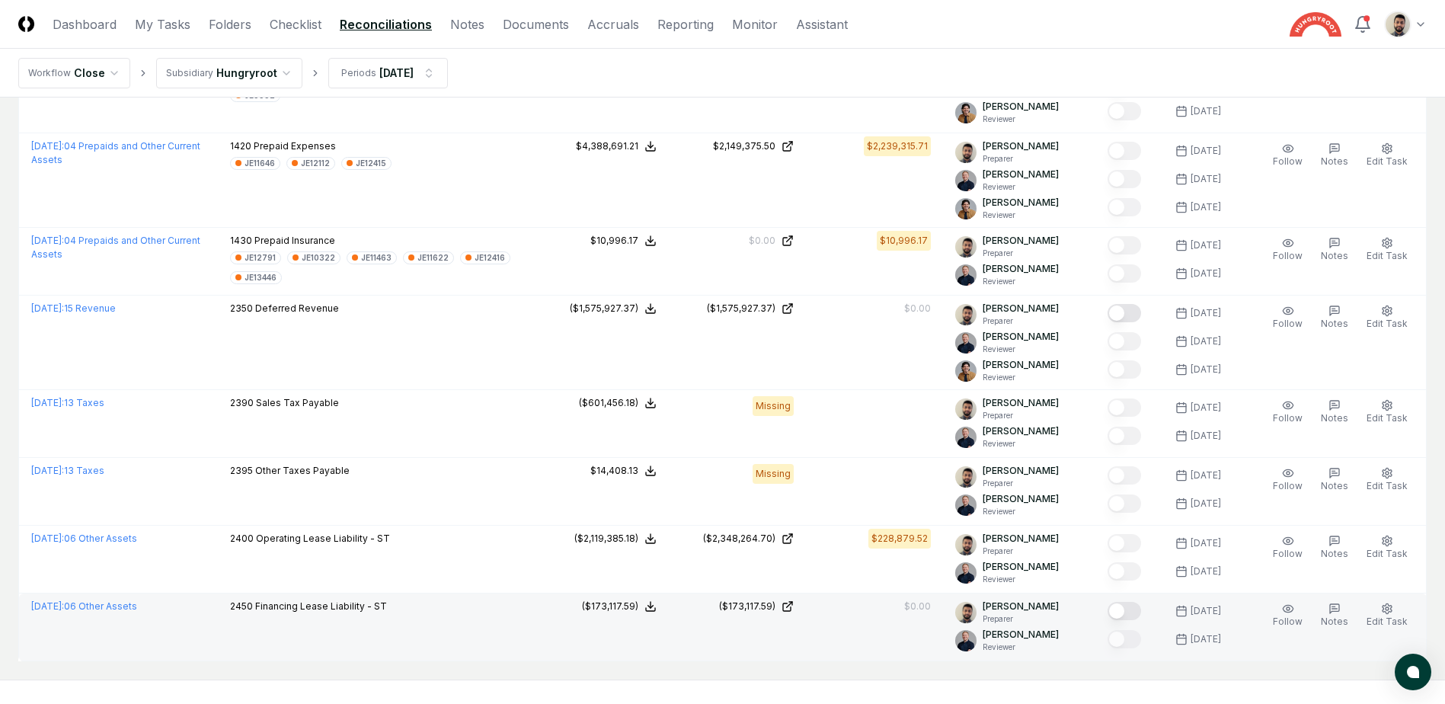
click at [1135, 614] on button "Mark complete" at bounding box center [1124, 611] width 34 height 18
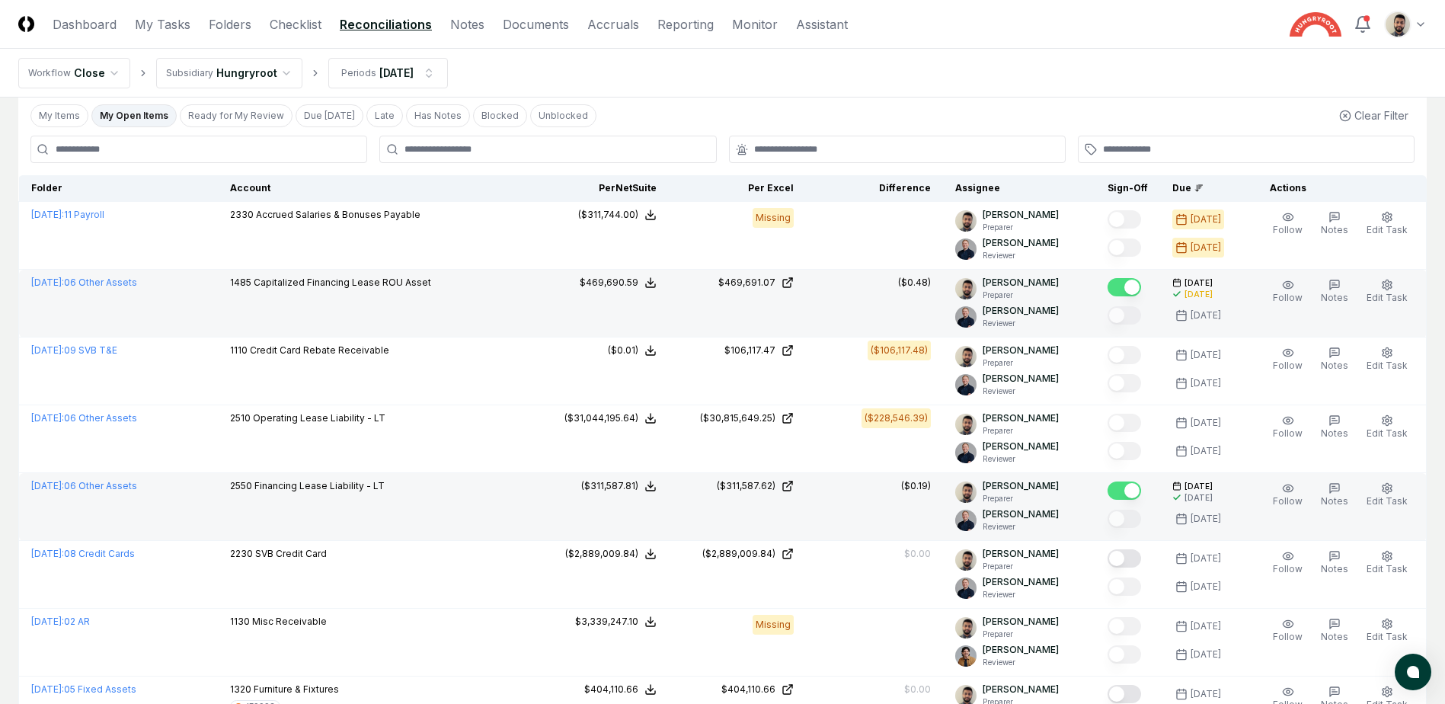
scroll to position [0, 0]
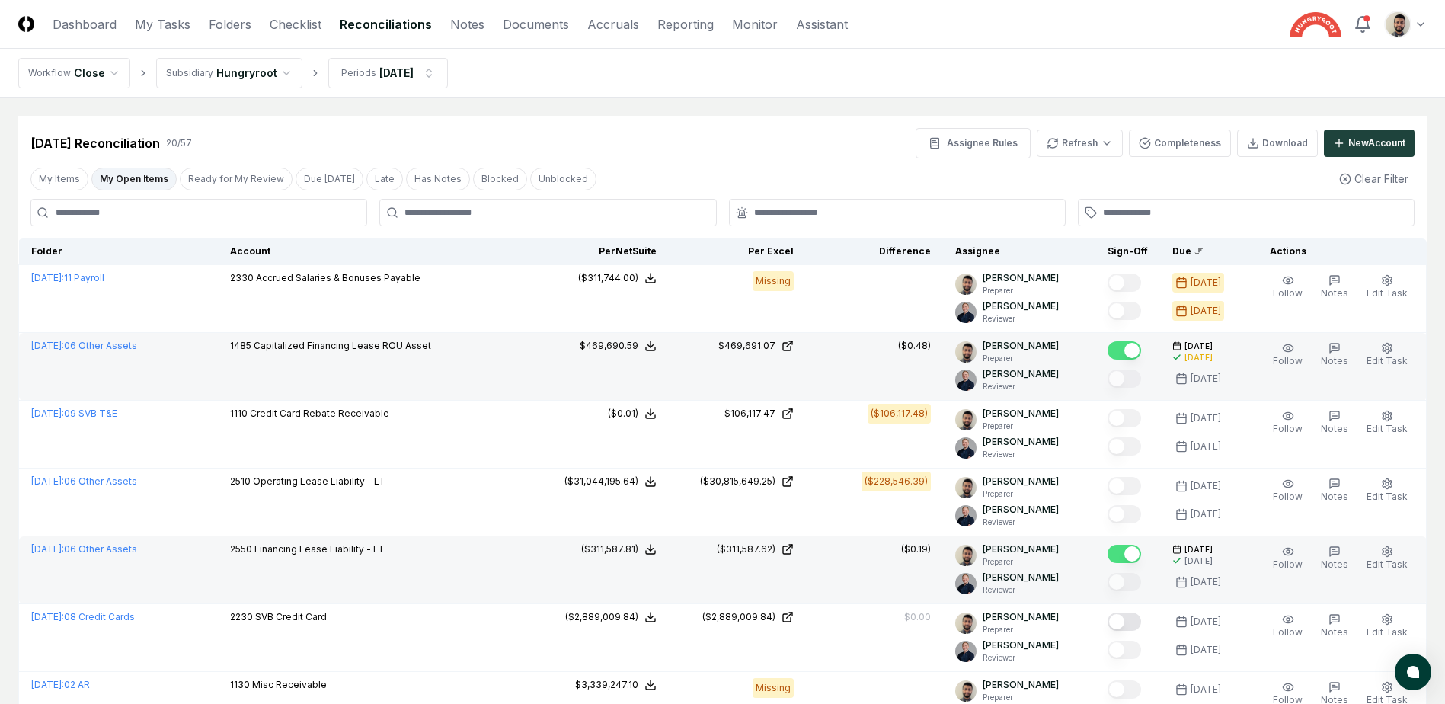
drag, startPoint x: 122, startPoint y: 177, endPoint x: 228, endPoint y: 209, distance: 111.3
click at [122, 177] on button "My Open Items" at bounding box center [133, 179] width 85 height 23
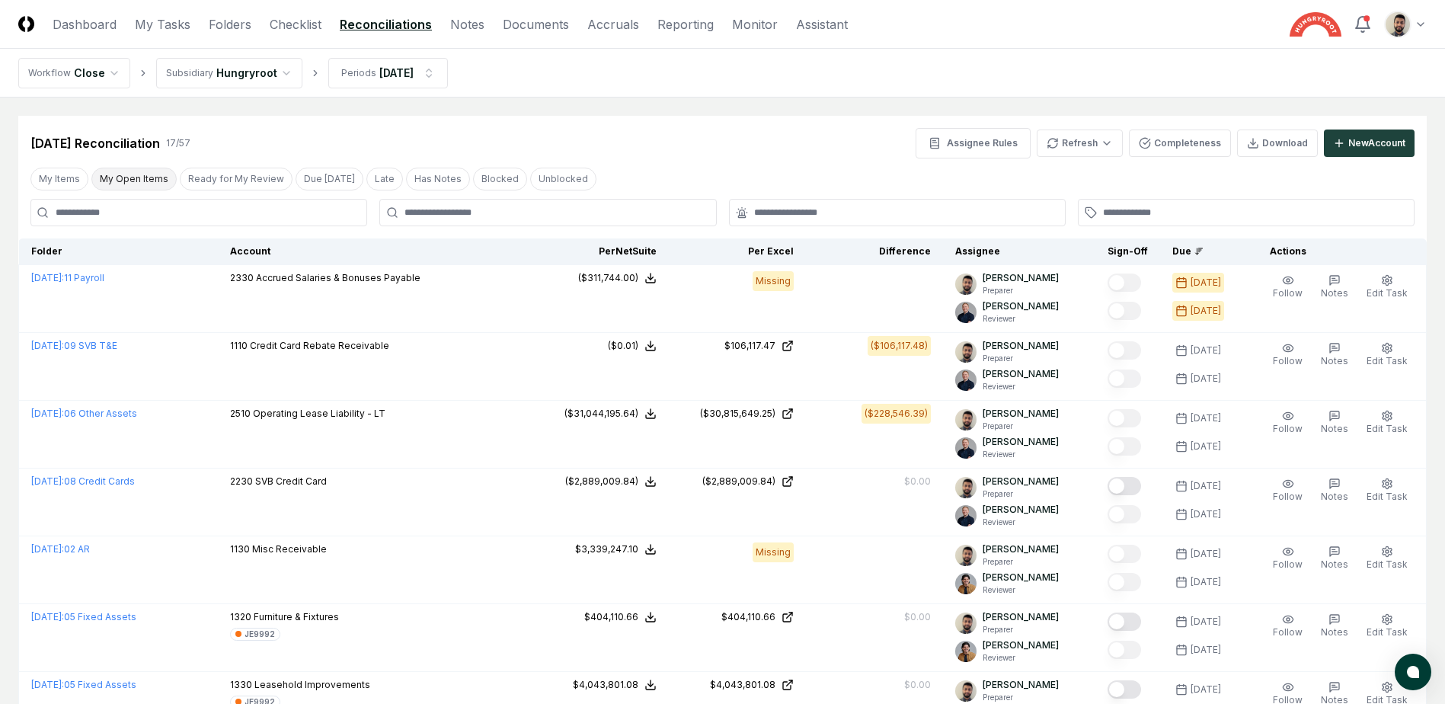
click at [152, 175] on button "My Open Items" at bounding box center [133, 179] width 85 height 23
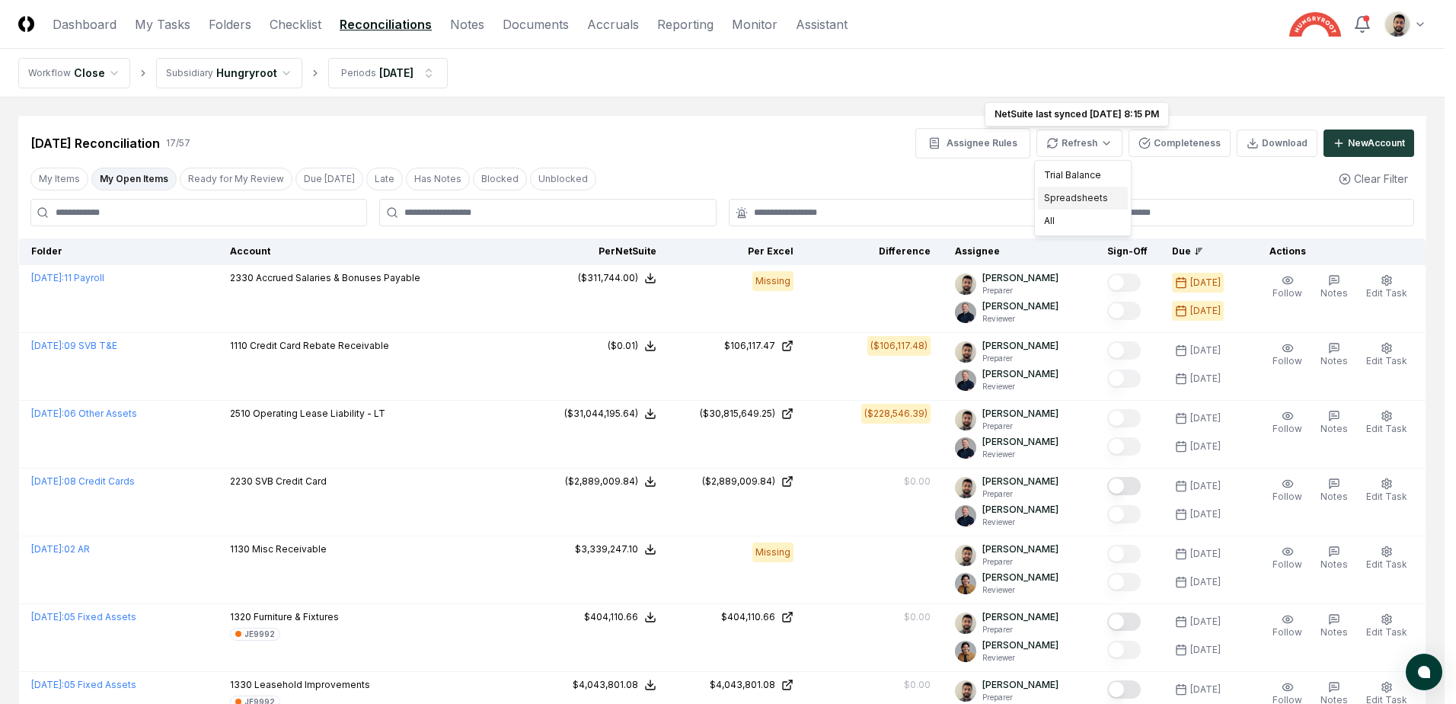
click at [1091, 196] on div "Spreadsheets" at bounding box center [1083, 198] width 90 height 23
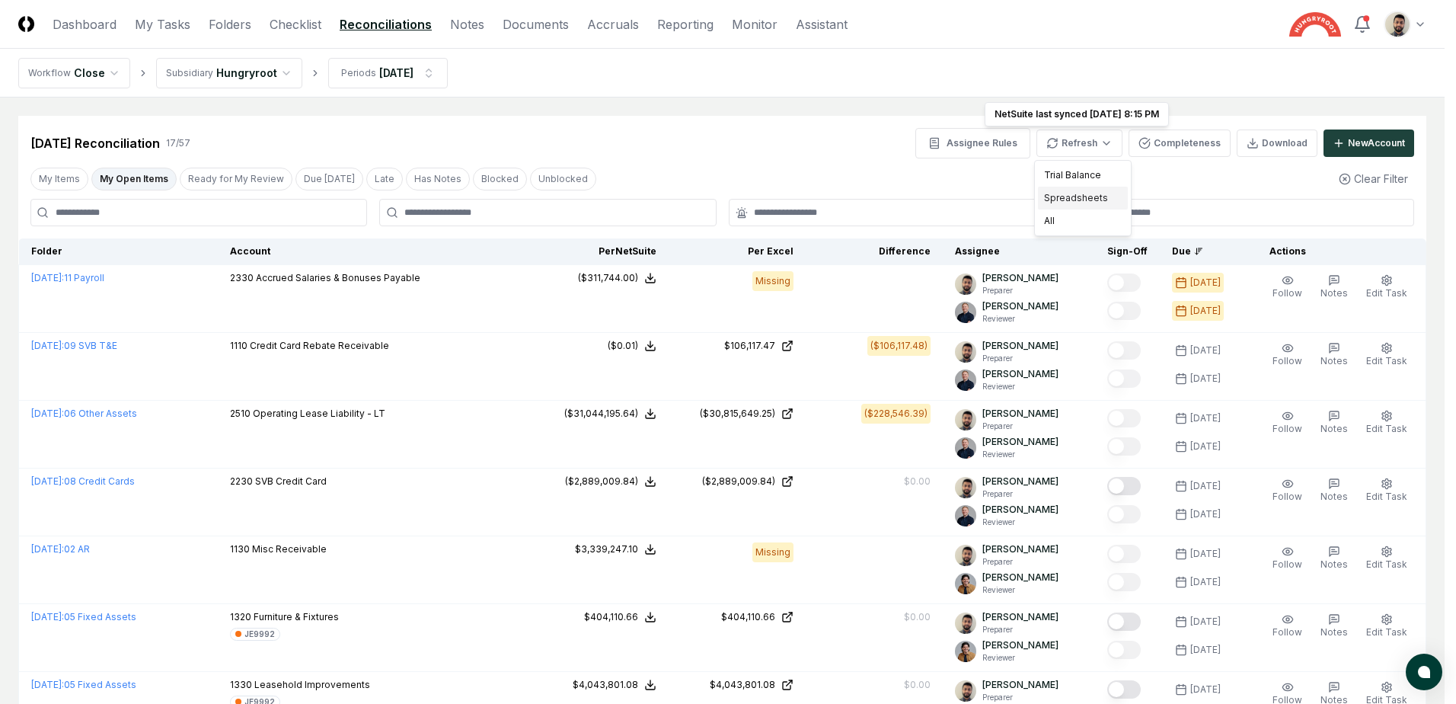
click at [1097, 199] on div "Spreadsheets" at bounding box center [1083, 198] width 90 height 23
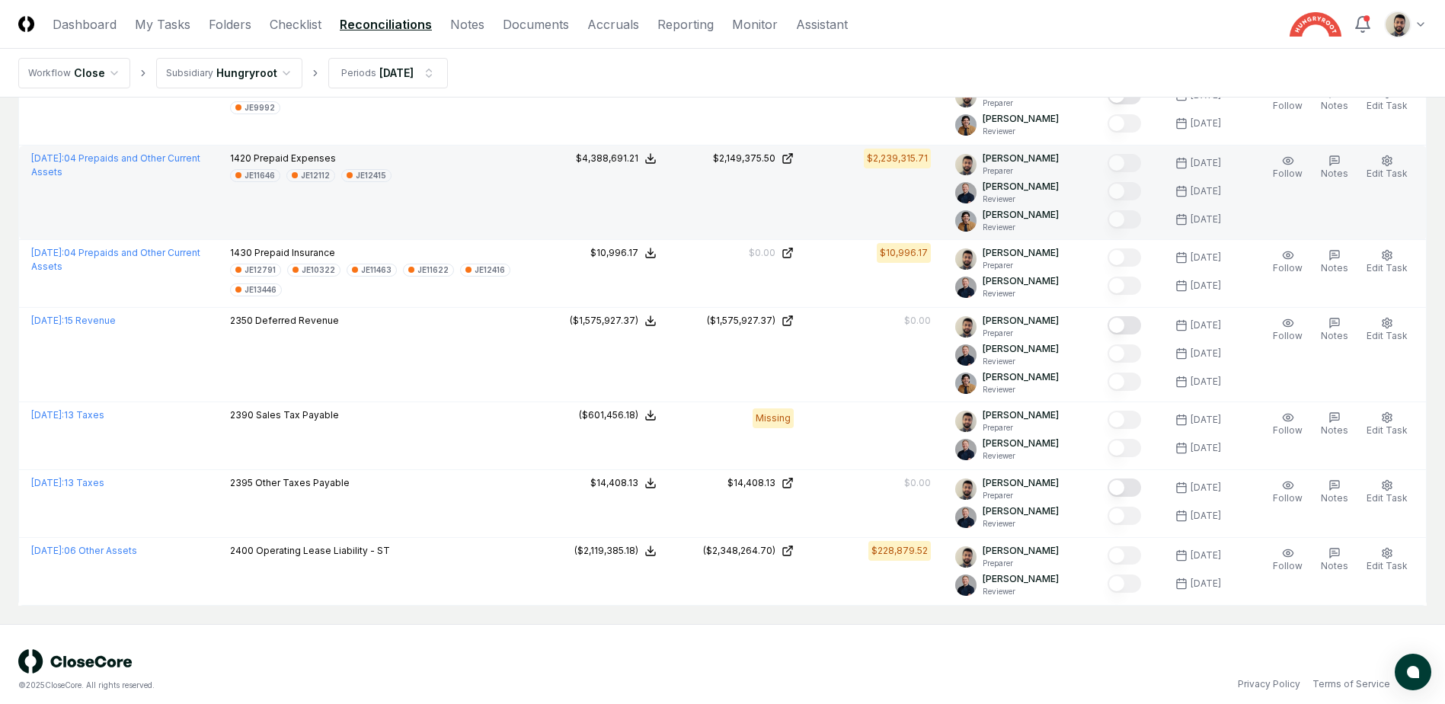
scroll to position [930, 0]
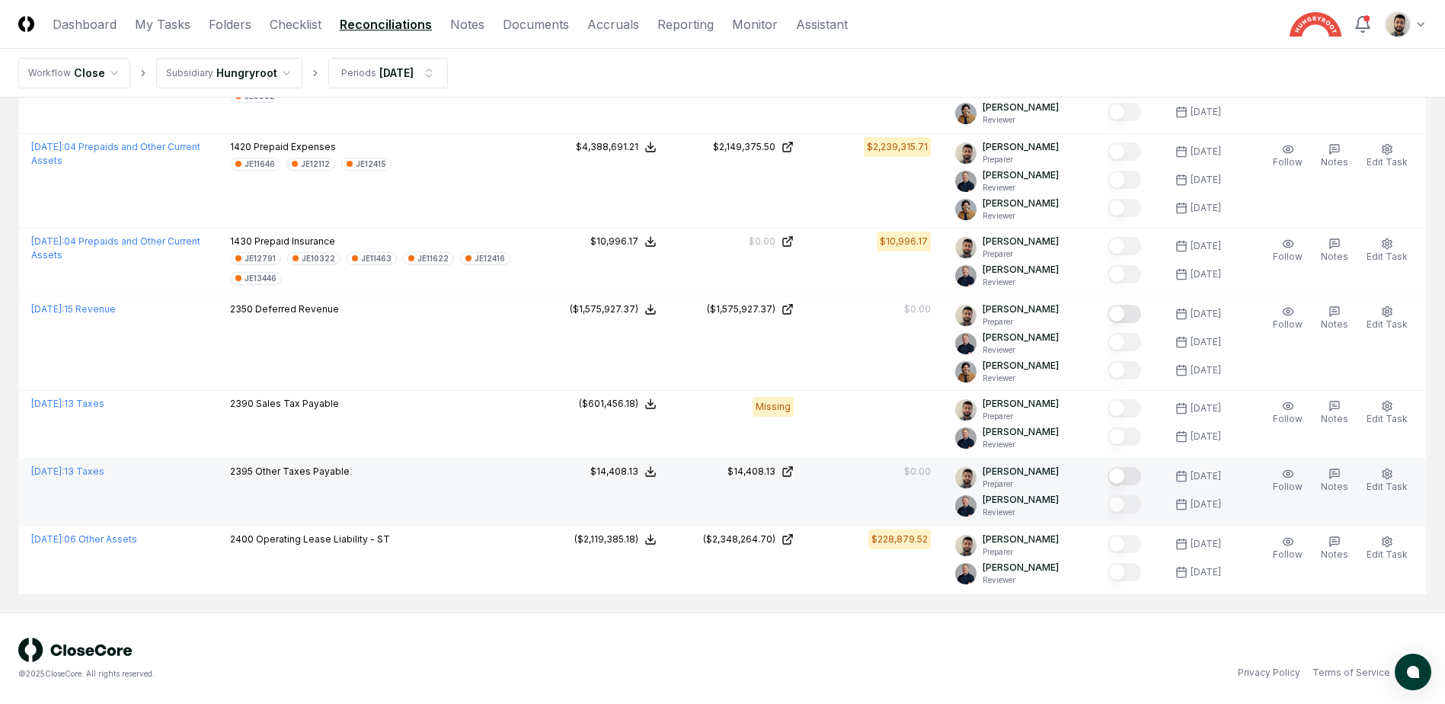
click at [1140, 478] on button "Mark complete" at bounding box center [1124, 476] width 34 height 18
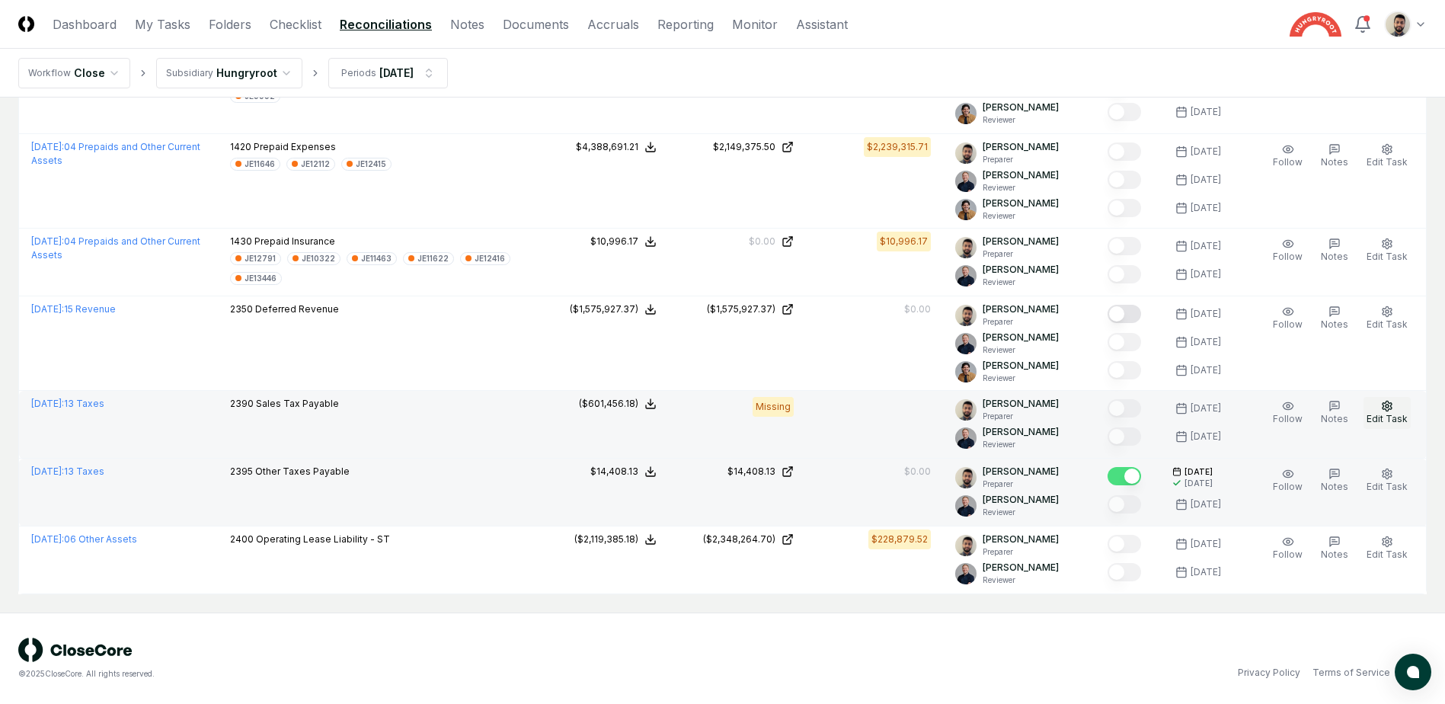
click at [1387, 419] on span "Edit Task" at bounding box center [1386, 418] width 41 height 11
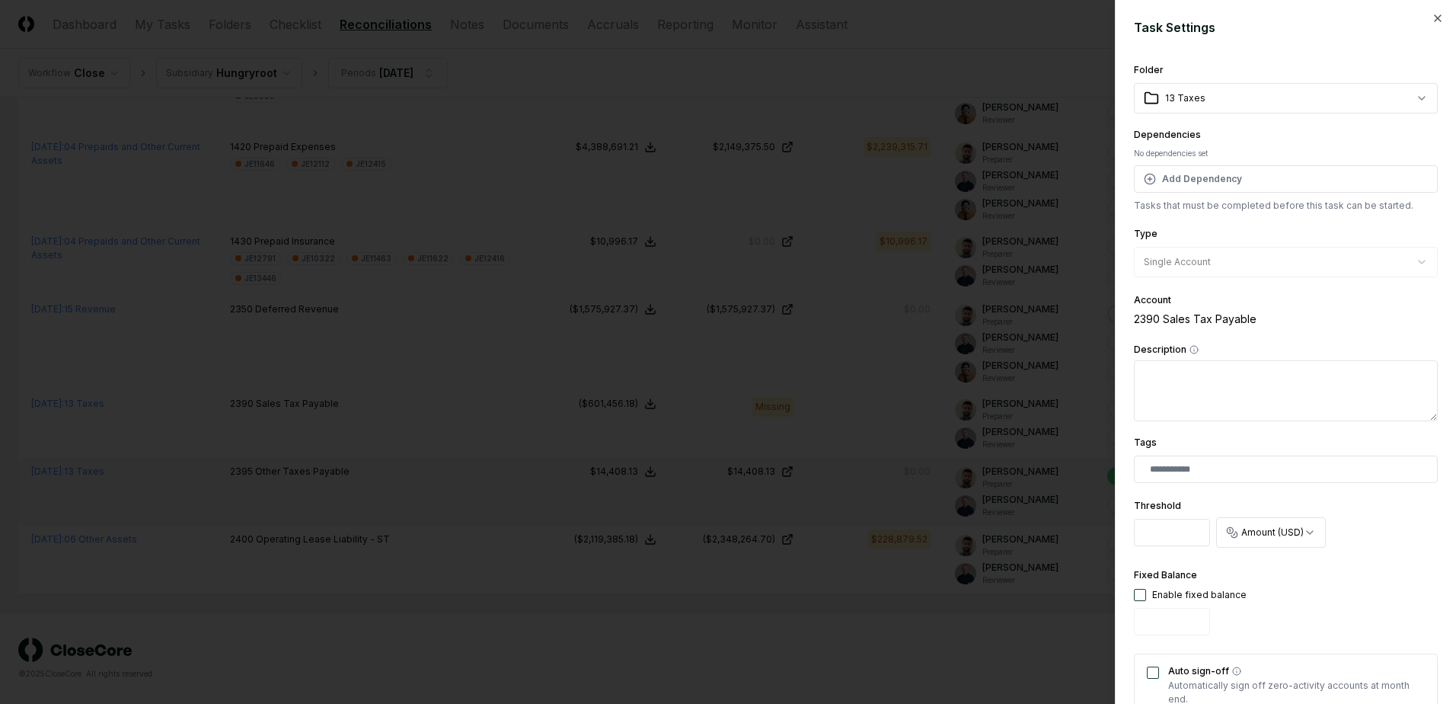
click at [1217, 388] on textarea "Description" at bounding box center [1286, 390] width 304 height 61
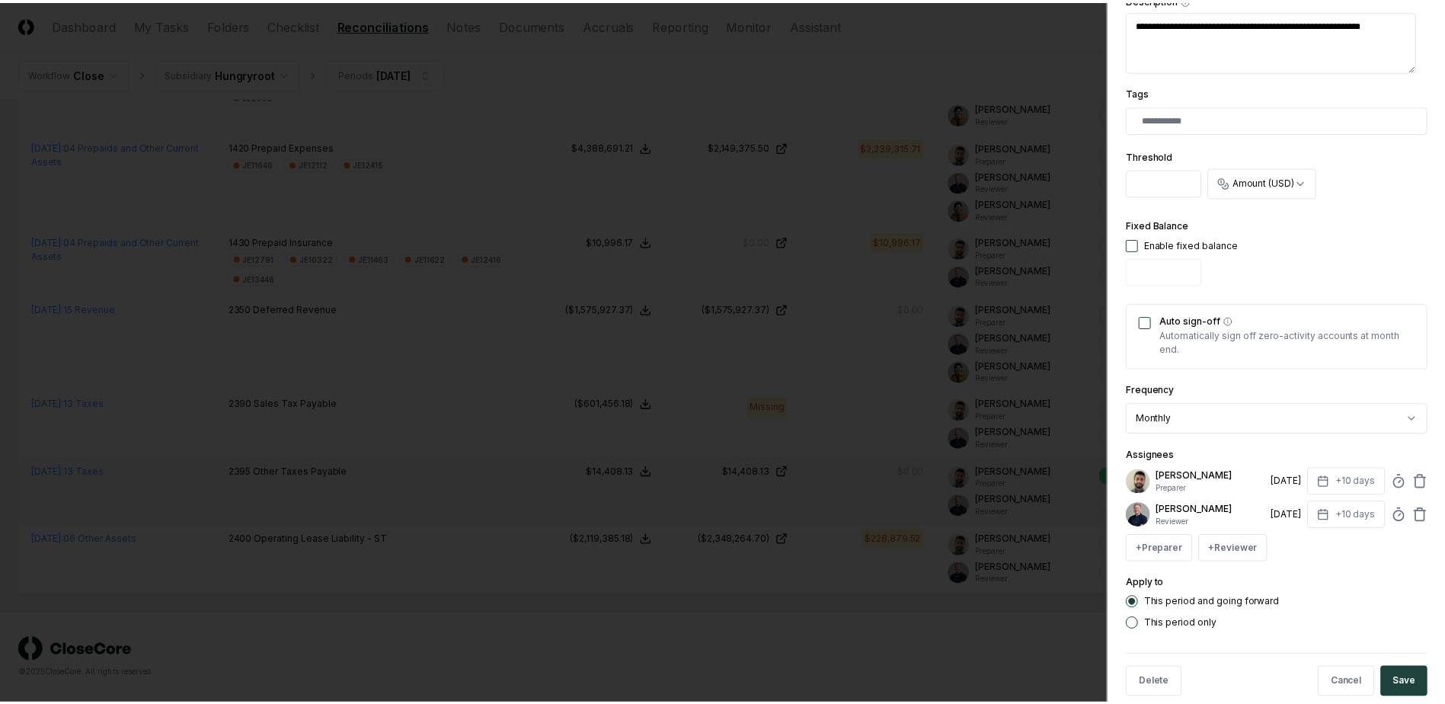
scroll to position [375, 0]
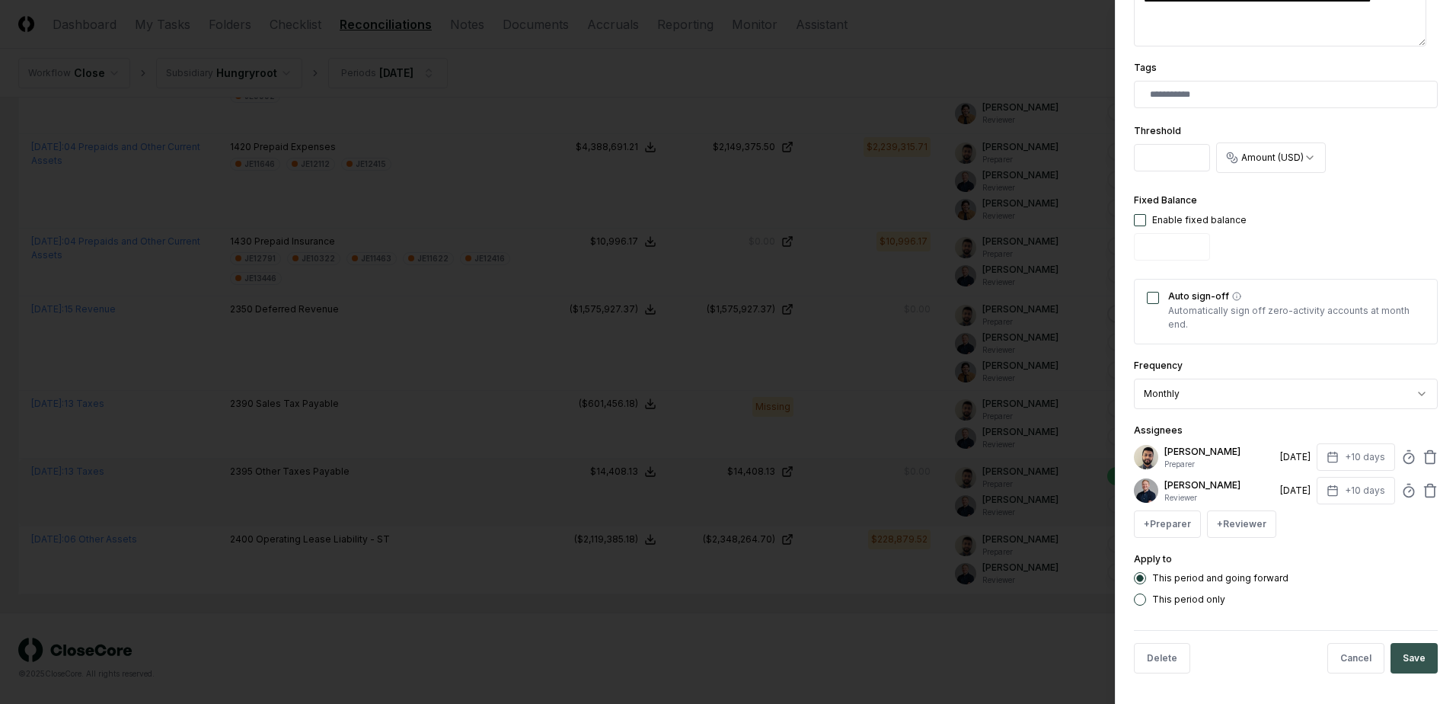
type textarea "**********"
click at [1404, 657] on button "Save" at bounding box center [1414, 658] width 47 height 30
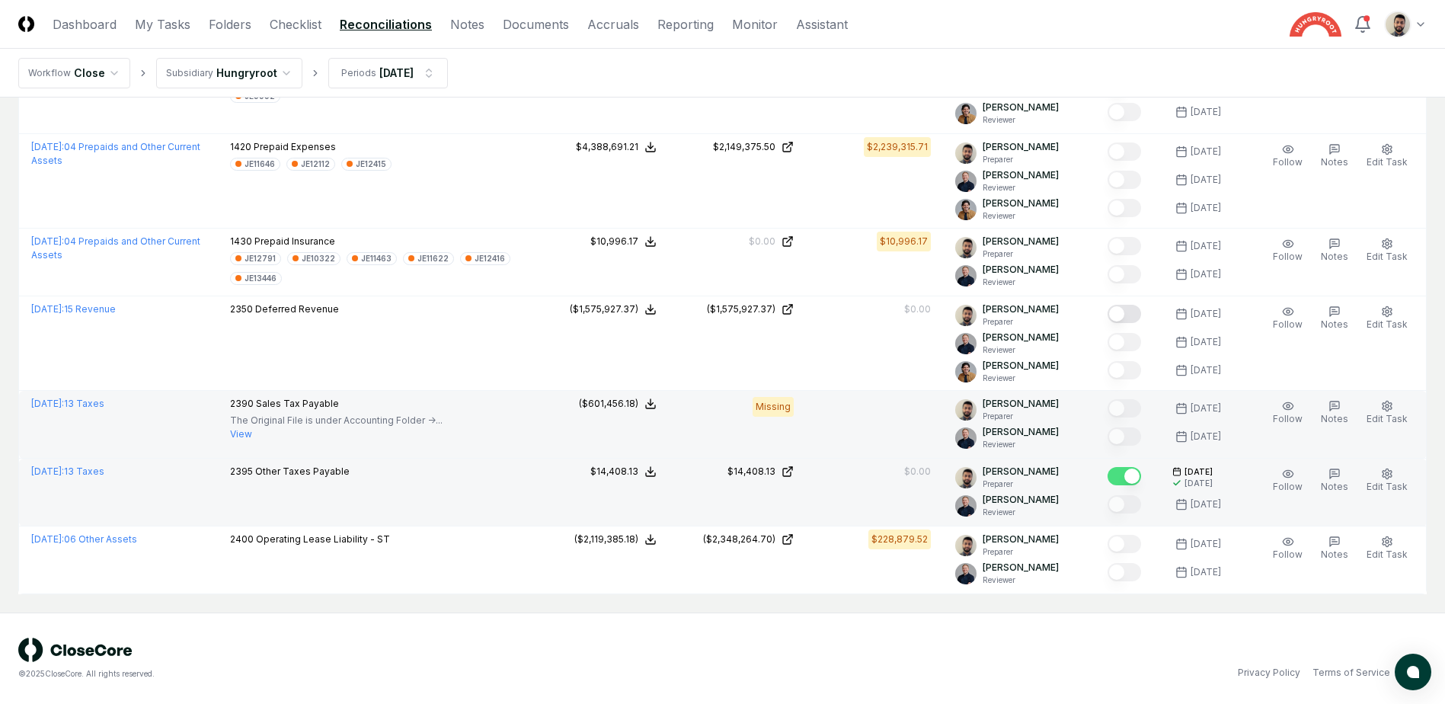
click at [252, 435] on button "View" at bounding box center [241, 434] width 22 height 14
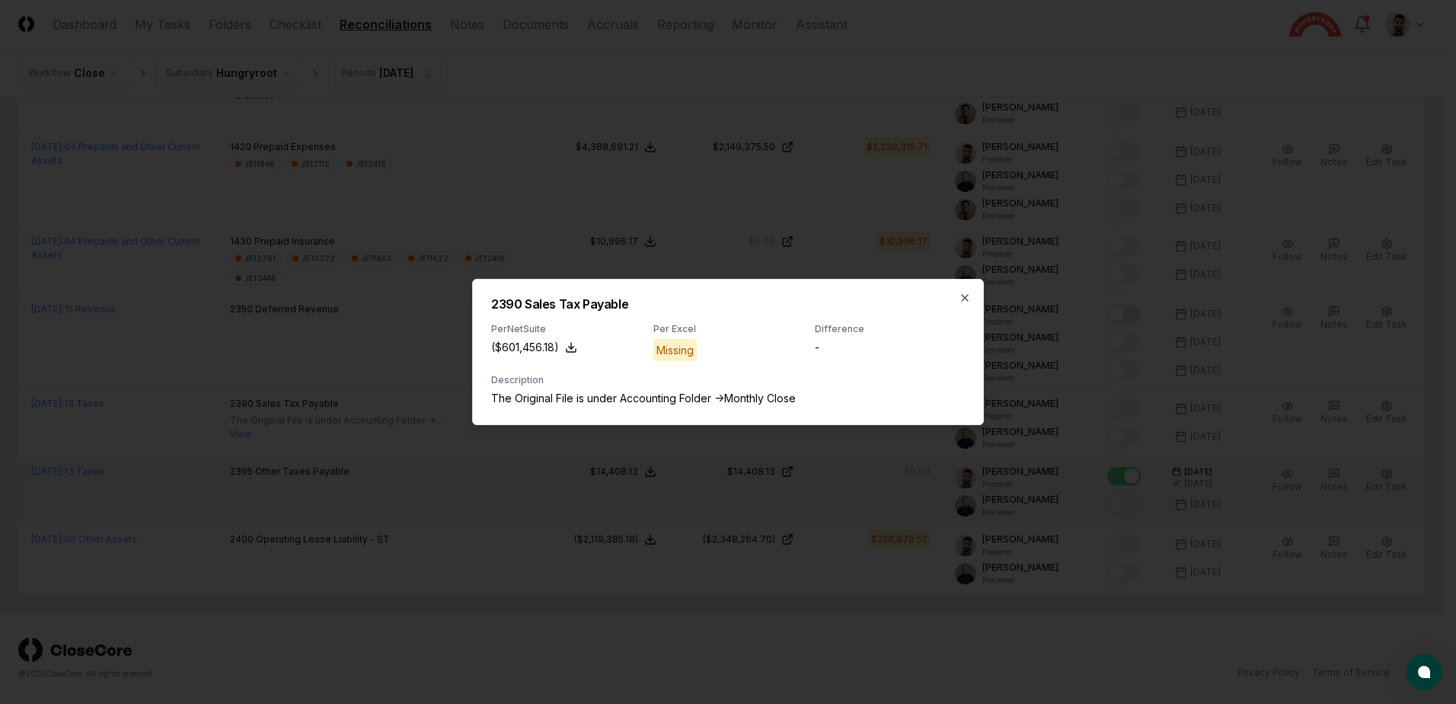
click at [958, 299] on h2 "2390 Sales Tax Payable" at bounding box center [728, 304] width 474 height 12
click at [968, 297] on icon "button" at bounding box center [965, 298] width 12 height 12
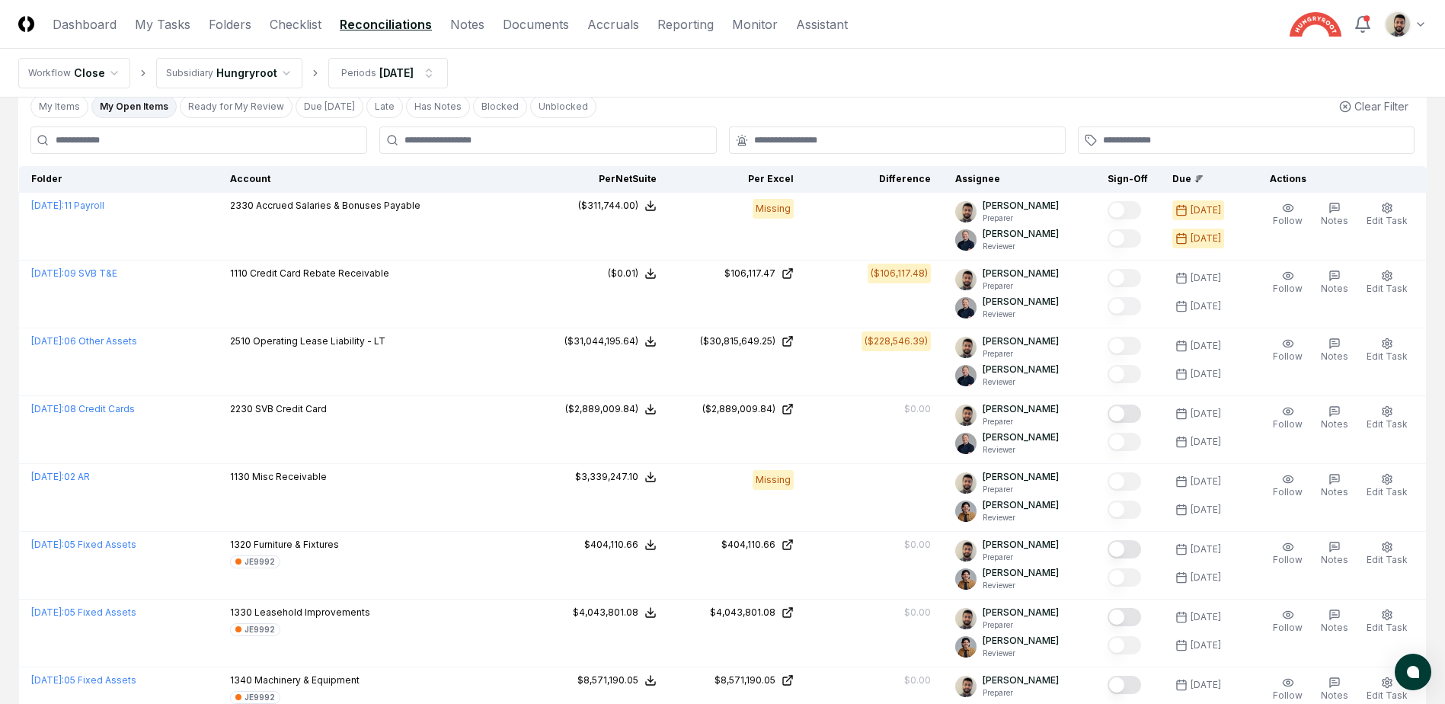
scroll to position [0, 0]
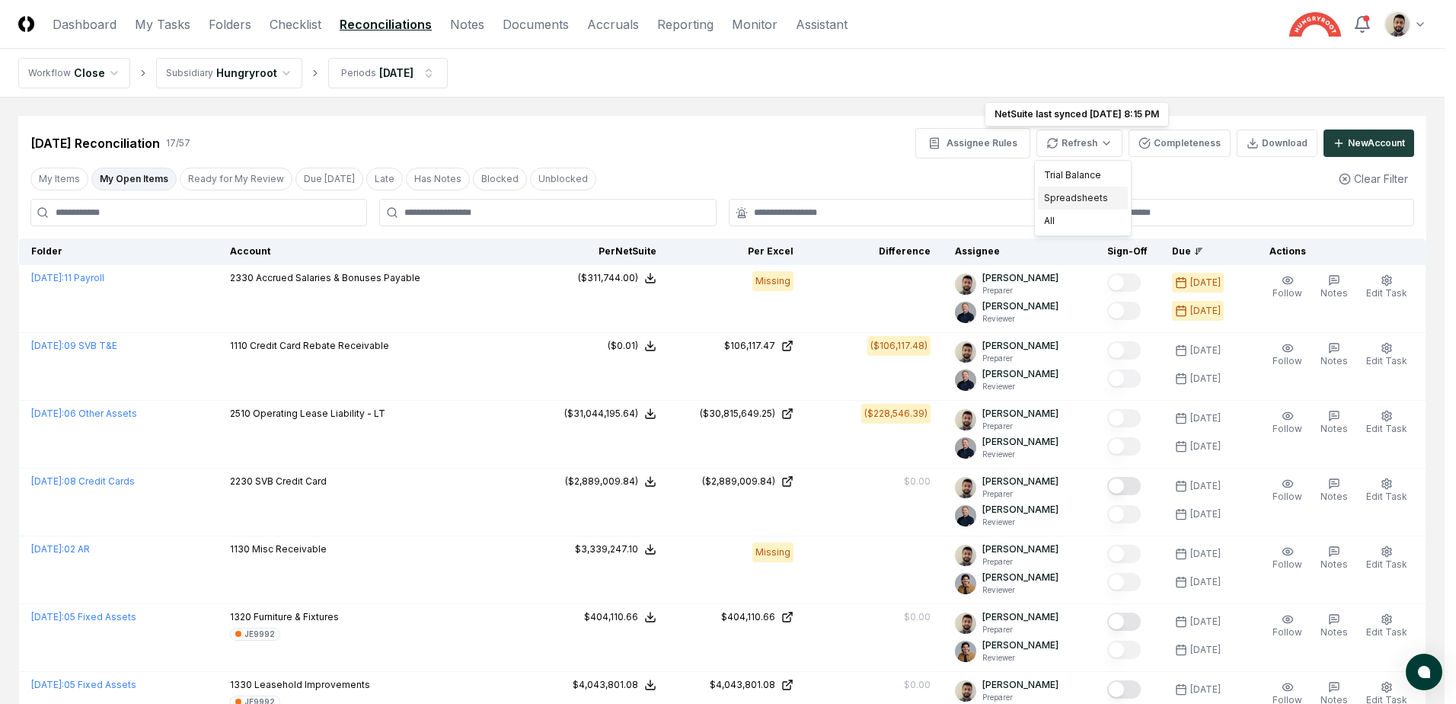
click at [1078, 193] on div "Spreadsheets" at bounding box center [1083, 198] width 90 height 23
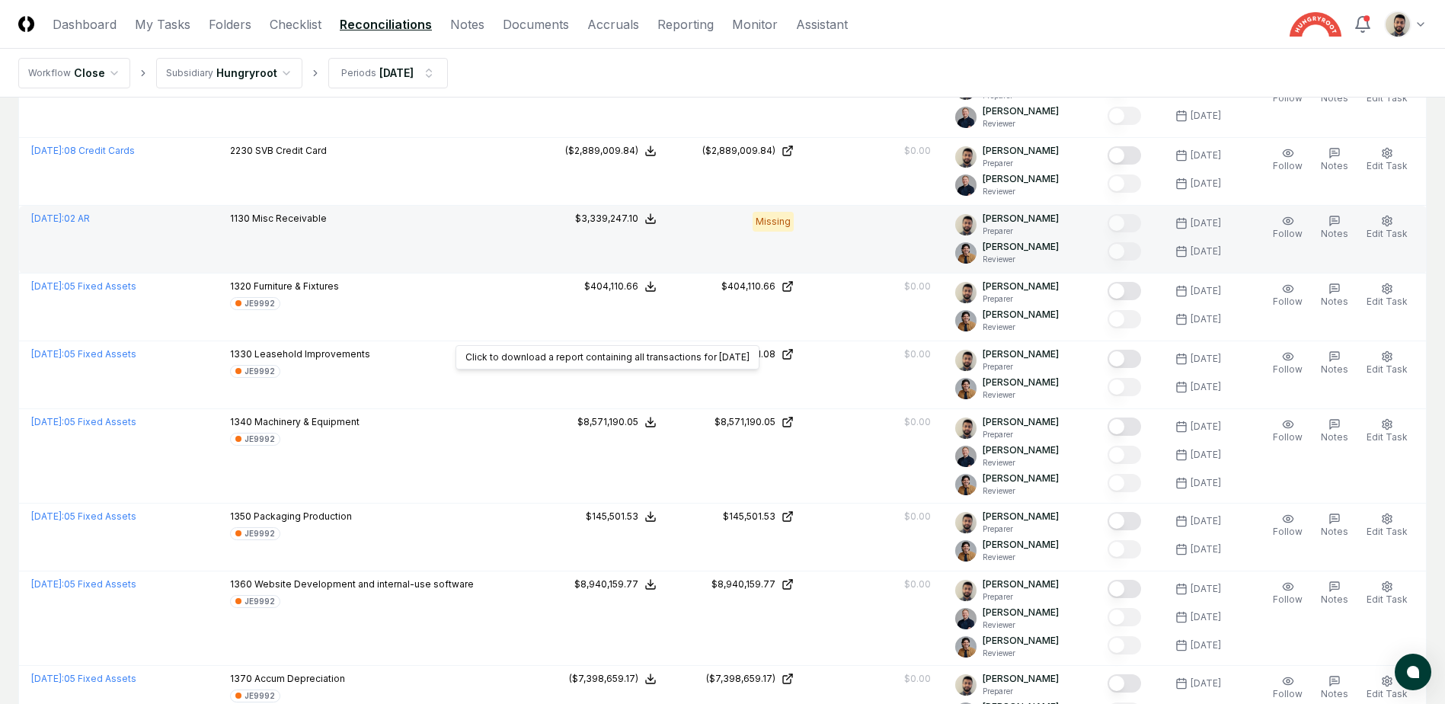
scroll to position [305, 0]
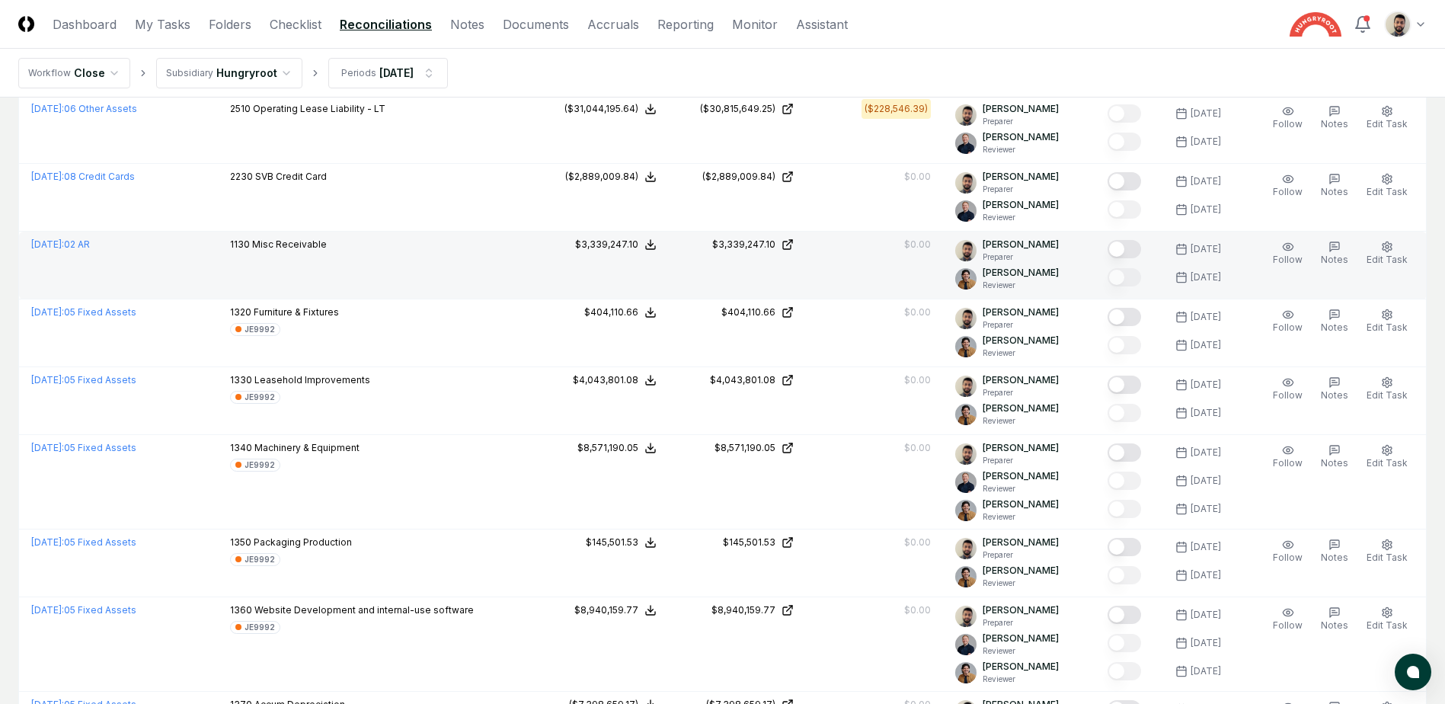
click at [1141, 245] on button "Mark complete" at bounding box center [1124, 249] width 34 height 18
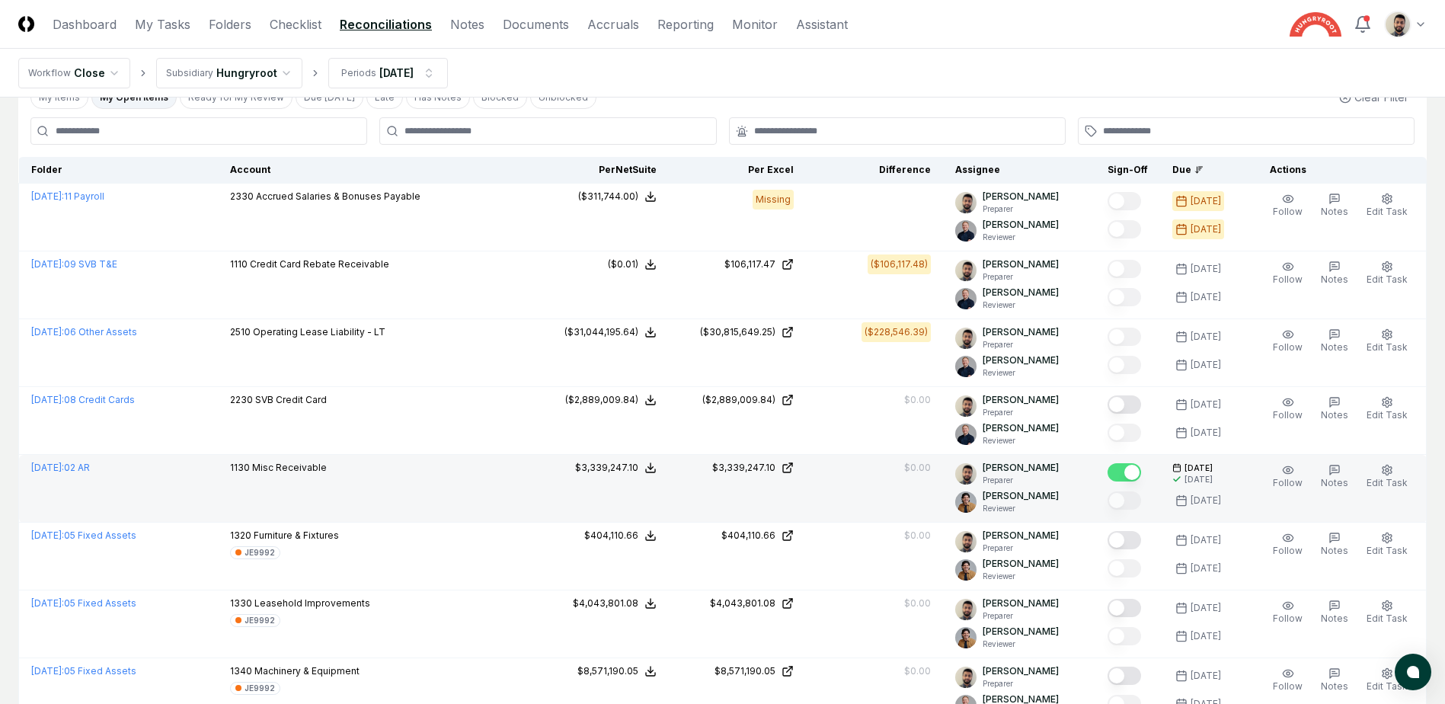
scroll to position [0, 0]
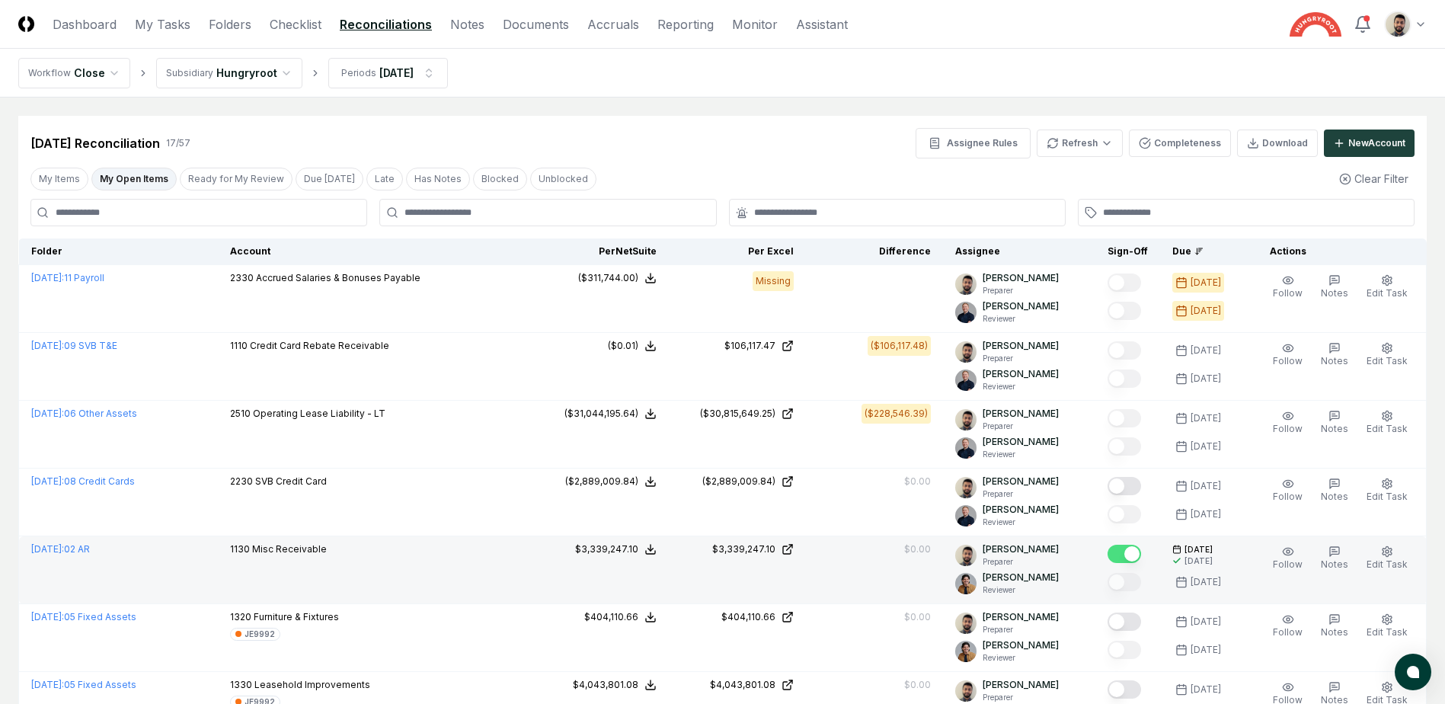
click at [135, 183] on button "My Open Items" at bounding box center [133, 179] width 85 height 23
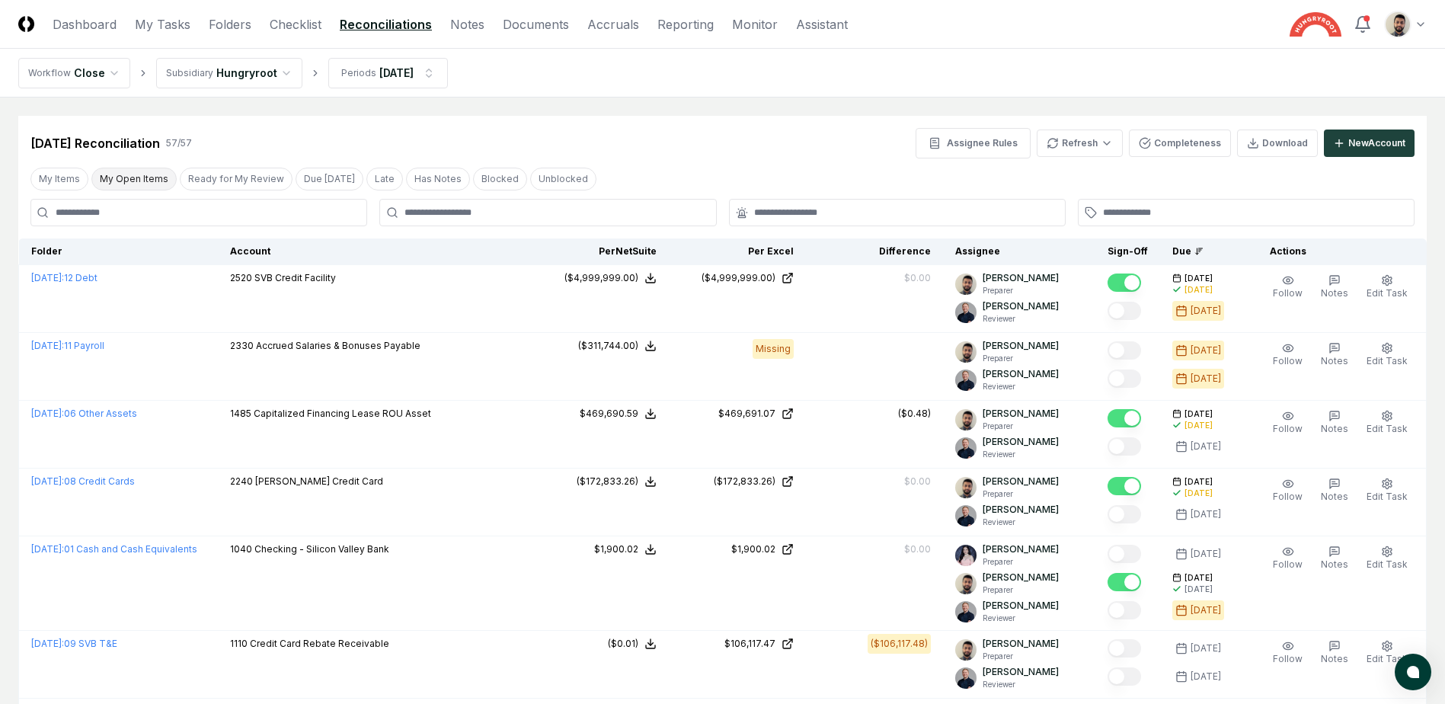
click at [135, 178] on button "My Open Items" at bounding box center [133, 179] width 85 height 23
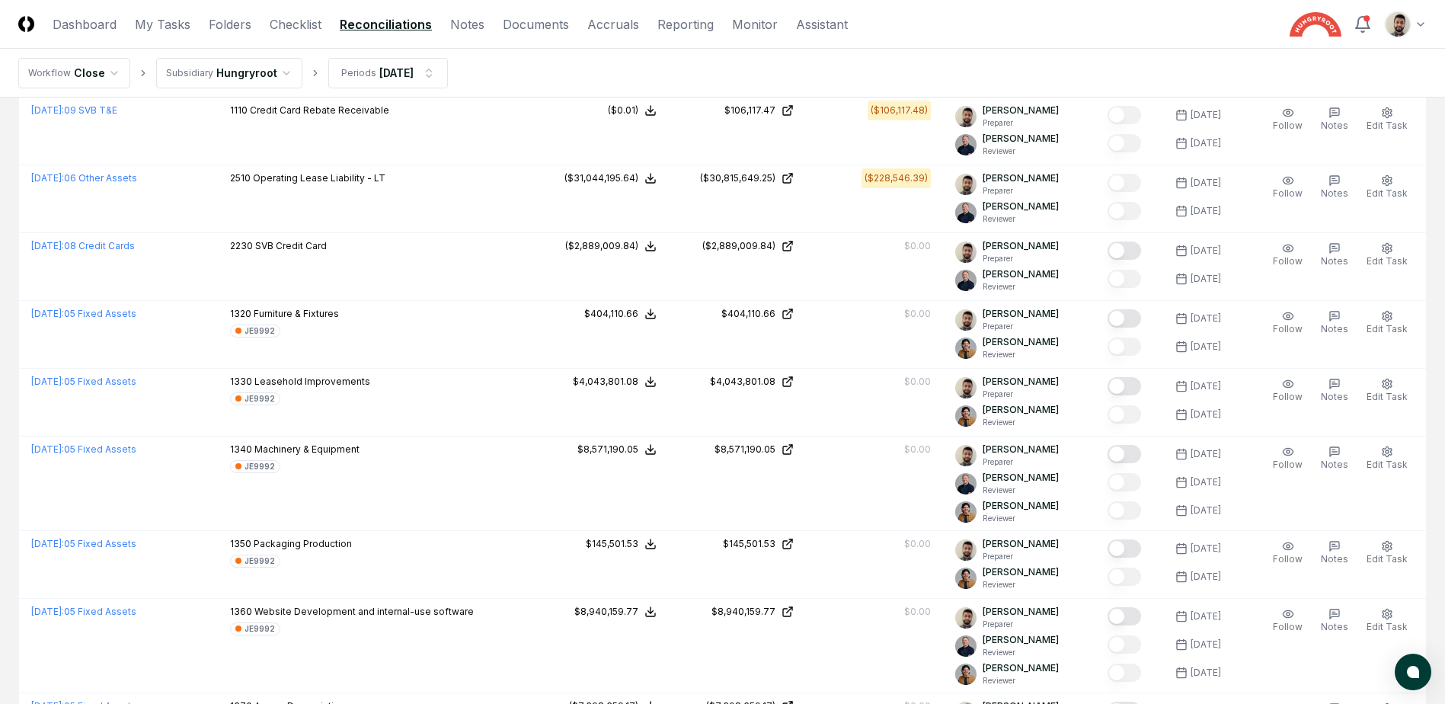
scroll to position [185, 0]
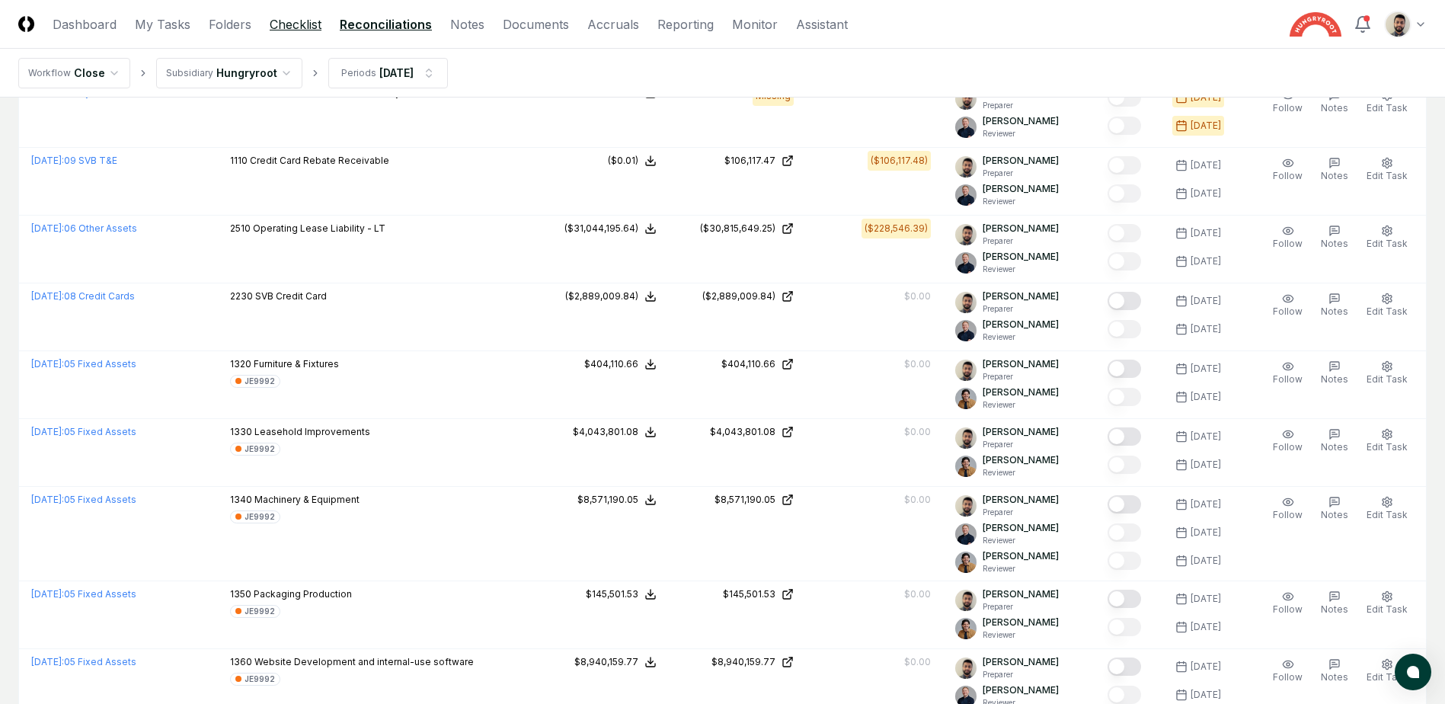
click at [273, 24] on link "Checklist" at bounding box center [296, 24] width 52 height 18
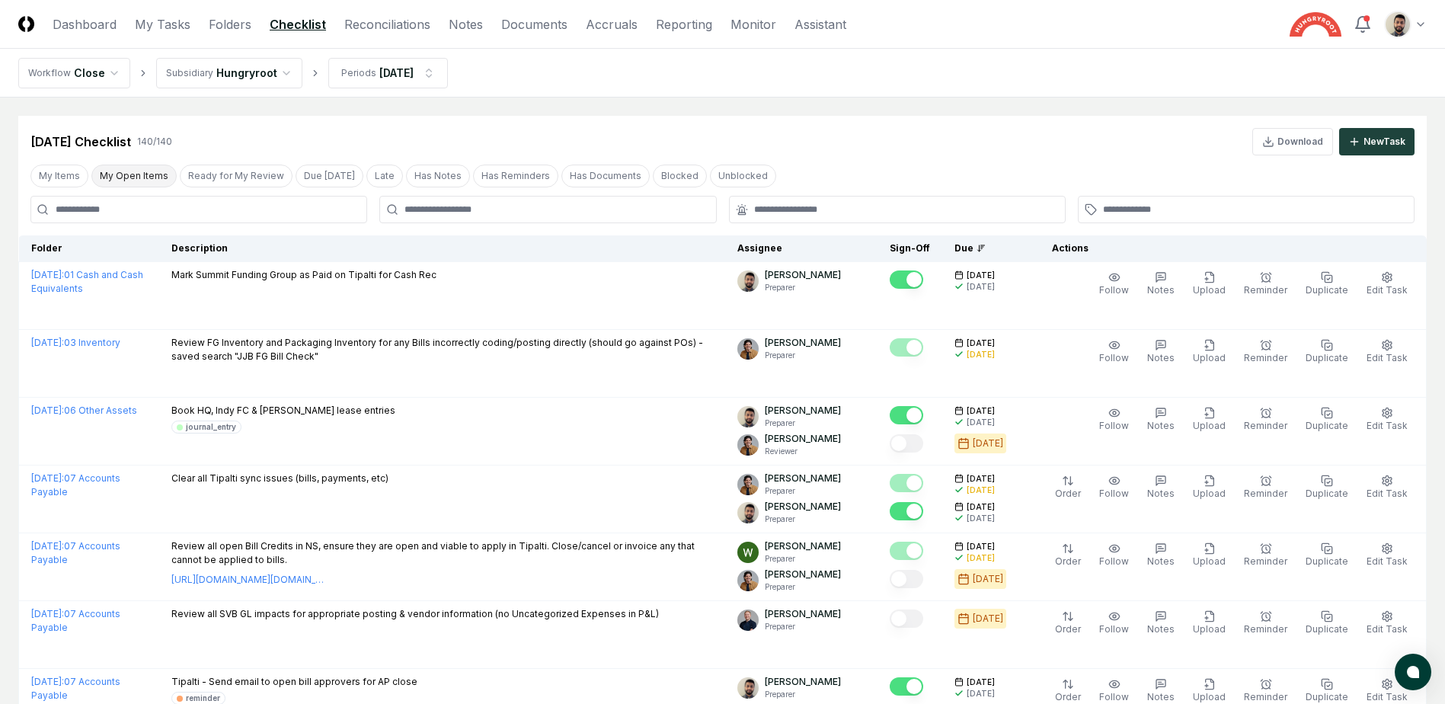
click at [124, 177] on button "My Open Items" at bounding box center [133, 175] width 85 height 23
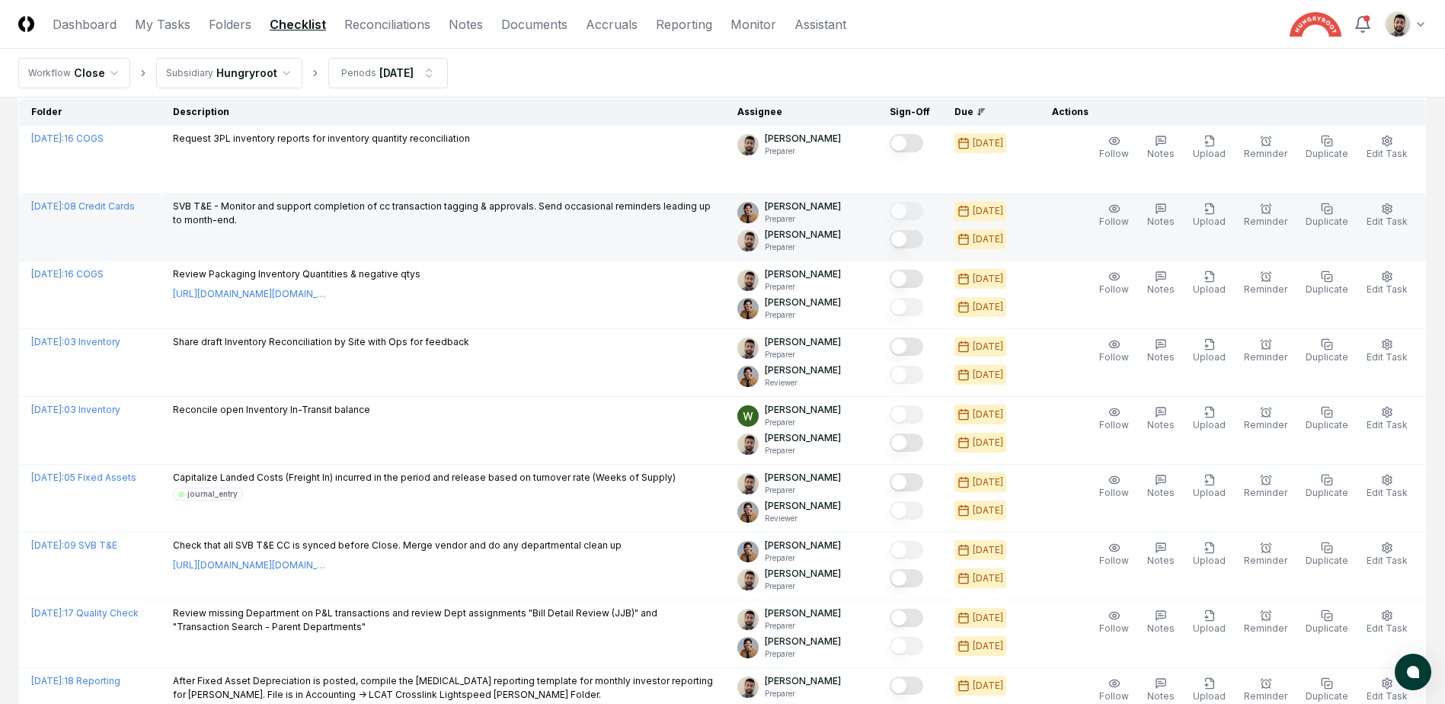
scroll to position [152, 0]
